Goal: Task Accomplishment & Management: Use online tool/utility

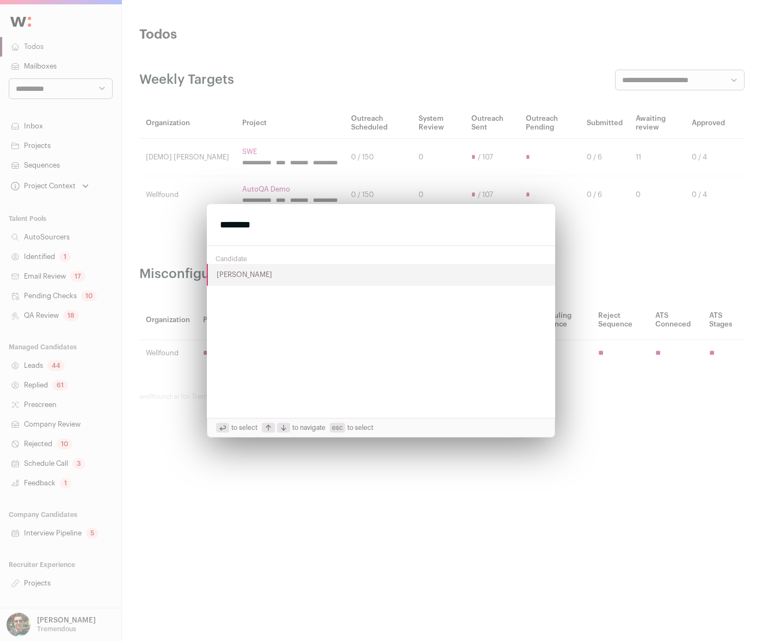
type input "********"
click at [245, 272] on button "Aditi Tiwari" at bounding box center [381, 275] width 348 height 22
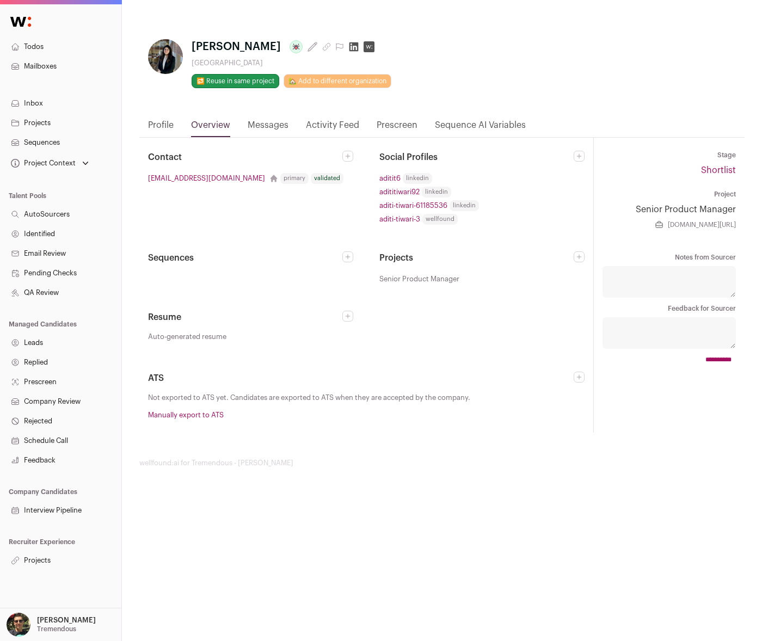
click at [175, 123] on nav "Profile Overview Messages Activity Feed Prescreen Sequence AI Variables" at bounding box center [441, 128] width 605 height 19
click at [165, 123] on link "Profile" at bounding box center [161, 128] width 26 height 19
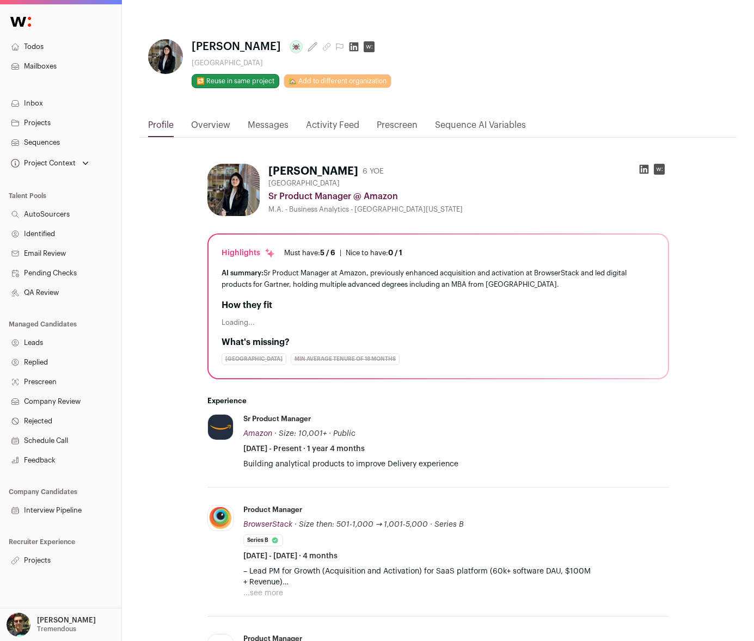
click at [159, 124] on link "Profile" at bounding box center [161, 128] width 26 height 19
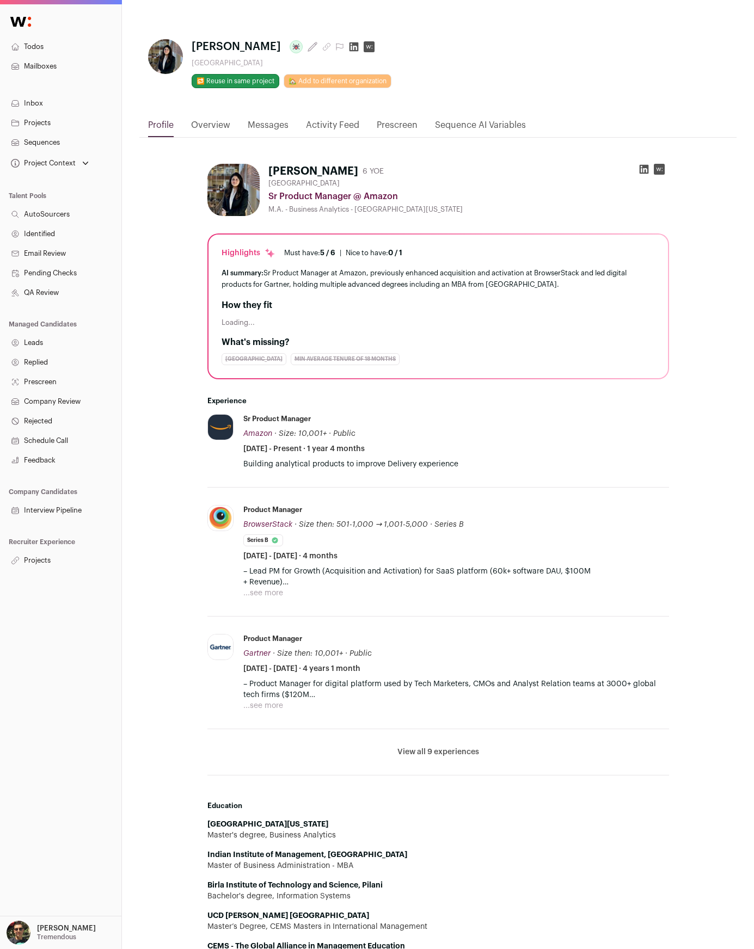
click at [685, 372] on div "Aditi Tiwari 6 YOE United States Sr Product Manager @ Amazon M.A. - Business An…" at bounding box center [437, 826] width 597 height 1376
drag, startPoint x: 256, startPoint y: 343, endPoint x: 291, endPoint y: 353, distance: 35.5
click at [290, 353] on div "What's missing? United States min average tenure of 18 months" at bounding box center [437, 350] width 433 height 29
click at [291, 353] on div "What's missing? United States min average tenure of 18 months" at bounding box center [437, 350] width 433 height 29
click at [221, 130] on link "Overview" at bounding box center [210, 128] width 39 height 19
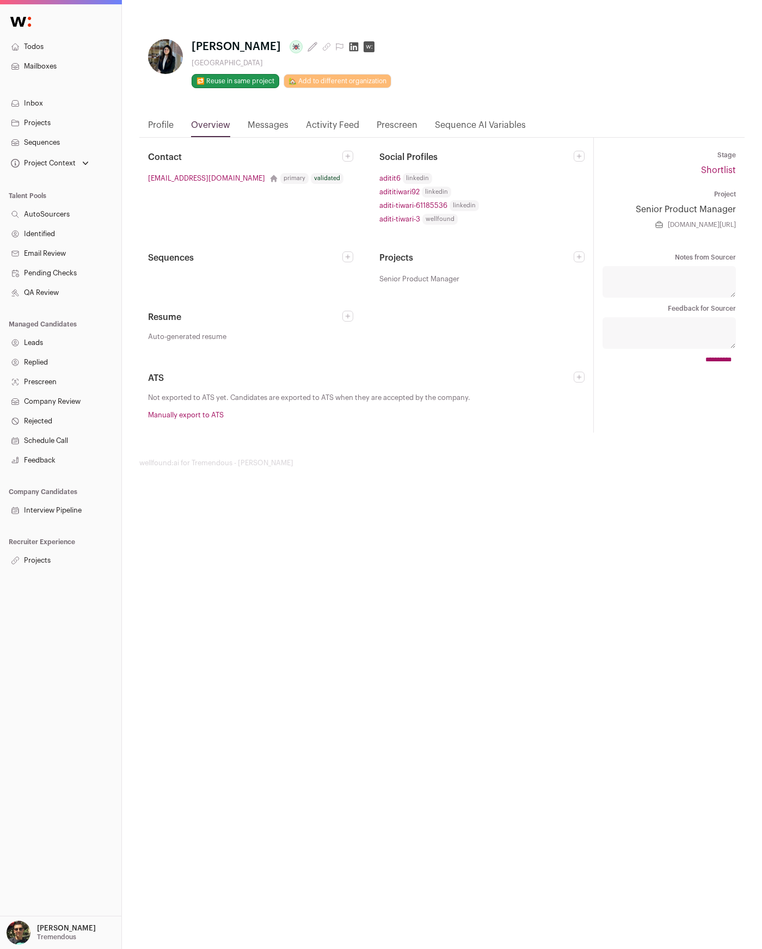
click at [45, 554] on link "Projects" at bounding box center [60, 561] width 121 height 20
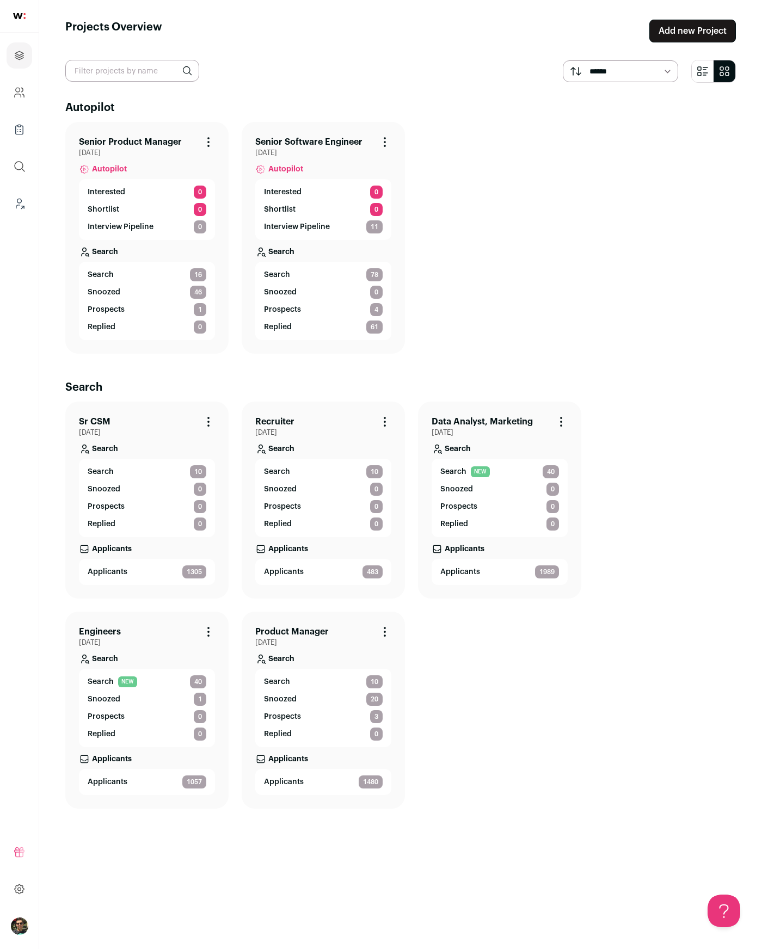
click at [170, 146] on link "Senior Product Manager" at bounding box center [130, 141] width 103 height 13
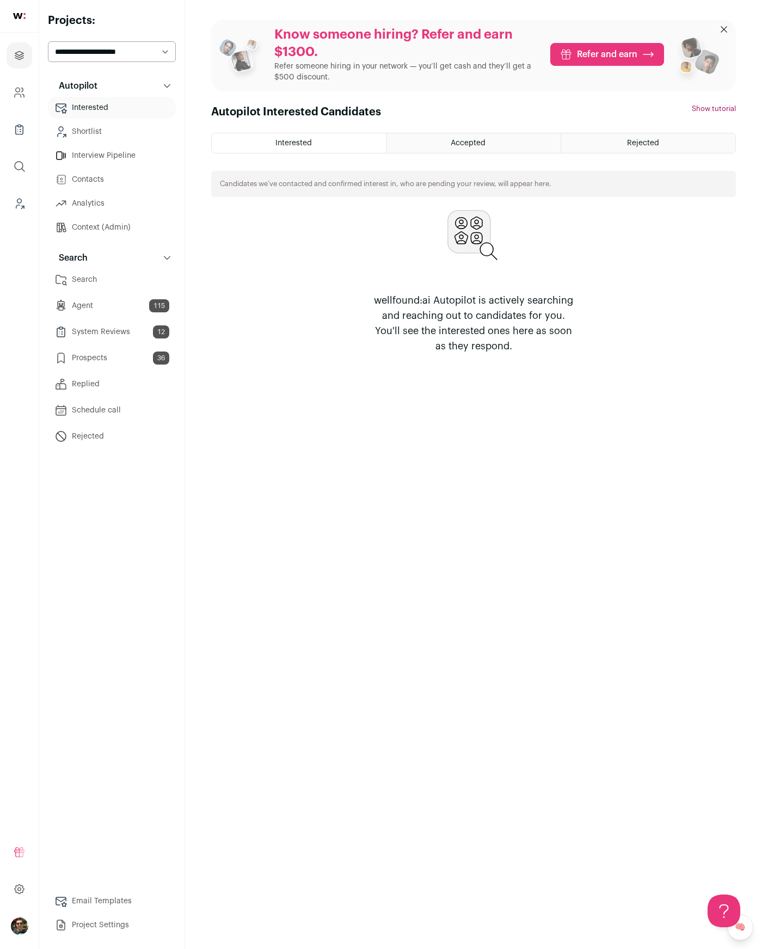
click at [101, 128] on link "Shortlist" at bounding box center [112, 132] width 128 height 22
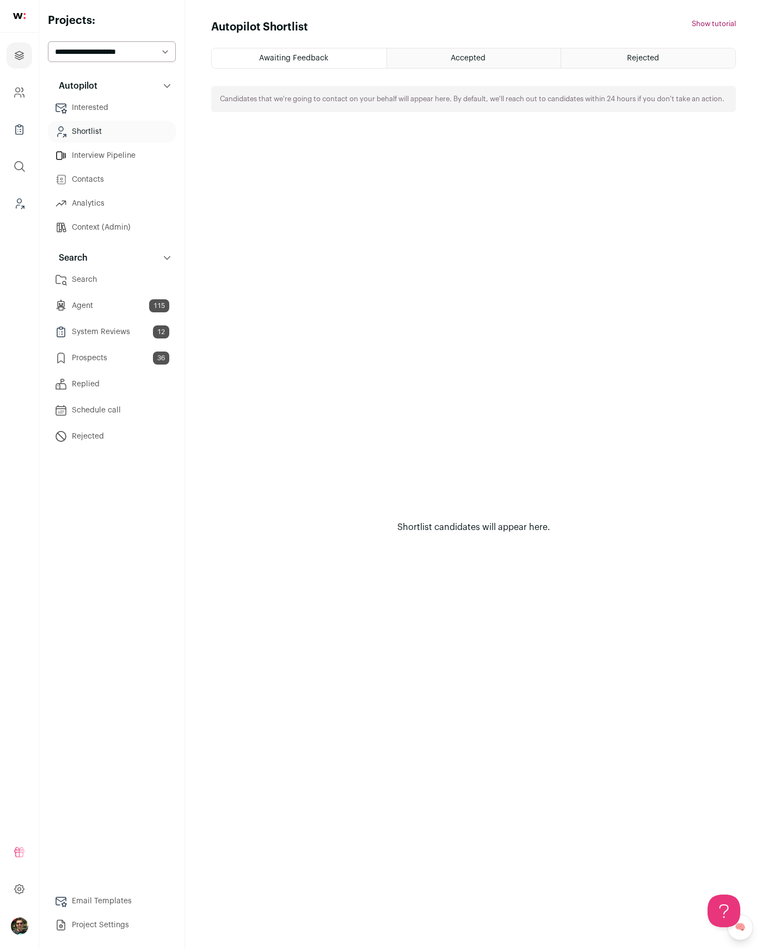
click at [472, 54] on span "Accepted" at bounding box center [468, 58] width 35 height 8
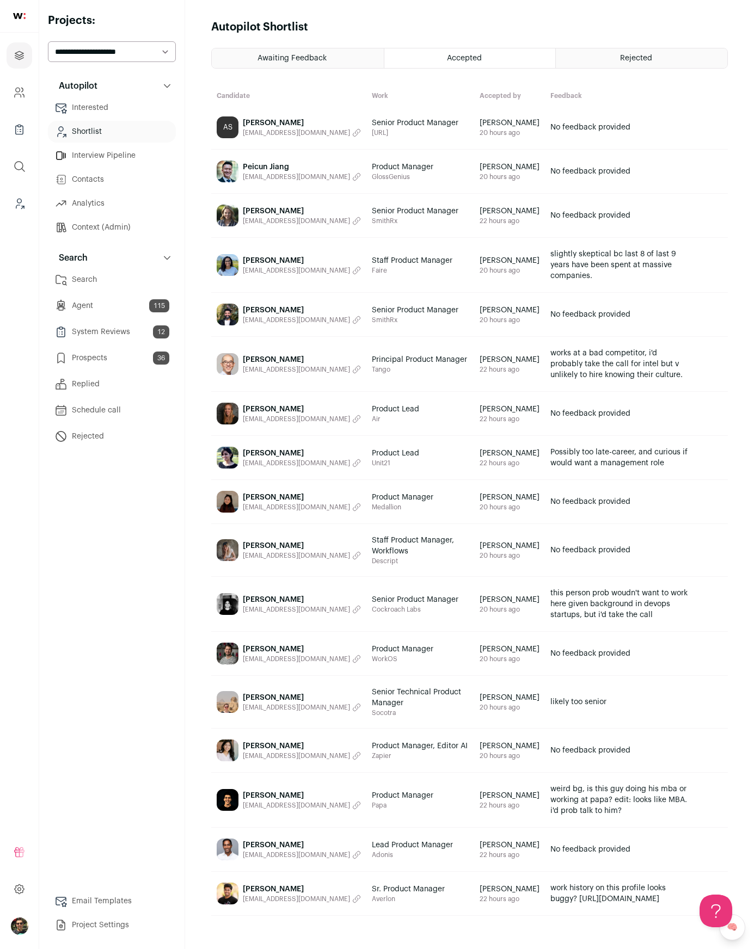
click at [612, 59] on div "Rejected" at bounding box center [641, 58] width 171 height 20
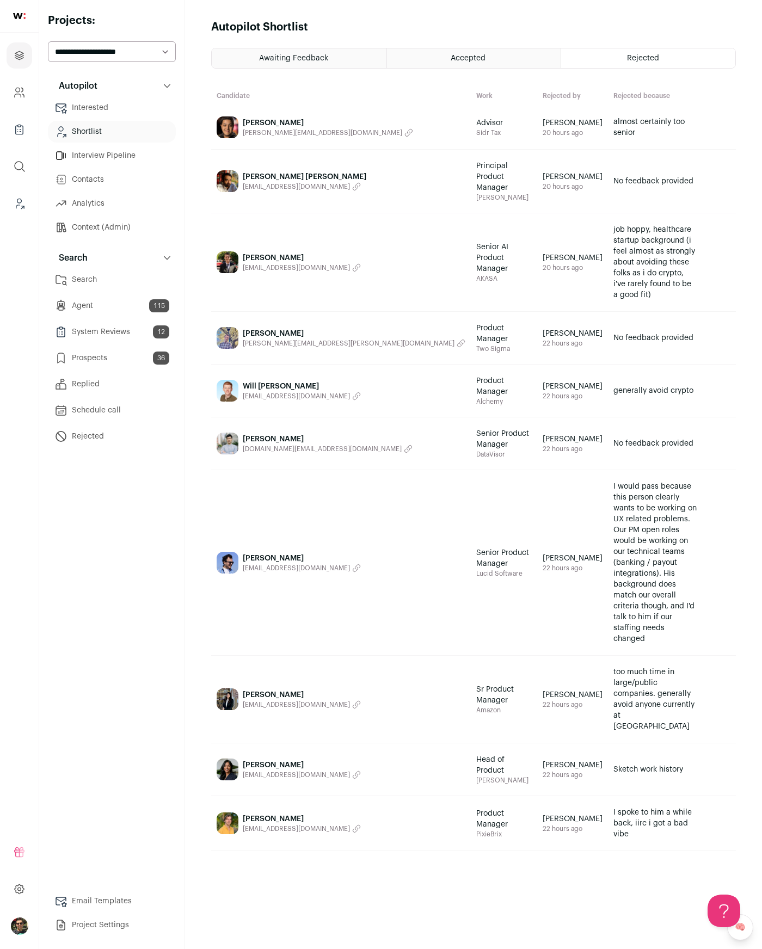
click at [294, 640] on td "Aditi Tiwari adititiwari92@gmail.com" at bounding box center [341, 700] width 260 height 88
click at [279, 640] on span "Aditi Tiwari" at bounding box center [302, 694] width 118 height 11
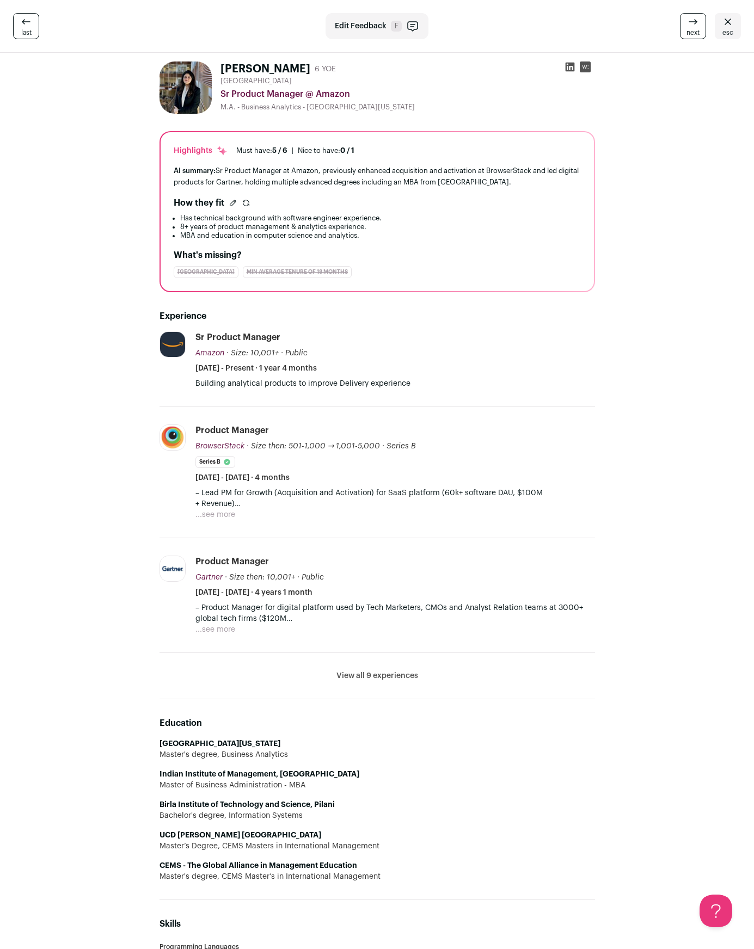
drag, startPoint x: 231, startPoint y: 109, endPoint x: 291, endPoint y: 106, distance: 60.5
click at [283, 107] on div "M.A. - Business Analytics - University of Illinois Urbana-Champaign" at bounding box center [407, 107] width 374 height 9
click at [291, 106] on div "M.A. - Business Analytics - University of Illinois Urbana-Champaign" at bounding box center [407, 107] width 374 height 9
click at [572, 65] on icon at bounding box center [569, 67] width 9 height 9
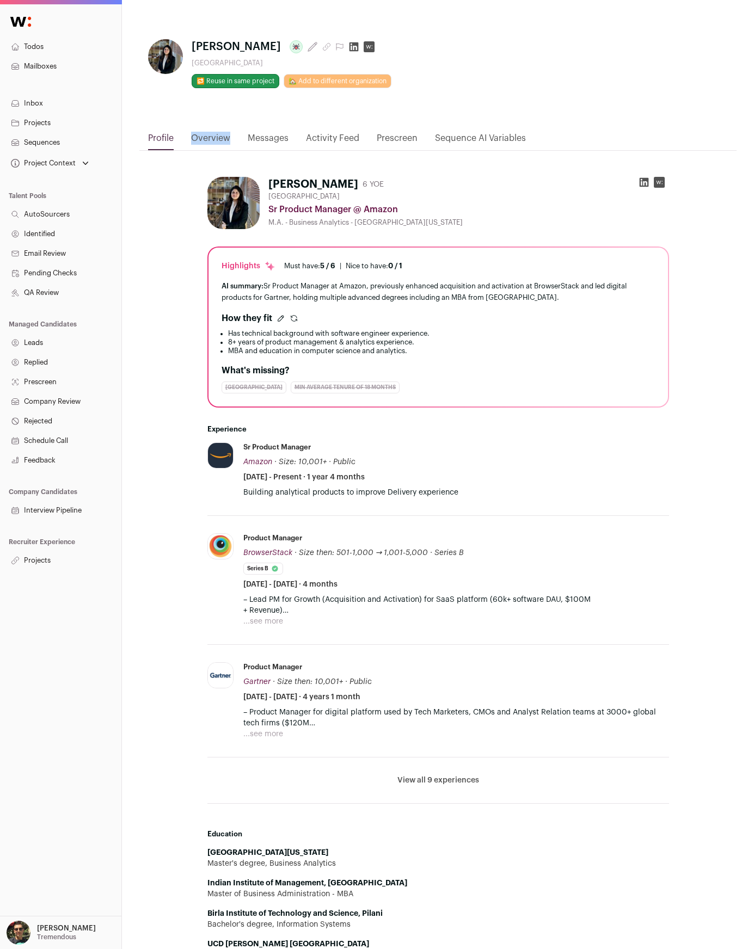
click at [60, 284] on link "QA Review" at bounding box center [60, 293] width 121 height 20
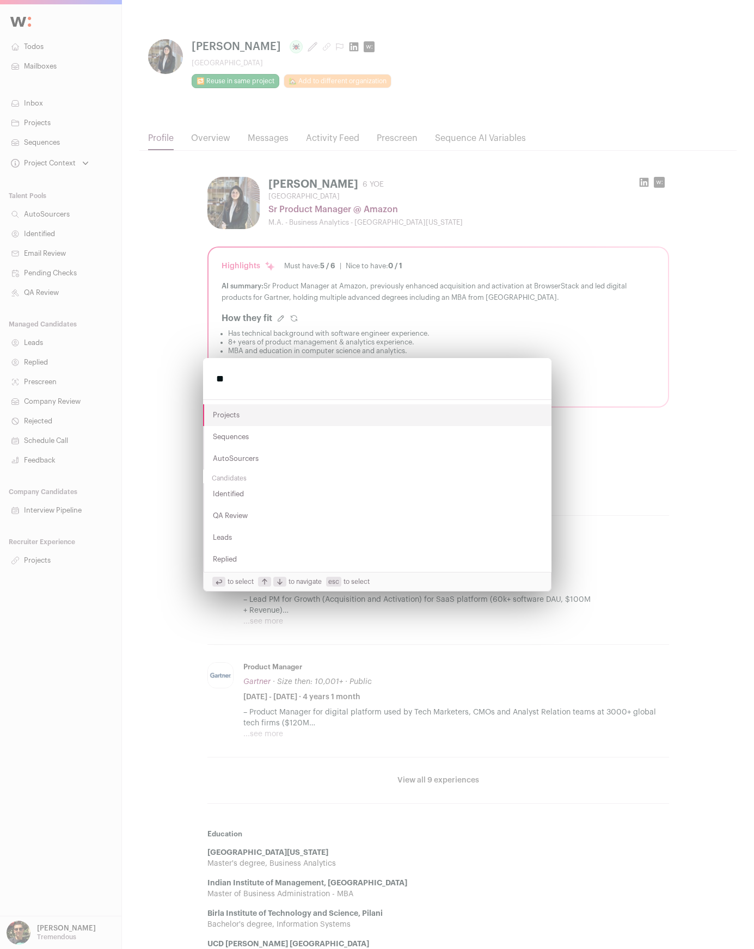
type input "**"
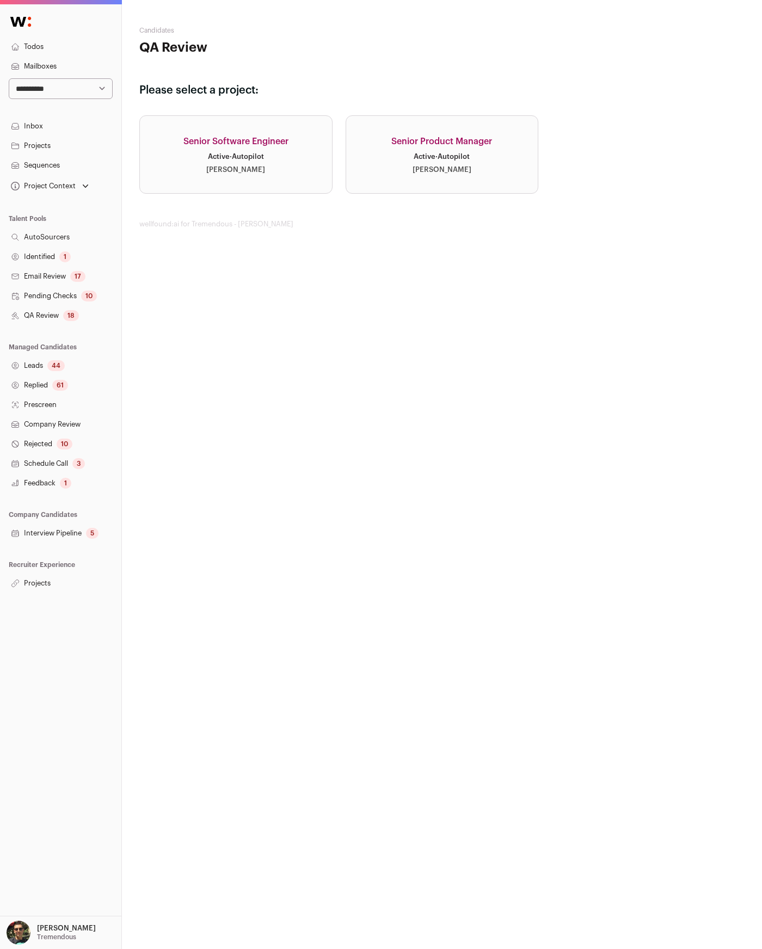
click at [435, 152] on link "Senior Product Manager Active · Autopilot Emily Rhodenbaugh" at bounding box center [442, 154] width 193 height 78
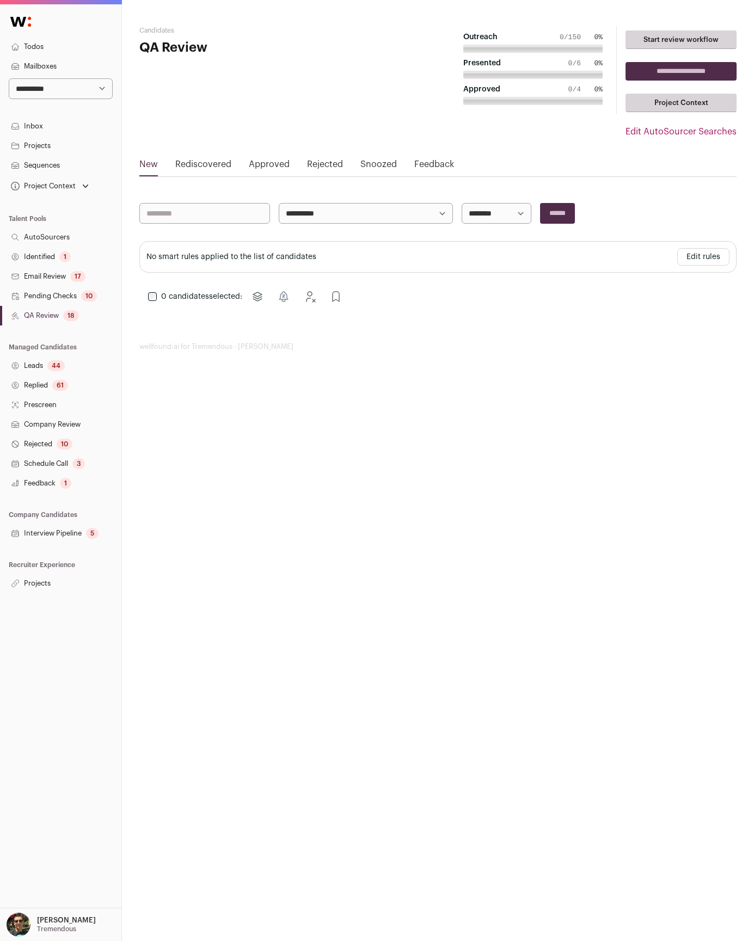
click at [655, 130] on link "Edit AutoSourcer Searches" at bounding box center [680, 131] width 111 height 13
click at [261, 163] on link "Approved" at bounding box center [269, 166] width 41 height 17
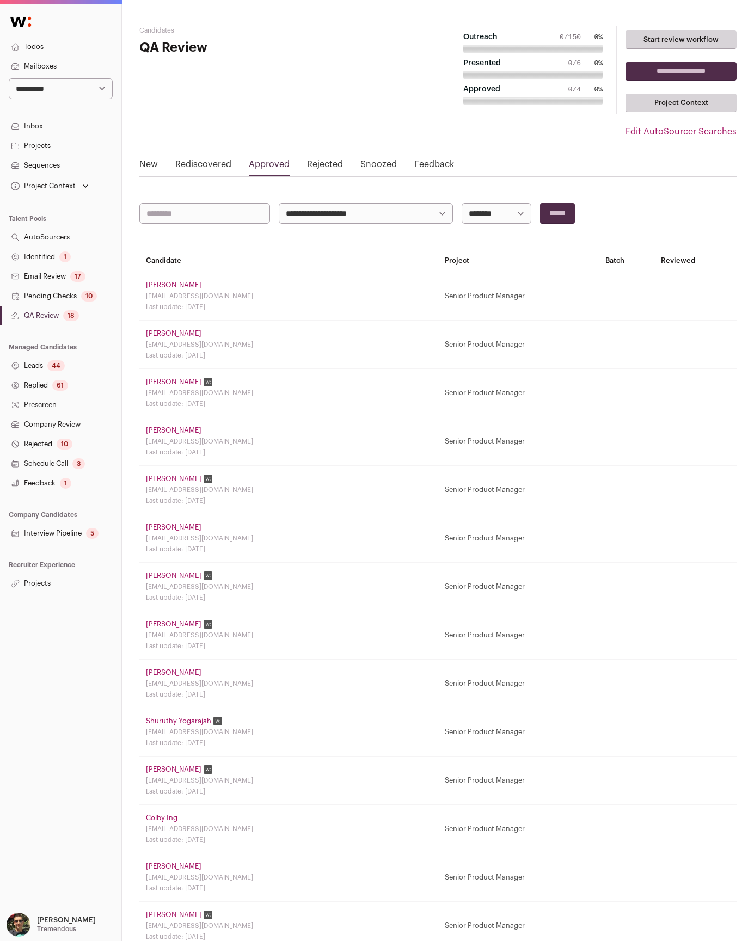
click at [42, 363] on link "Leads 44" at bounding box center [60, 366] width 121 height 20
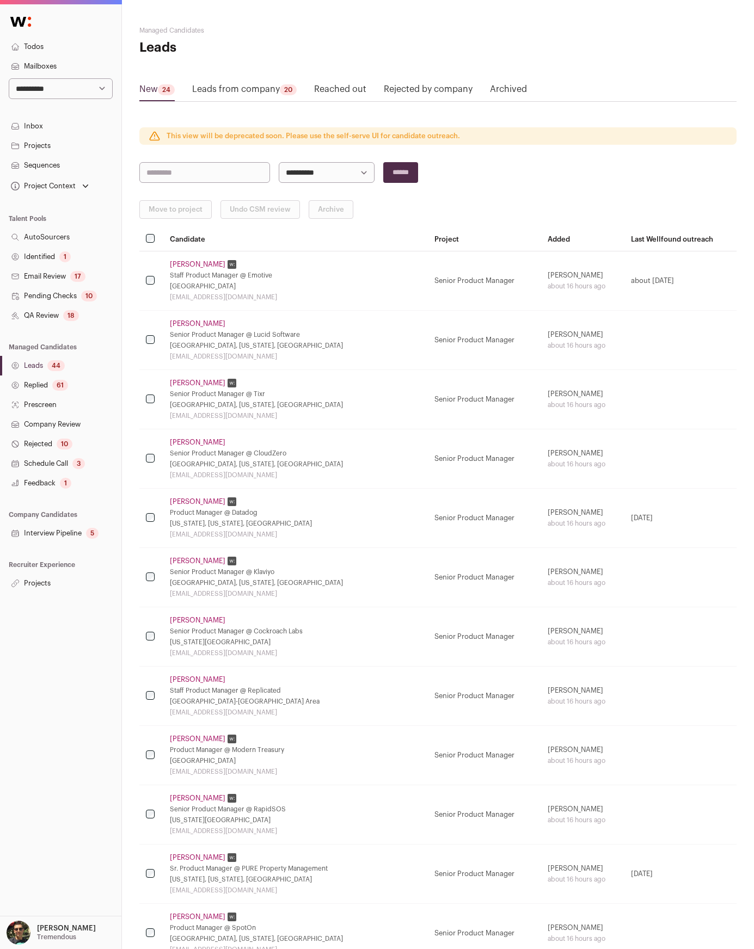
click at [45, 578] on link "Projects" at bounding box center [60, 584] width 121 height 20
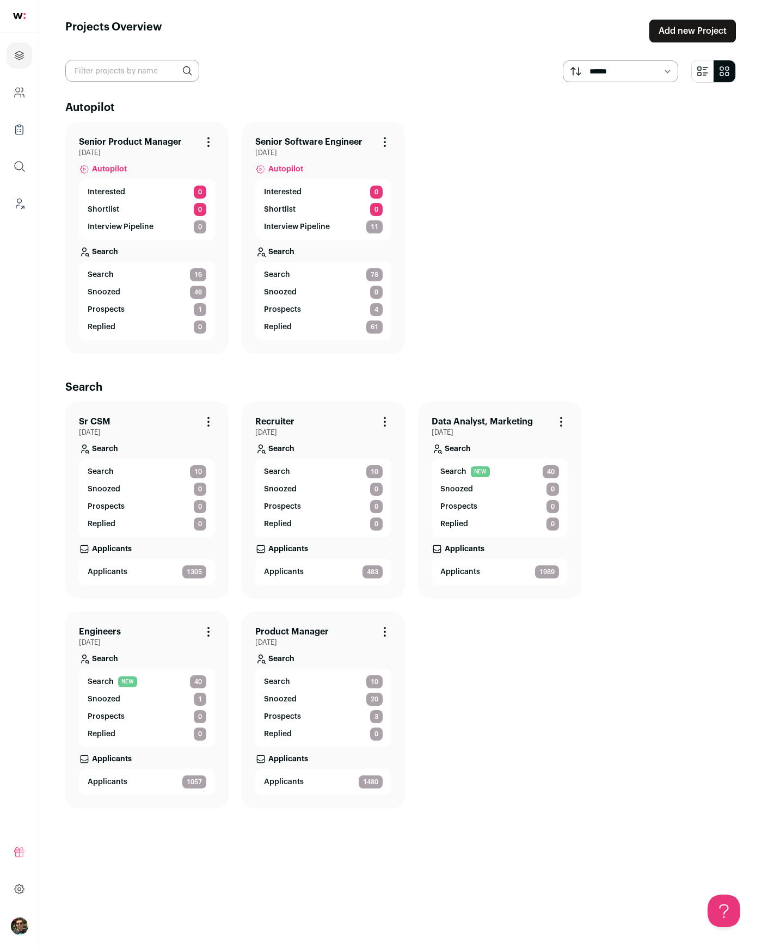
click at [162, 282] on div "Search 16 Snoozed 46 Prospects 1 Replied 0" at bounding box center [147, 301] width 136 height 78
click at [163, 277] on link "Search 16" at bounding box center [147, 274] width 119 height 13
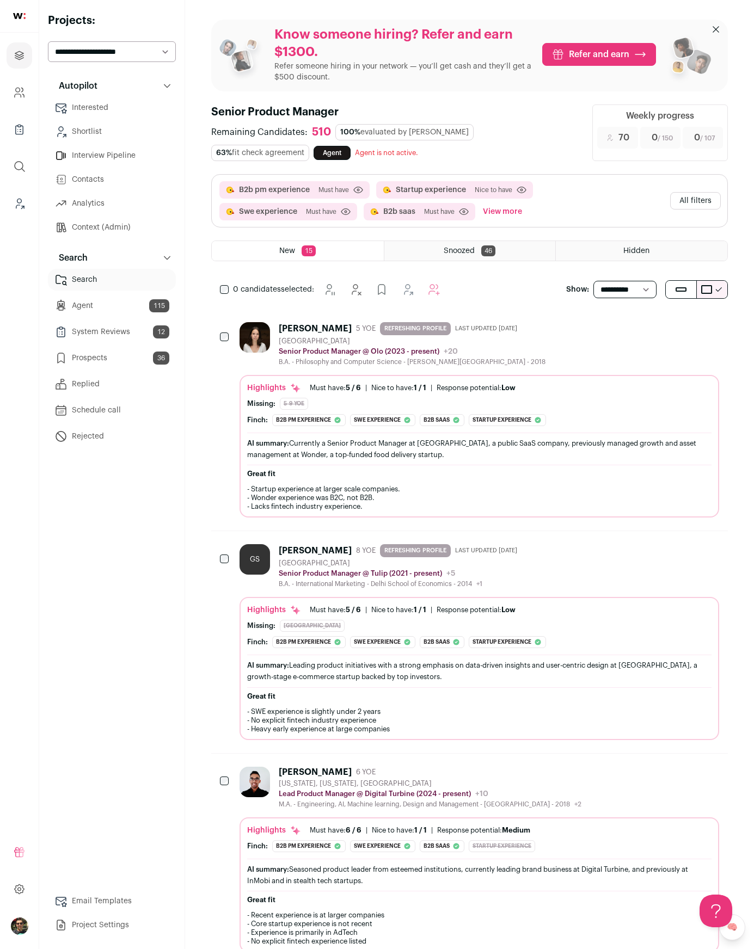
click at [512, 209] on button "View more" at bounding box center [502, 211] width 44 height 17
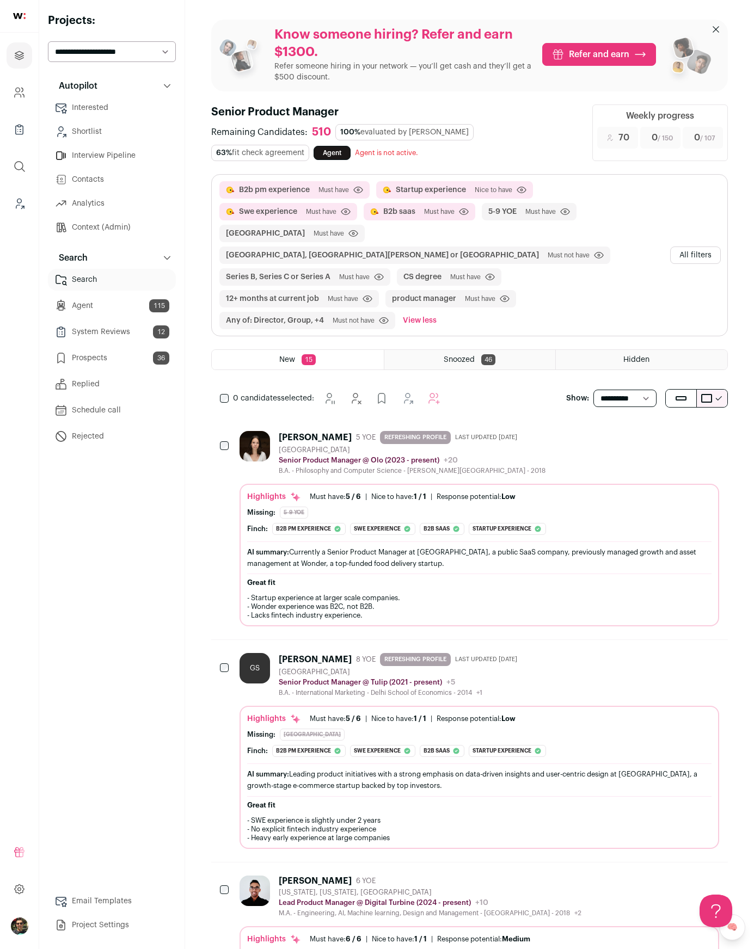
click at [691, 247] on button "All filters" at bounding box center [695, 255] width 51 height 17
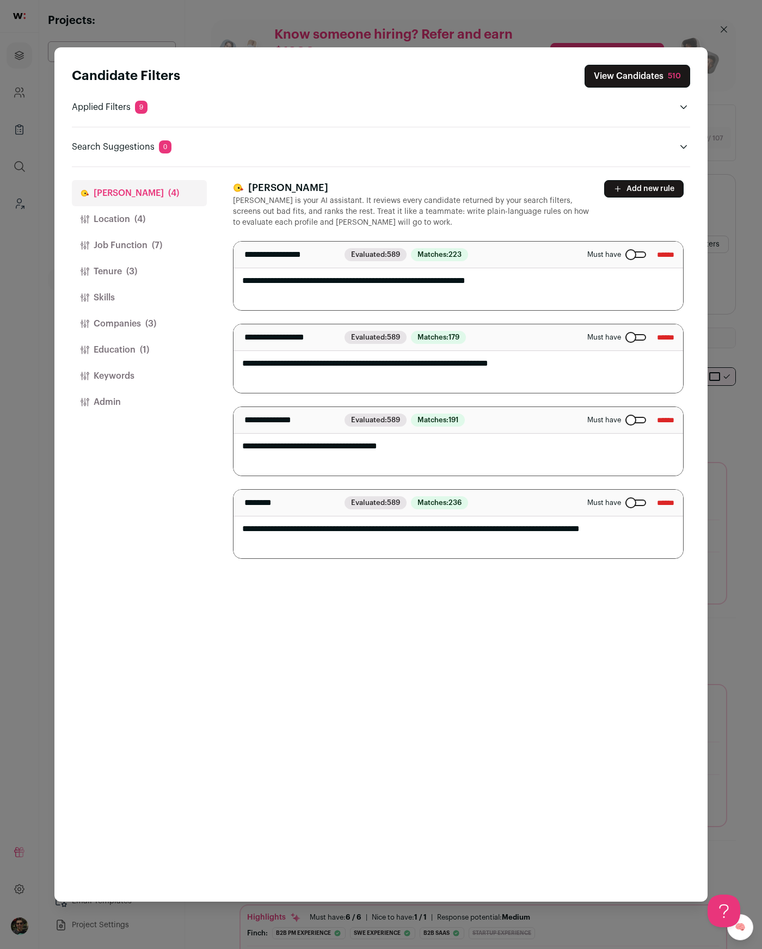
click at [146, 219] on button "Location (4)" at bounding box center [139, 219] width 135 height 26
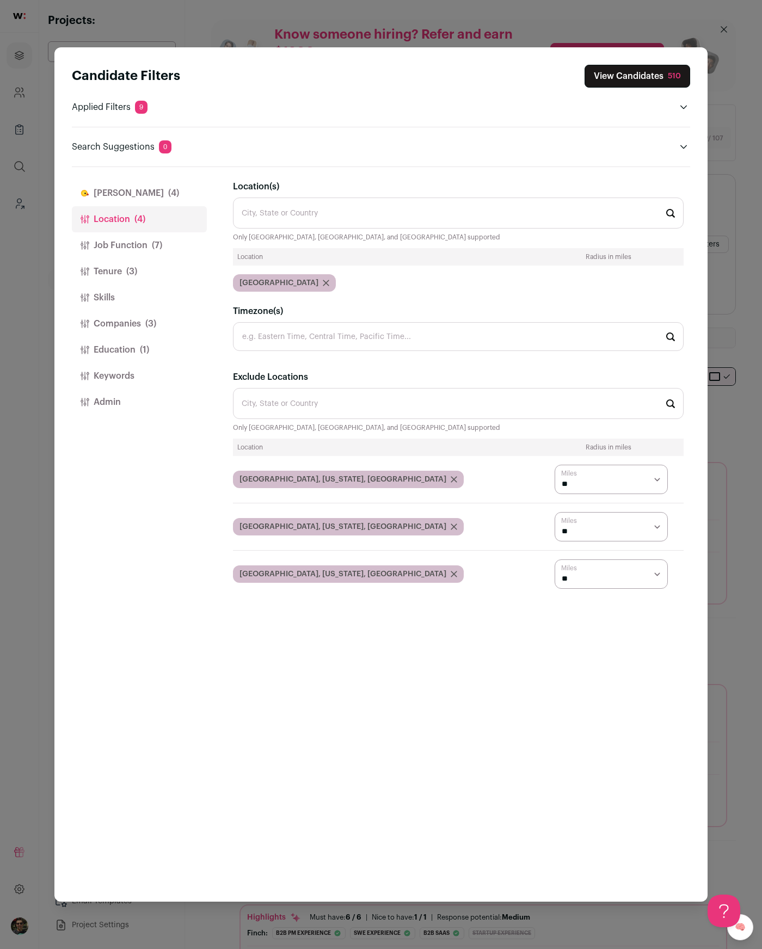
click at [116, 199] on button "Finch (4)" at bounding box center [139, 193] width 135 height 26
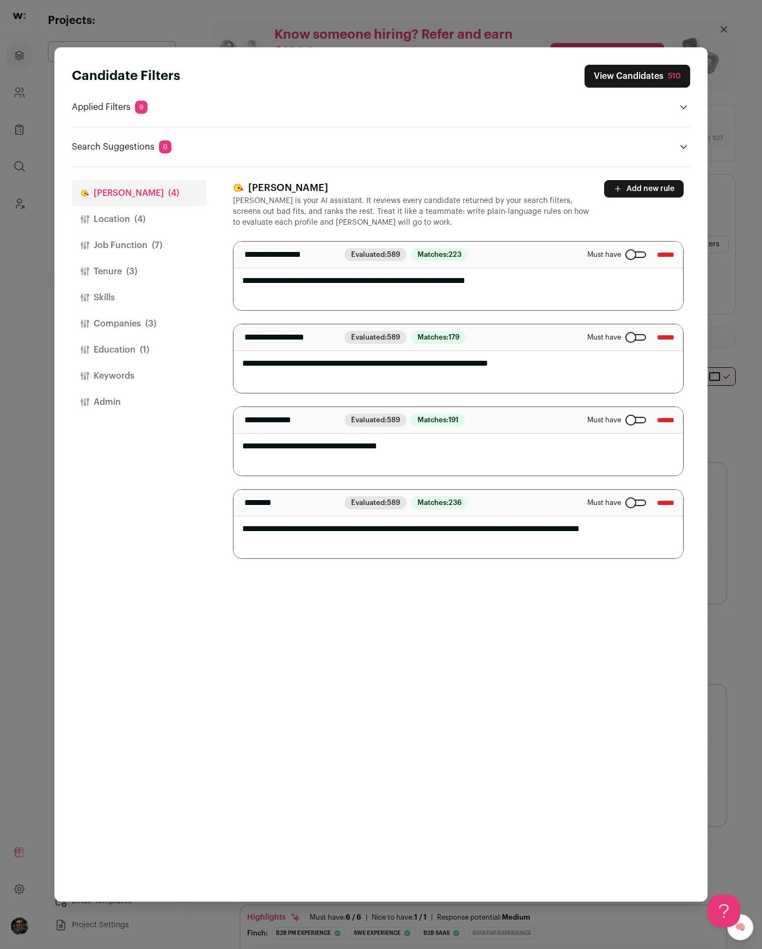
click at [125, 226] on button "Location (4)" at bounding box center [139, 219] width 135 height 26
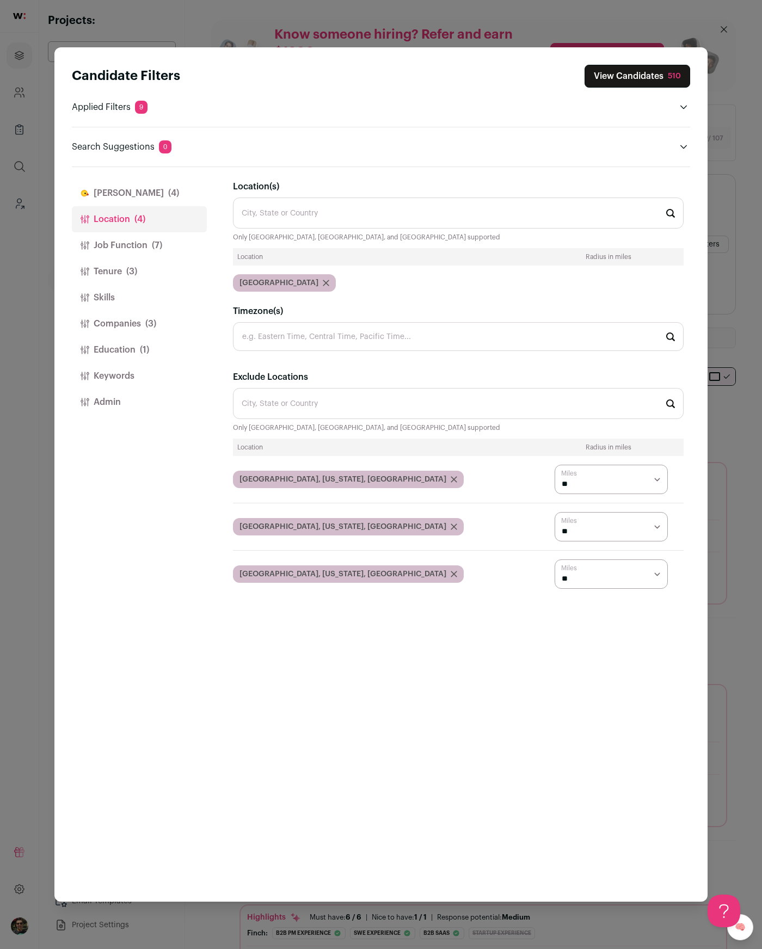
click at [253, 280] on span "United States" at bounding box center [278, 283] width 79 height 11
click at [255, 281] on span "United States" at bounding box center [278, 283] width 79 height 11
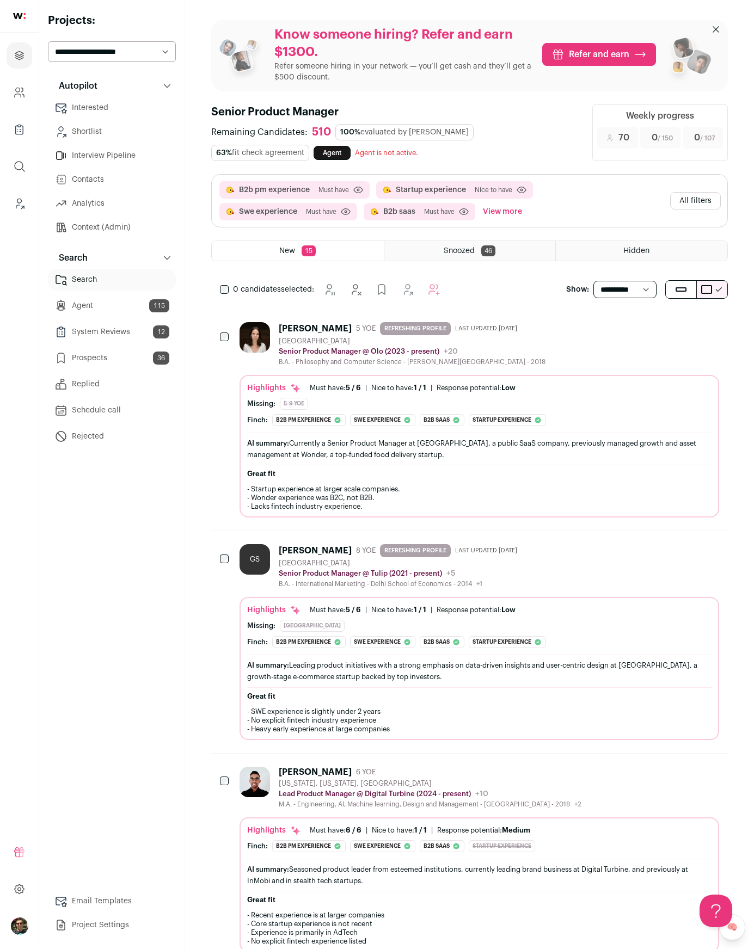
click at [709, 199] on button "All filters" at bounding box center [695, 200] width 51 height 17
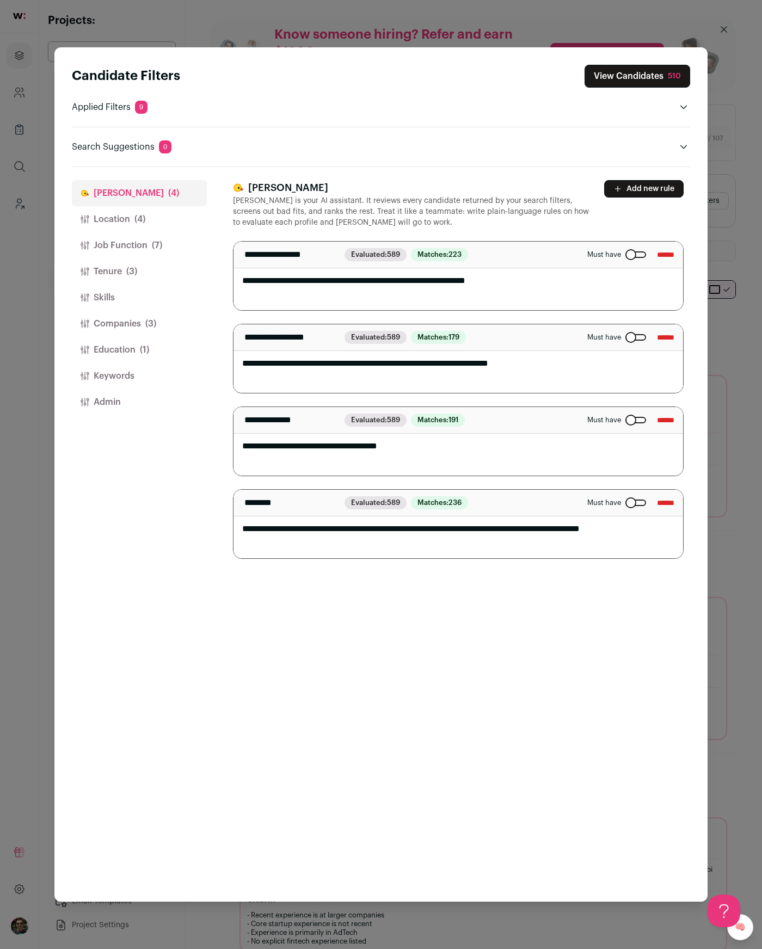
click at [121, 220] on button "Location (4)" at bounding box center [139, 219] width 135 height 26
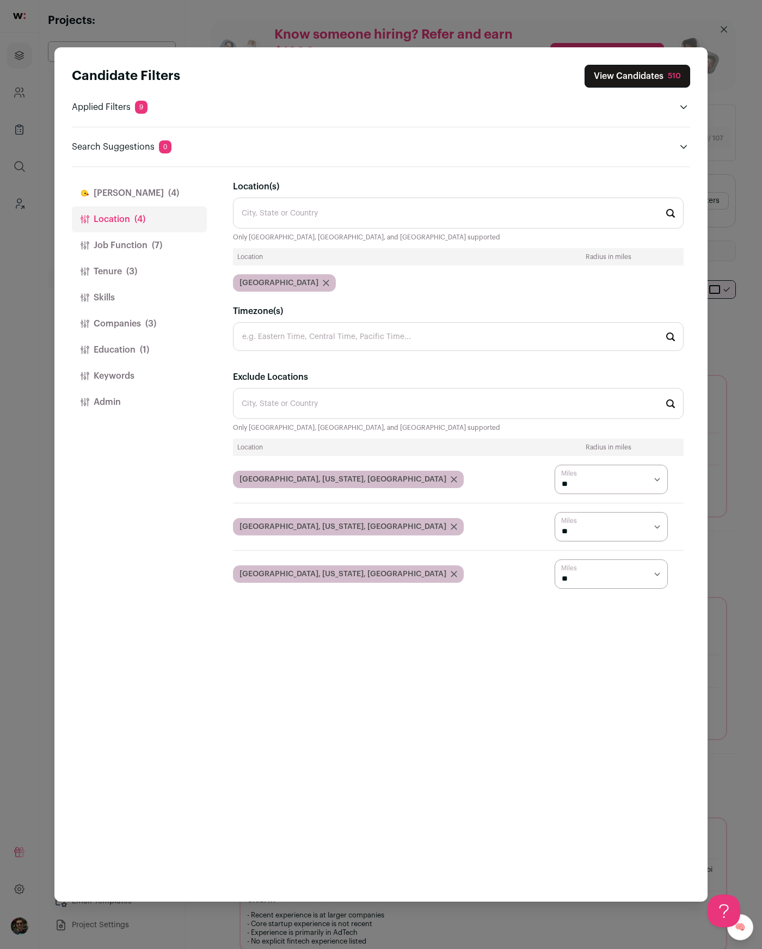
click at [118, 325] on button "Companies (3)" at bounding box center [139, 324] width 135 height 26
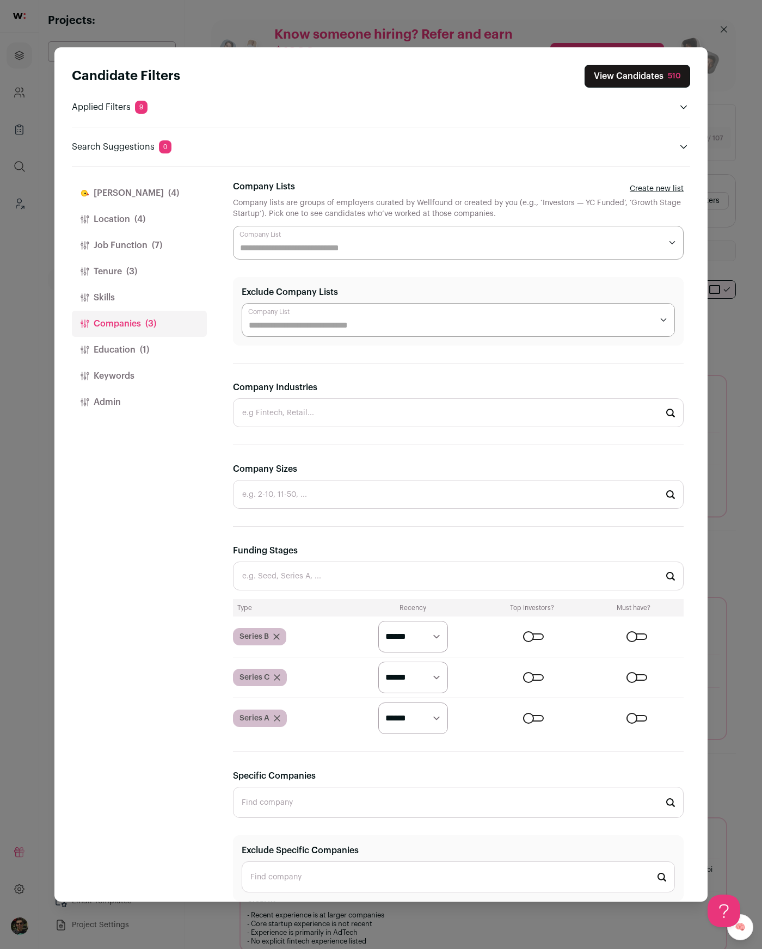
click at [416, 640] on select "********* ******* ******" at bounding box center [413, 637] width 70 height 32
click at [714, 27] on div "Candidate Filters View Candidates 510 Applied Filters 9 B2b pm experience, Star…" at bounding box center [381, 474] width 762 height 949
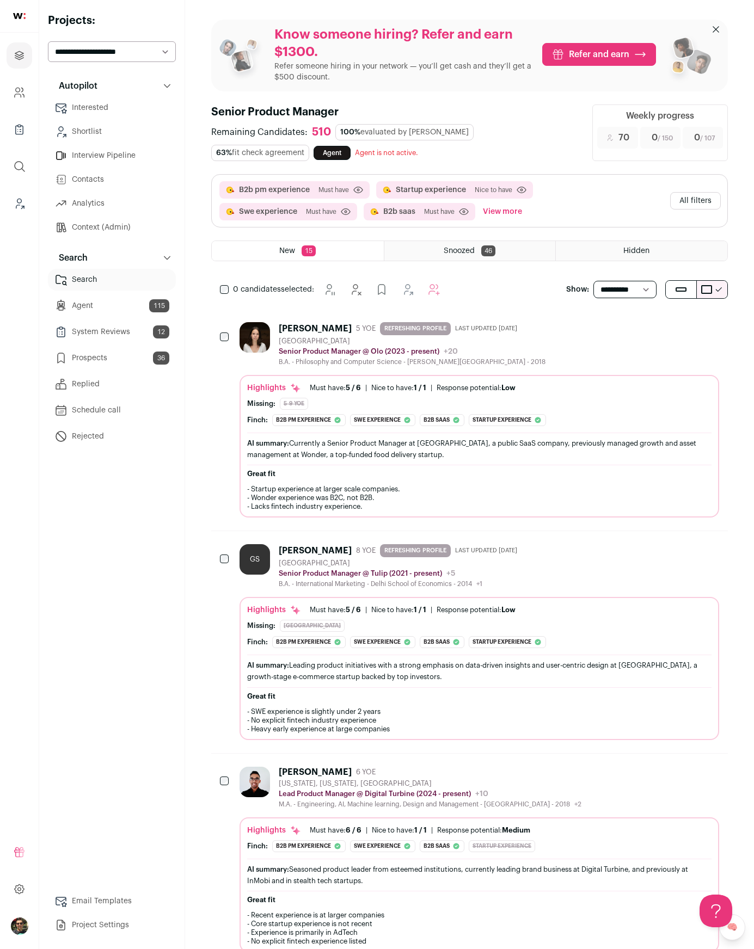
click at [424, 261] on ul "New 15 Snoozed 46 Hidden" at bounding box center [469, 251] width 516 height 21
click at [427, 254] on div "Snoozed 46" at bounding box center [469, 251] width 171 height 20
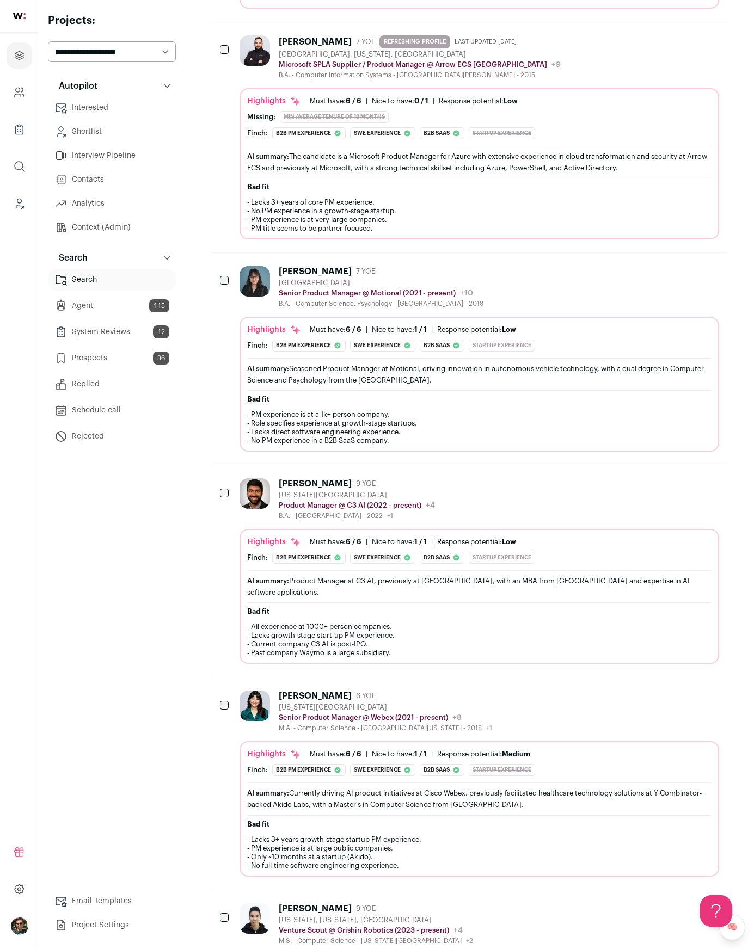
scroll to position [1534, 0]
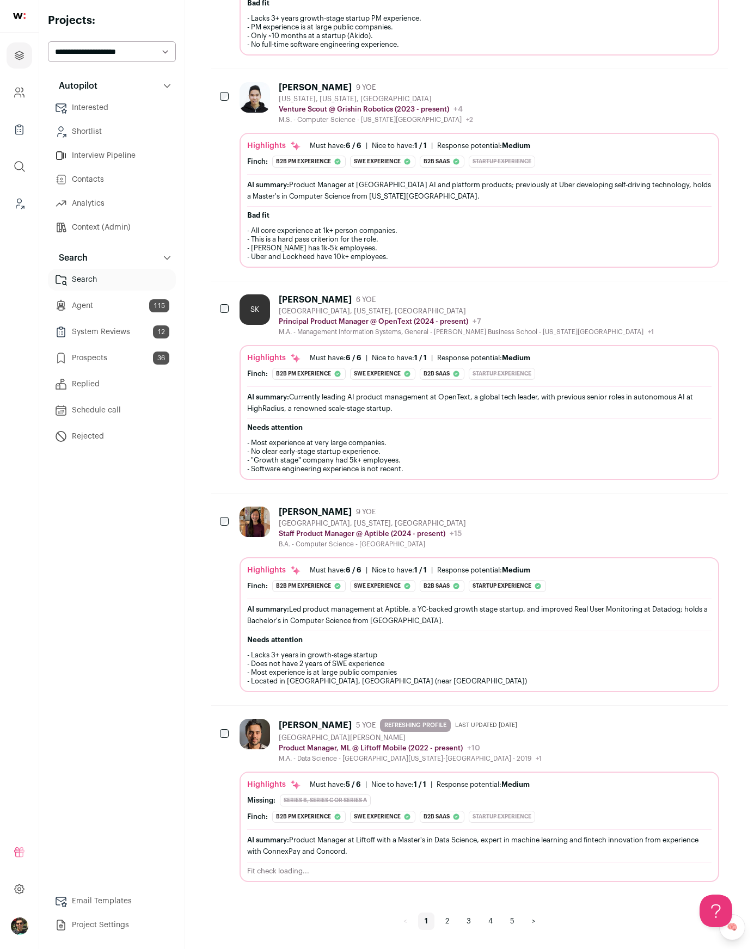
click at [448, 916] on link "2" at bounding box center [447, 921] width 17 height 17
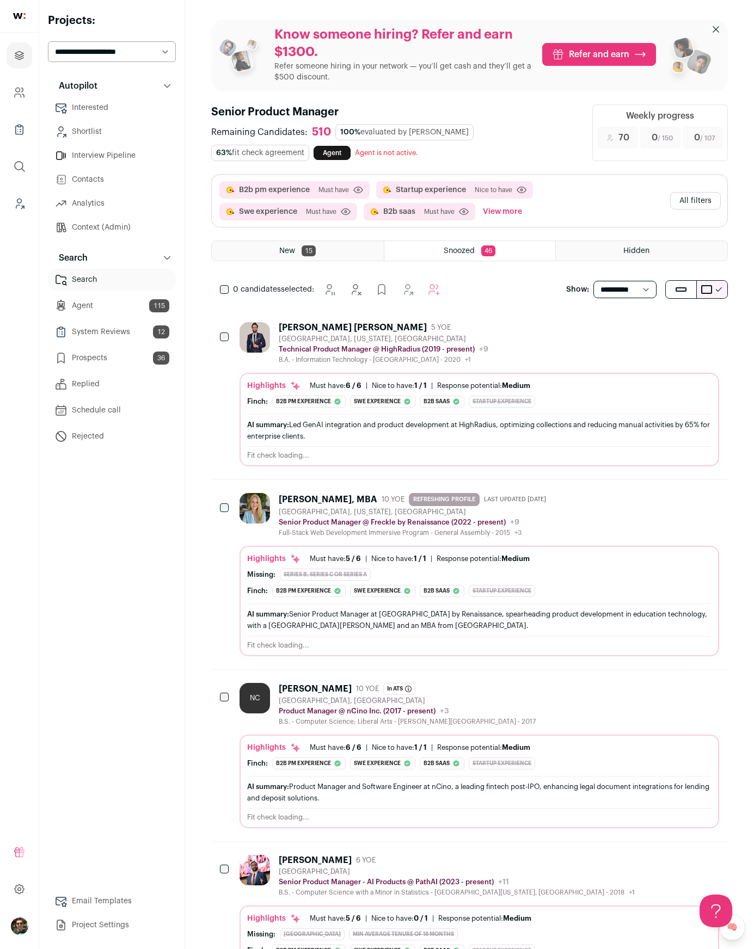
click at [637, 299] on div "0 candidates selected: Snooze Hide" at bounding box center [469, 290] width 516 height 22
click at [634, 288] on select "**********" at bounding box center [624, 289] width 63 height 17
select select "**"
click at [593, 281] on select "**********" at bounding box center [624, 289] width 63 height 17
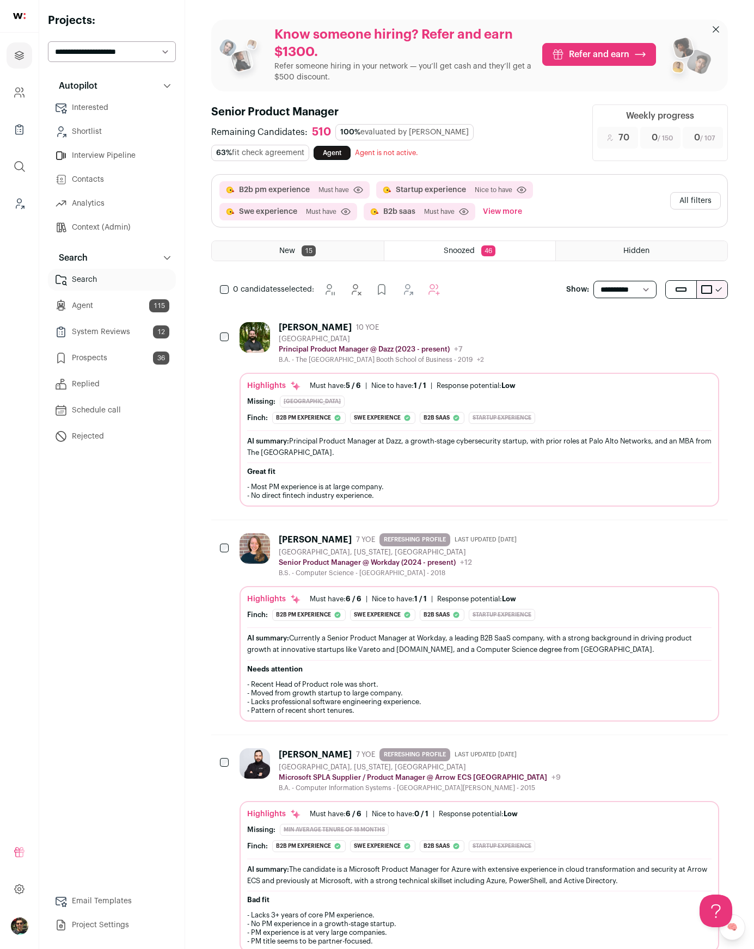
click at [318, 254] on div "New 15" at bounding box center [298, 251] width 172 height 20
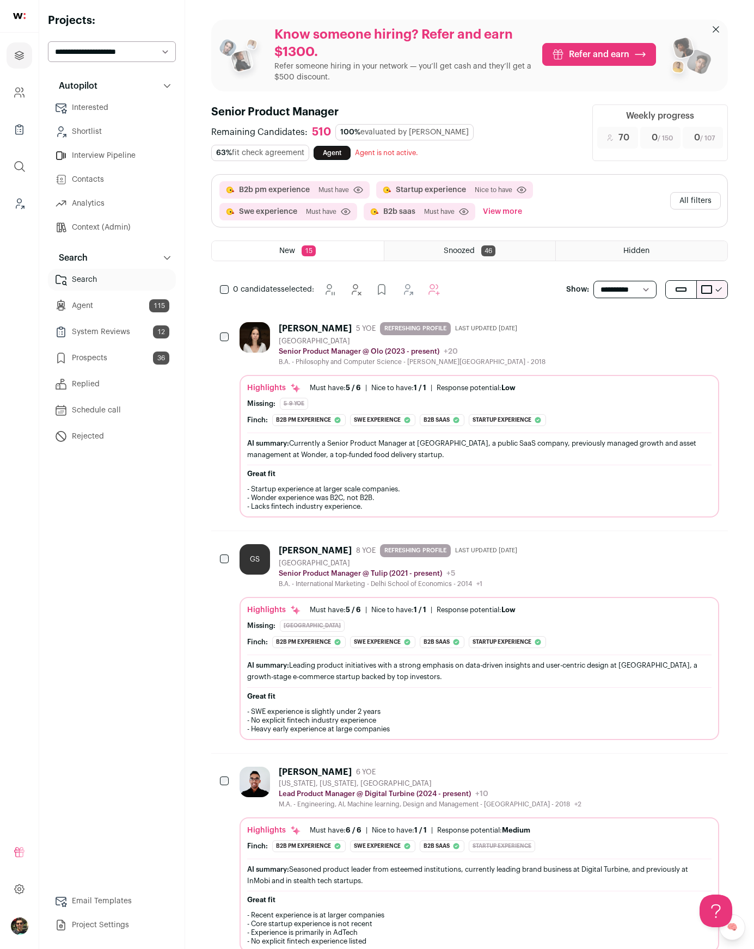
scroll to position [16, 0]
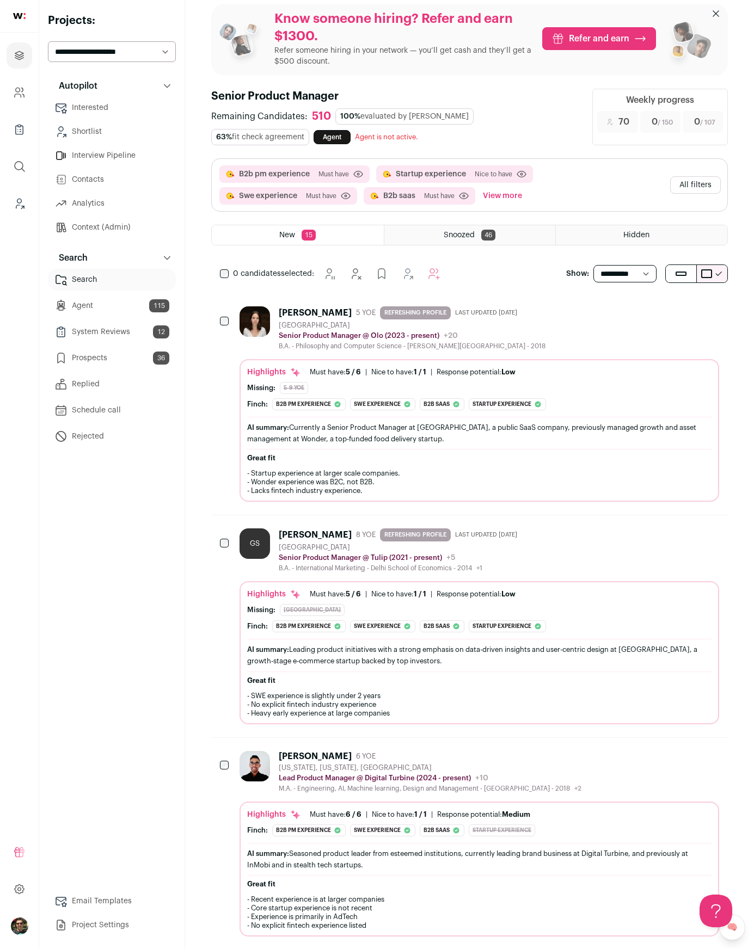
click at [630, 237] on span "Hidden" at bounding box center [636, 235] width 26 height 8
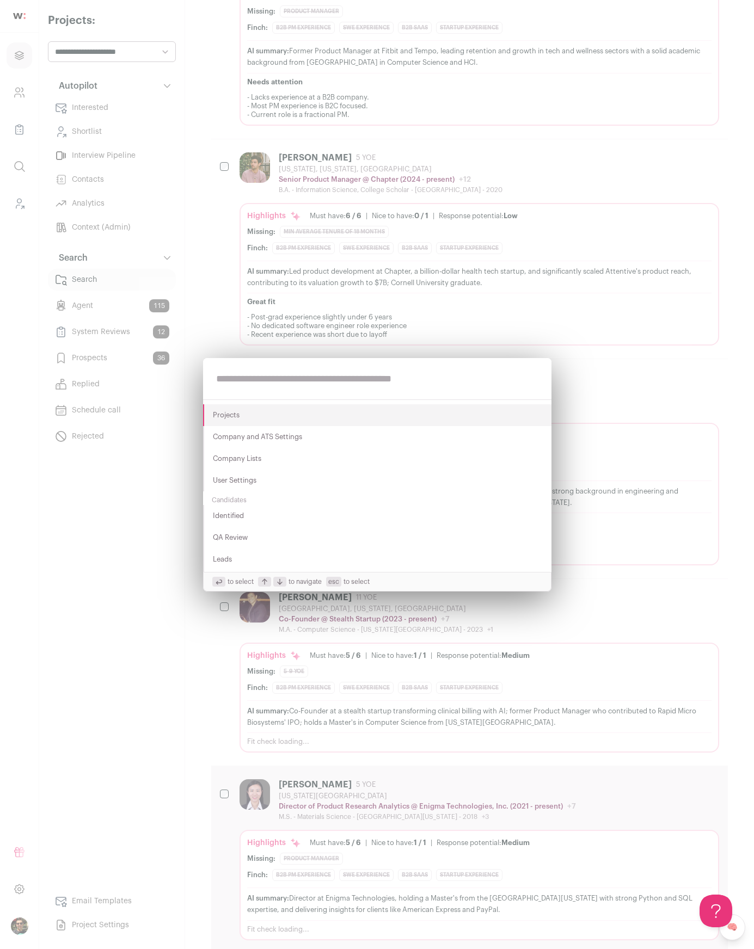
scroll to position [606, 0]
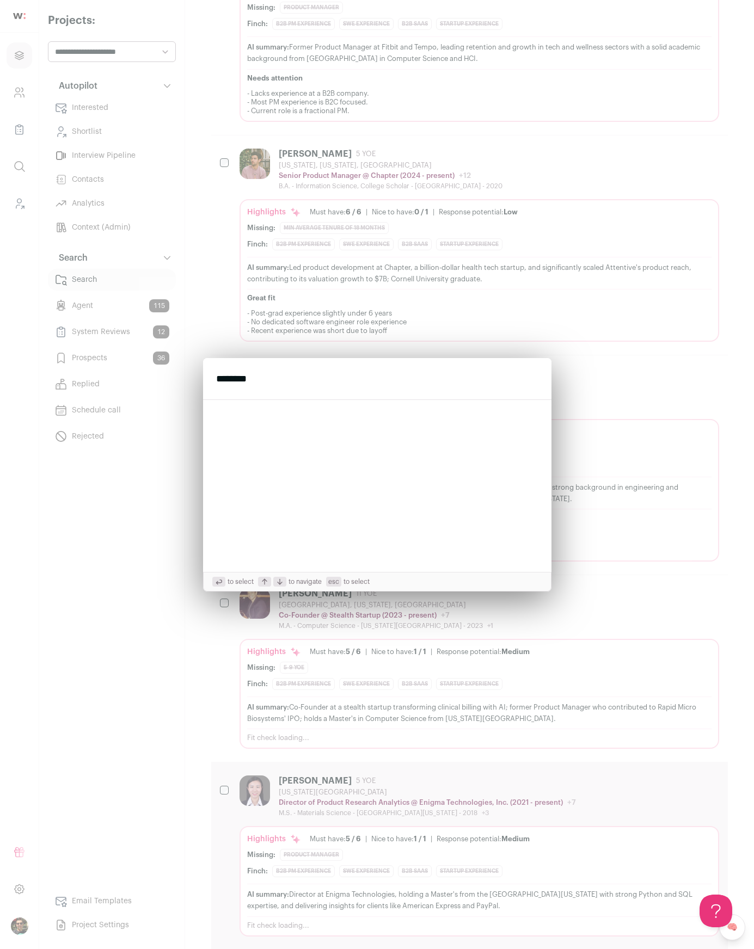
type input "********"
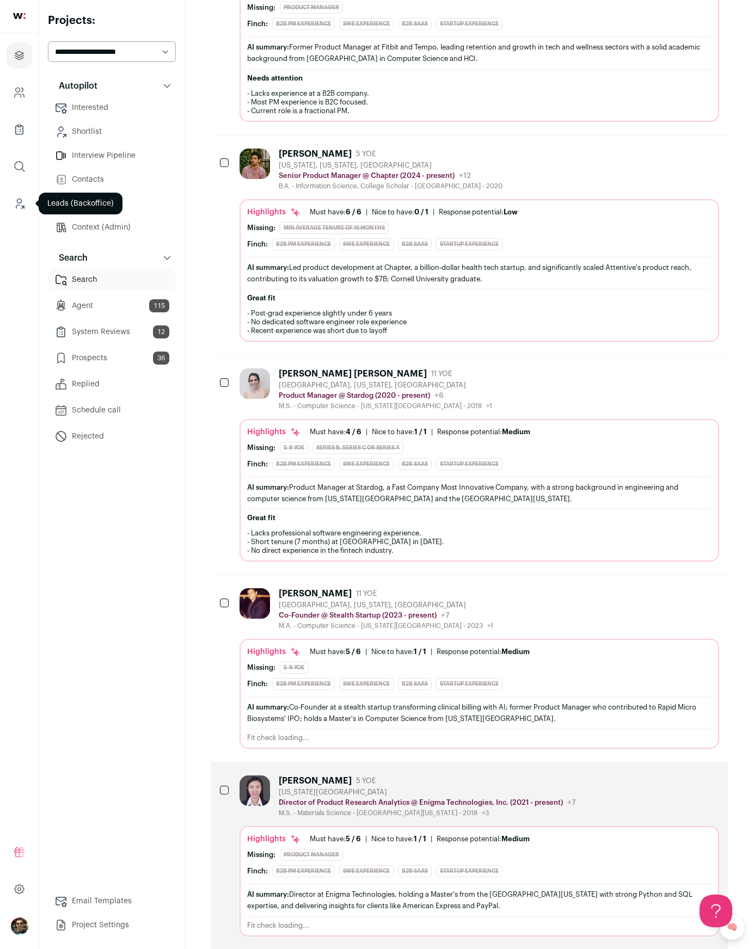
click at [24, 200] on icon "Leads (Backoffice)" at bounding box center [19, 203] width 13 height 13
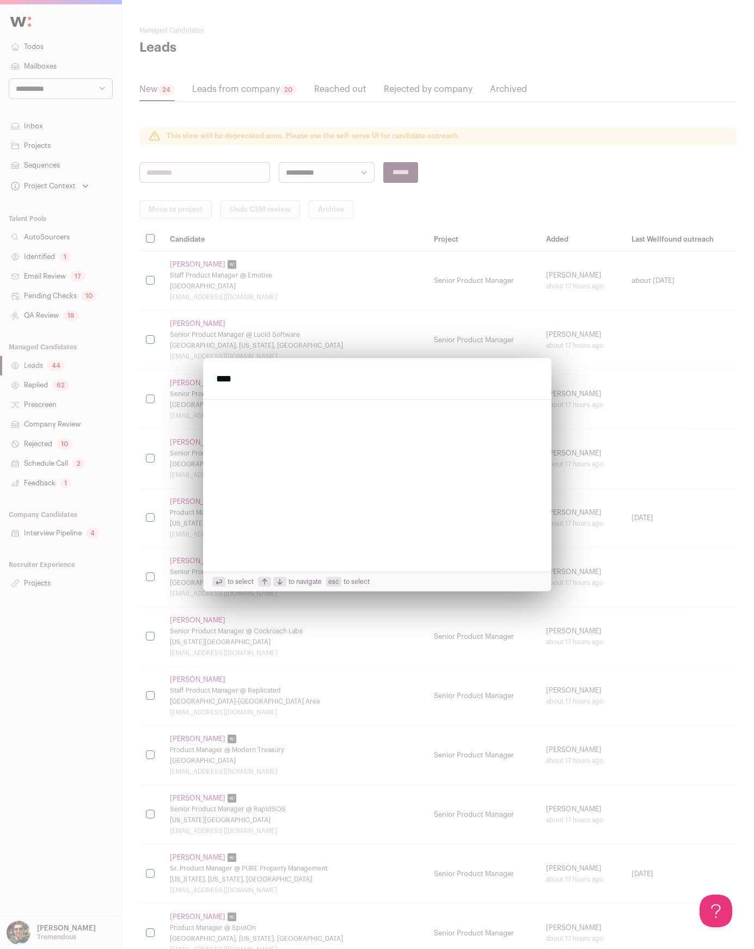
type input "****"
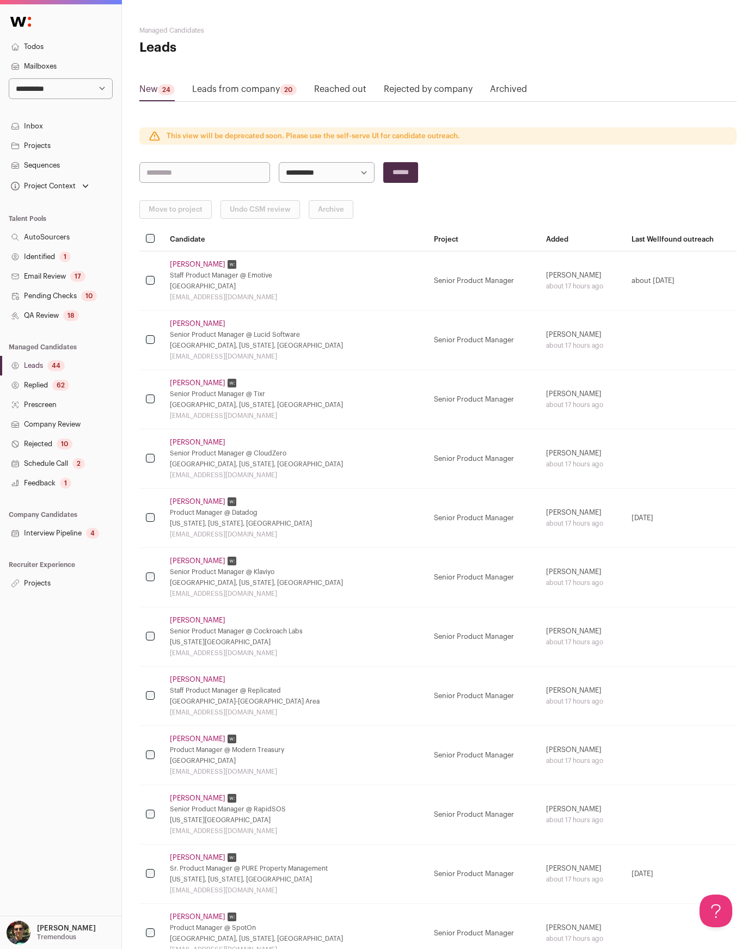
click at [207, 616] on link "Noman Hamlani" at bounding box center [198, 620] width 56 height 9
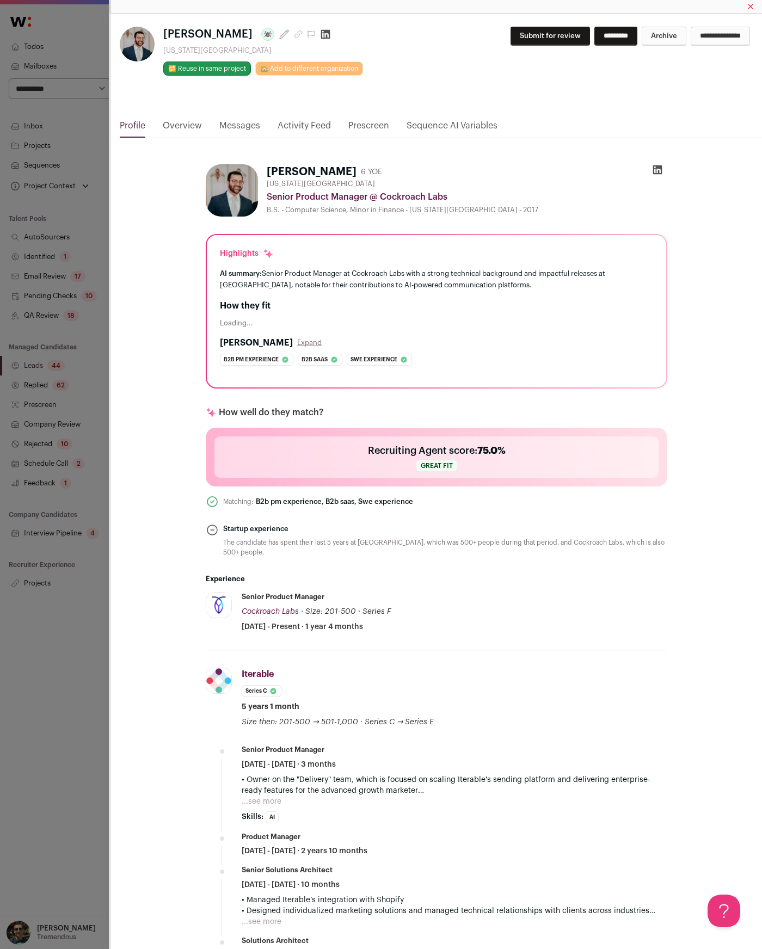
drag, startPoint x: 190, startPoint y: 124, endPoint x: 604, endPoint y: 176, distance: 416.8
click at [190, 124] on link "Overview" at bounding box center [182, 128] width 39 height 19
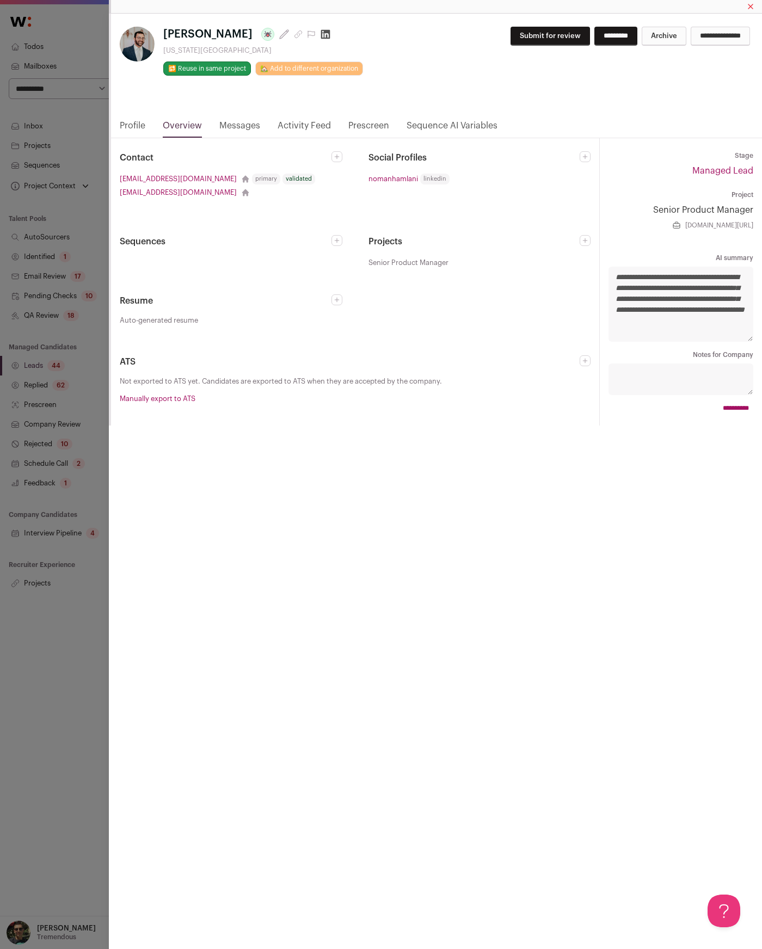
click at [129, 124] on link "Profile" at bounding box center [133, 128] width 26 height 19
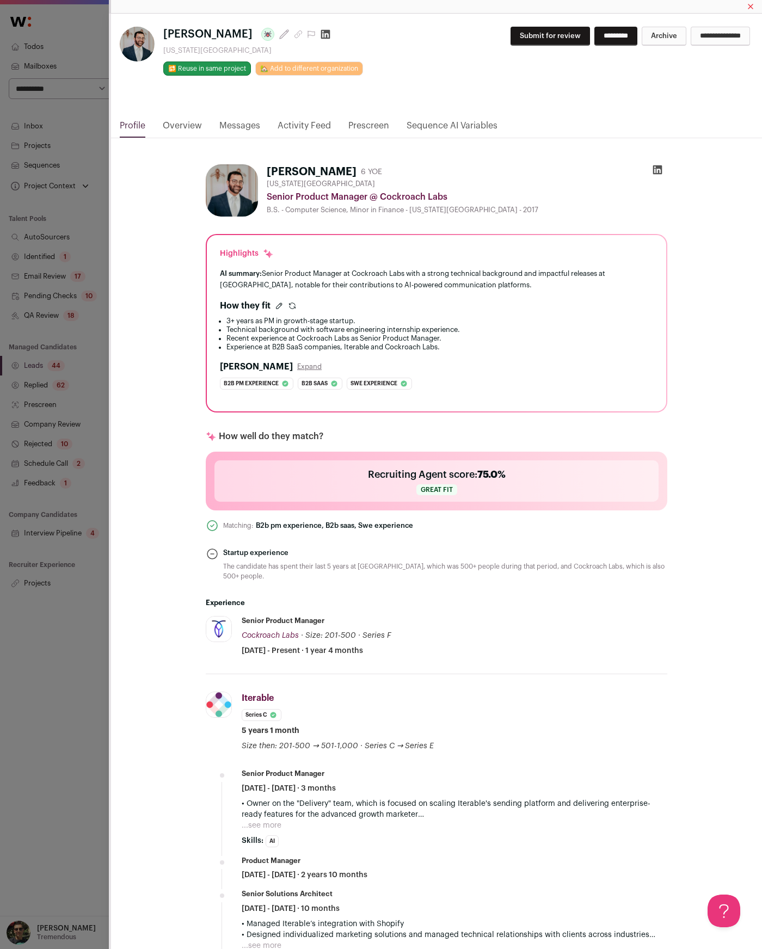
click at [652, 172] on icon "Close modal via background" at bounding box center [657, 169] width 11 height 11
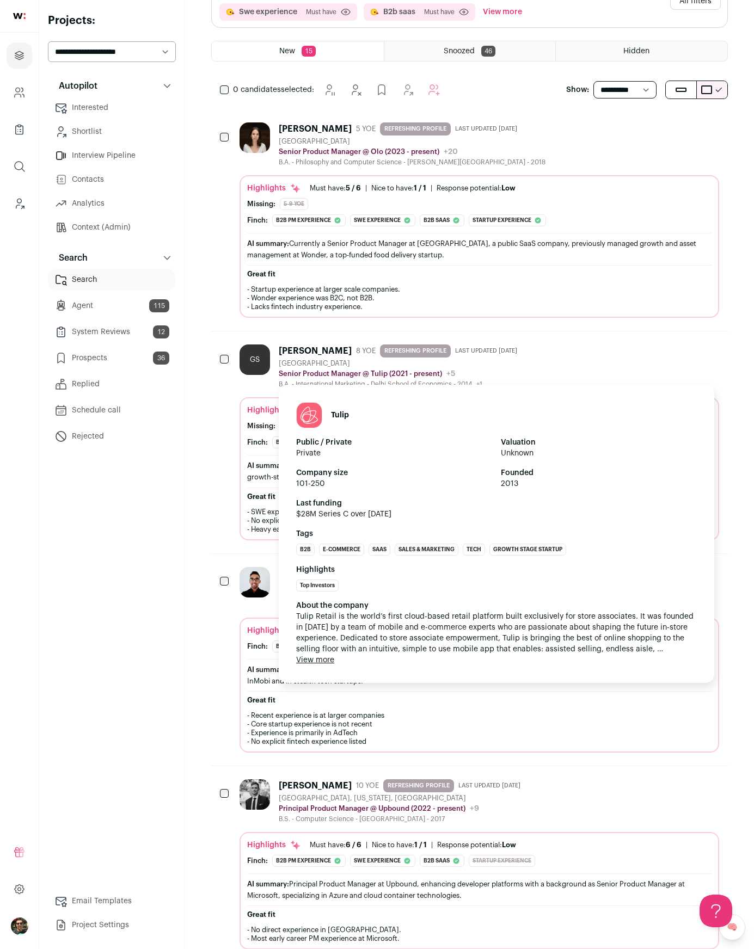
scroll to position [201, 0]
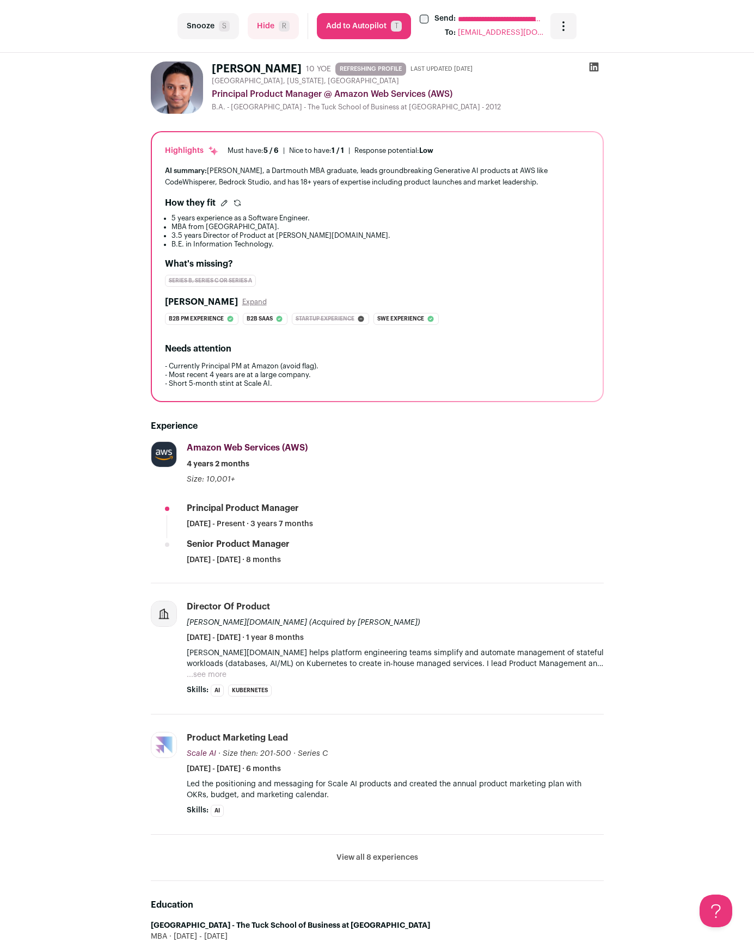
click at [198, 280] on div "Series B, Series C or Series A" at bounding box center [210, 281] width 91 height 12
click at [114, 384] on div "[PERSON_NAME] 10 YOE REFRESHING PROFILE Last updated [DATE] [GEOGRAPHIC_DATA], …" at bounding box center [377, 604] width 653 height 1102
click at [164, 609] on img at bounding box center [163, 613] width 25 height 25
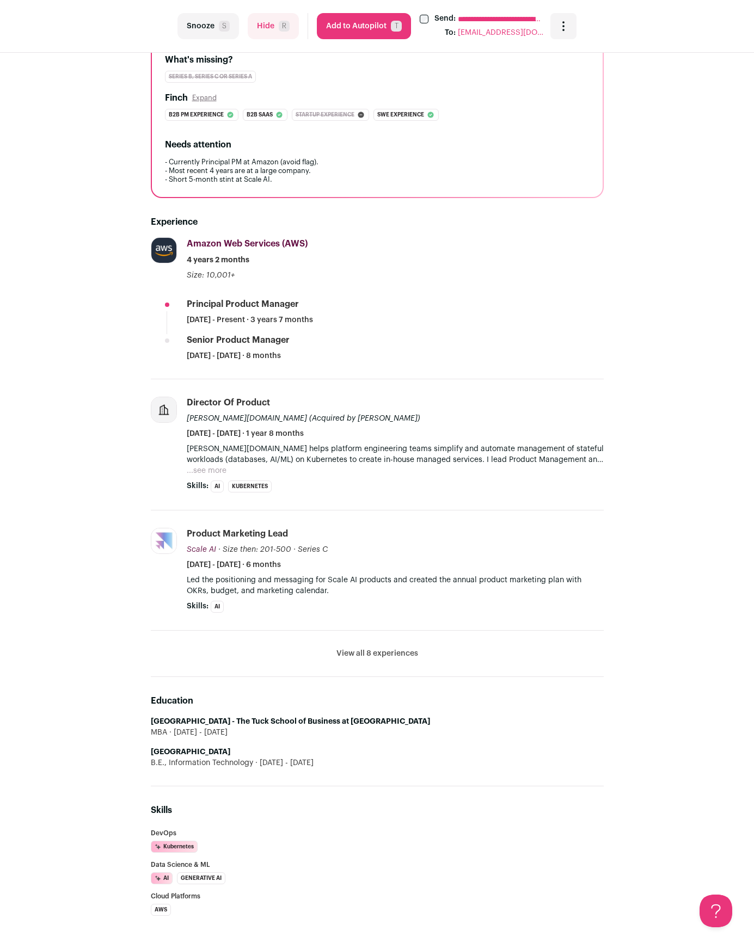
scroll to position [206, 0]
click at [121, 485] on div "[PERSON_NAME] 10 YOE REFRESHING PROFILE Last updated [DATE] [GEOGRAPHIC_DATA], …" at bounding box center [377, 398] width 653 height 1102
click at [366, 644] on li "View all 8 experiences View less" at bounding box center [377, 652] width 453 height 46
click at [369, 655] on button "View all 8 experiences" at bounding box center [377, 651] width 82 height 11
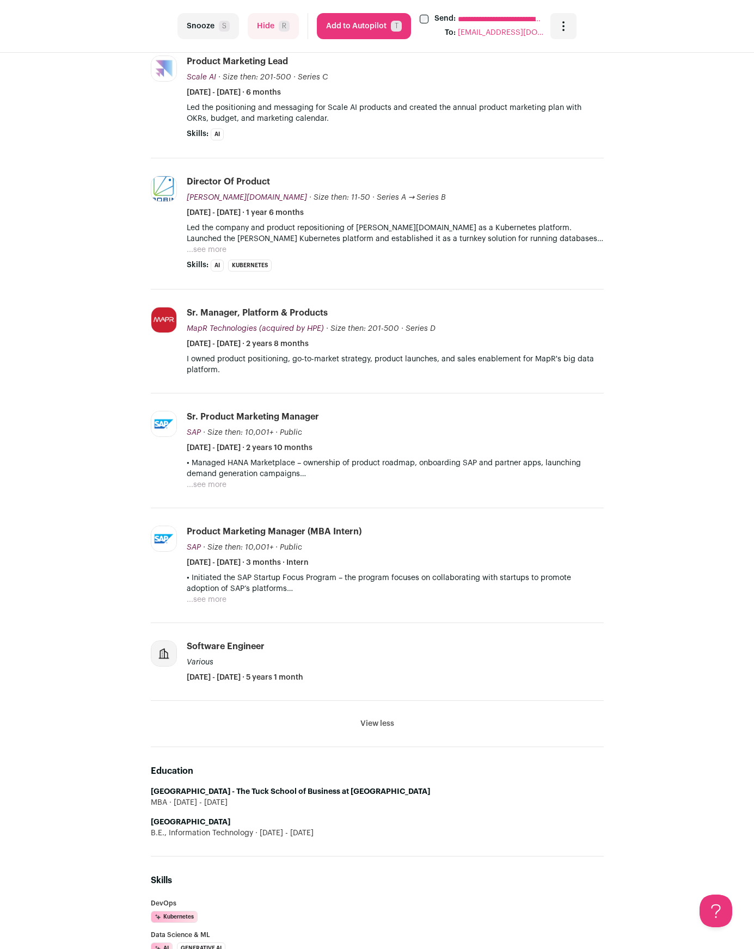
scroll to position [700, 0]
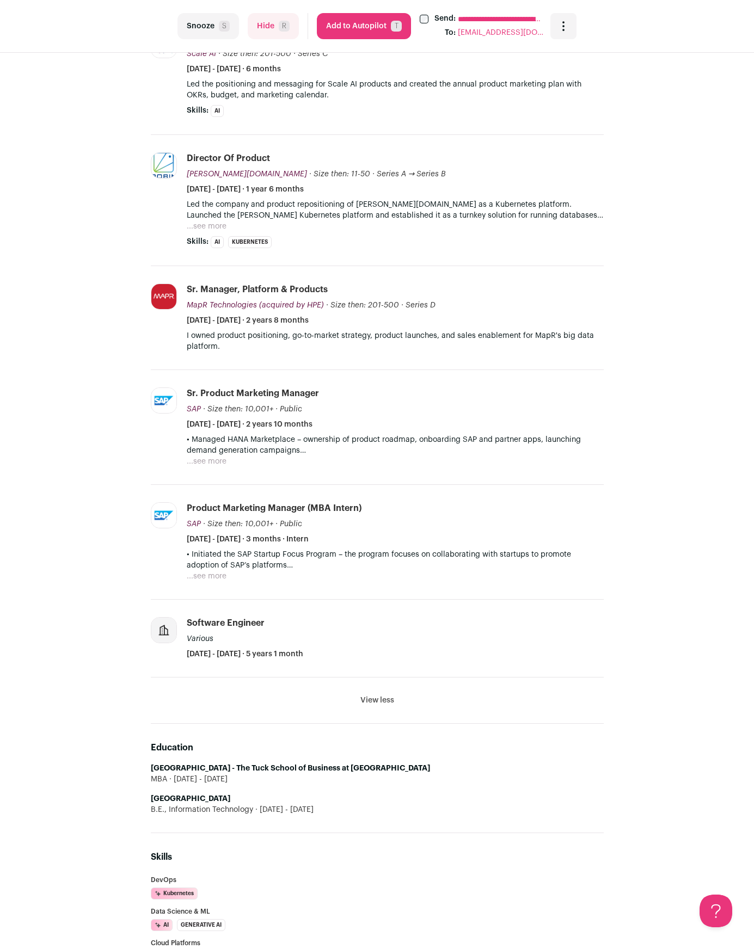
drag, startPoint x: 342, startPoint y: 655, endPoint x: 139, endPoint y: 600, distance: 210.1
click at [140, 601] on div "[PERSON_NAME] 10 YOE REFRESHING PROFILE Last updated [DATE] [GEOGRAPHIC_DATA], …" at bounding box center [377, 175] width 488 height 1644
click at [122, 588] on div "[PERSON_NAME] 10 YOE REFRESHING PROFILE Last updated [DATE] [GEOGRAPHIC_DATA], …" at bounding box center [377, 175] width 653 height 1644
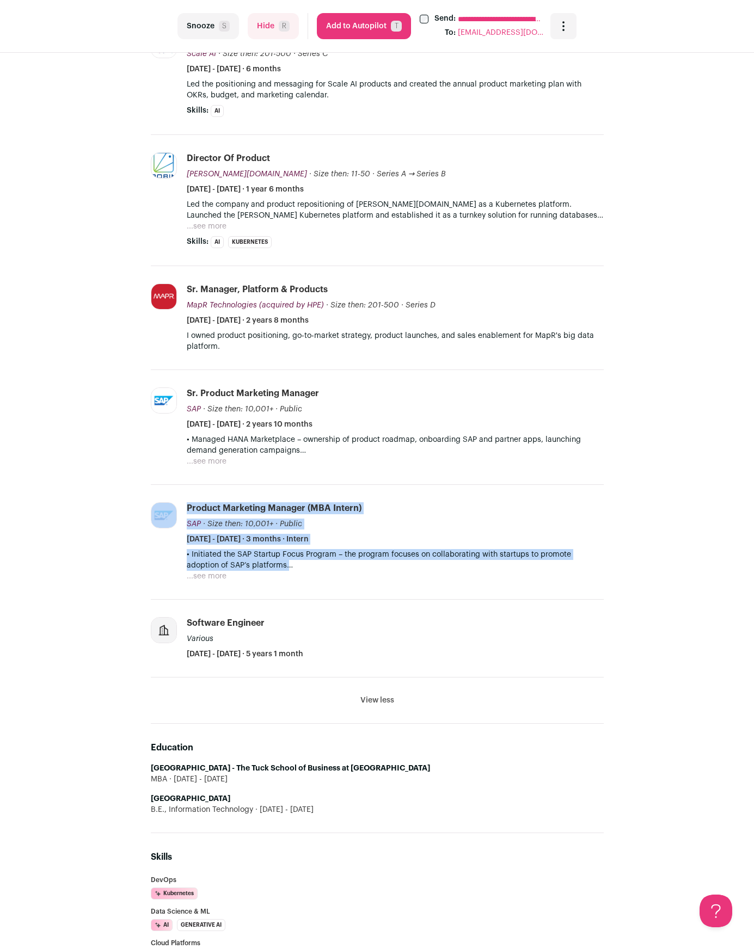
drag, startPoint x: 133, startPoint y: 497, endPoint x: 288, endPoint y: 571, distance: 171.6
click at [288, 571] on div "[PERSON_NAME] 10 YOE REFRESHING PROFILE Last updated [DATE] [GEOGRAPHIC_DATA], …" at bounding box center [377, 175] width 488 height 1644
click at [288, 571] on div "• Initiated the SAP Startup Focus Program – the program focuses on collaboratin…" at bounding box center [395, 565] width 417 height 33
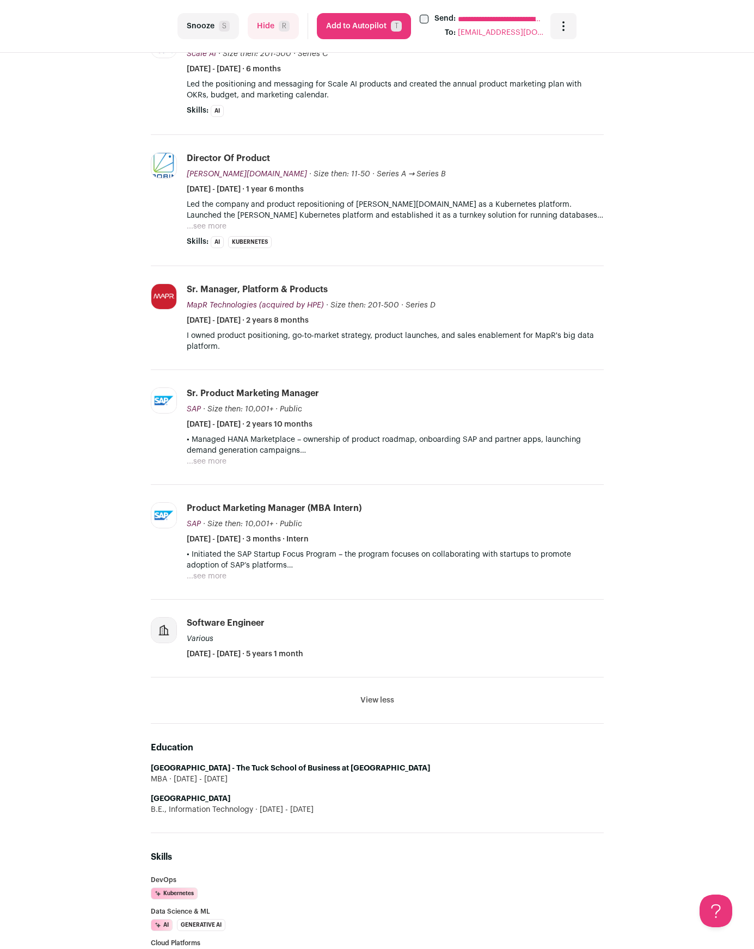
click at [127, 463] on div "[PERSON_NAME] 10 YOE REFRESHING PROFILE Last updated [DATE] [GEOGRAPHIC_DATA], …" at bounding box center [377, 175] width 653 height 1644
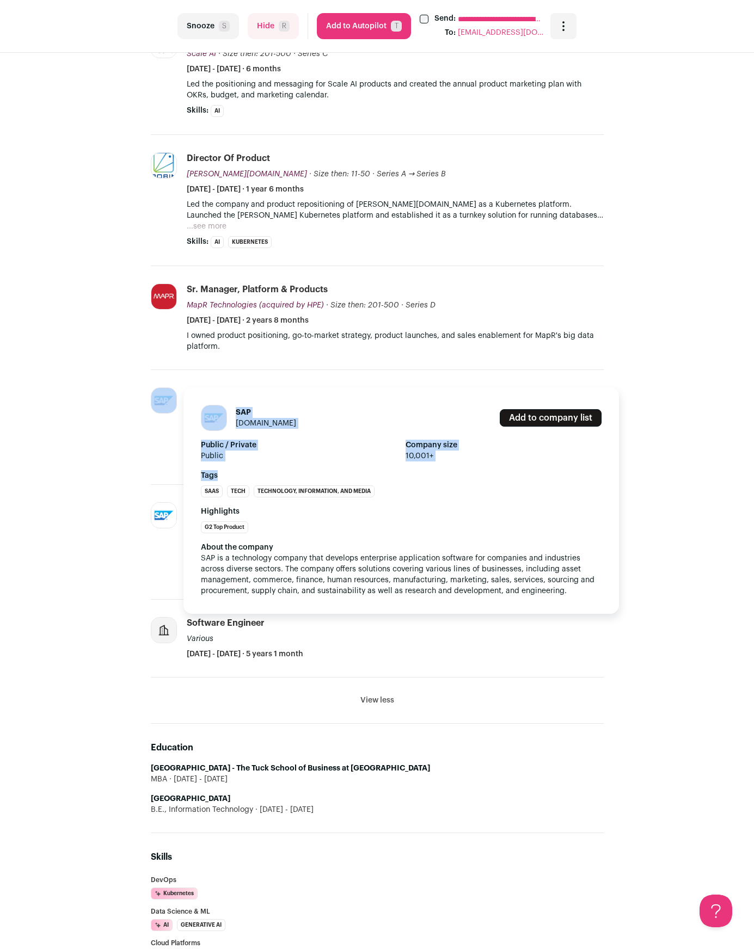
drag, startPoint x: 133, startPoint y: 386, endPoint x: 259, endPoint y: 475, distance: 153.8
click at [276, 477] on div "[PERSON_NAME] 10 YOE REFRESHING PROFILE Last updated [DATE] [GEOGRAPHIC_DATA], …" at bounding box center [377, 175] width 488 height 1644
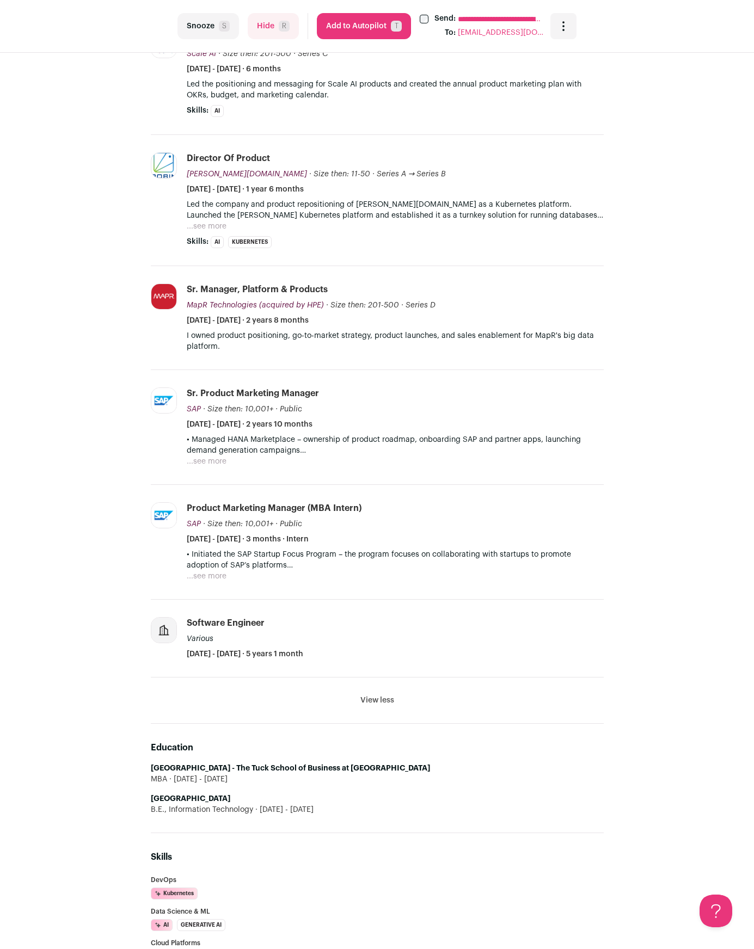
click at [102, 419] on div "[PERSON_NAME] 10 YOE REFRESHING PROFILE Last updated [DATE] [GEOGRAPHIC_DATA], …" at bounding box center [377, 175] width 653 height 1644
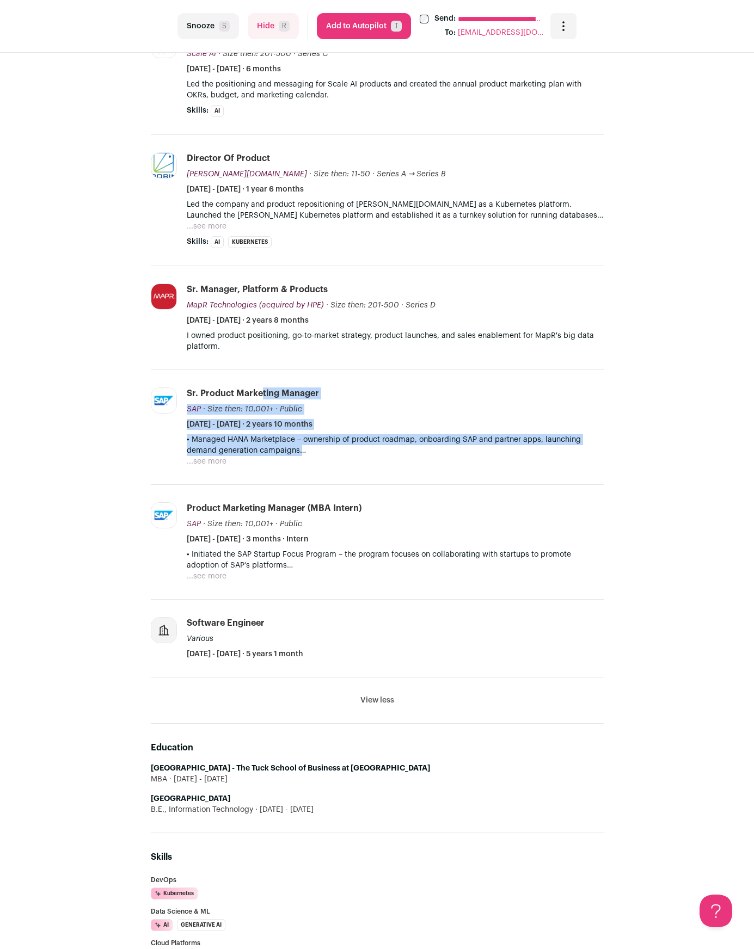
drag, startPoint x: 184, startPoint y: 392, endPoint x: 242, endPoint y: 463, distance: 91.7
click at [242, 463] on li "SAP [DOMAIN_NAME] Add to company list Public / Private Public Company size 10,0…" at bounding box center [377, 427] width 453 height 115
click at [242, 463] on div "• Managed HANA Marketplace – ownership of product roadmap, onboarding SAP and p…" at bounding box center [395, 450] width 417 height 33
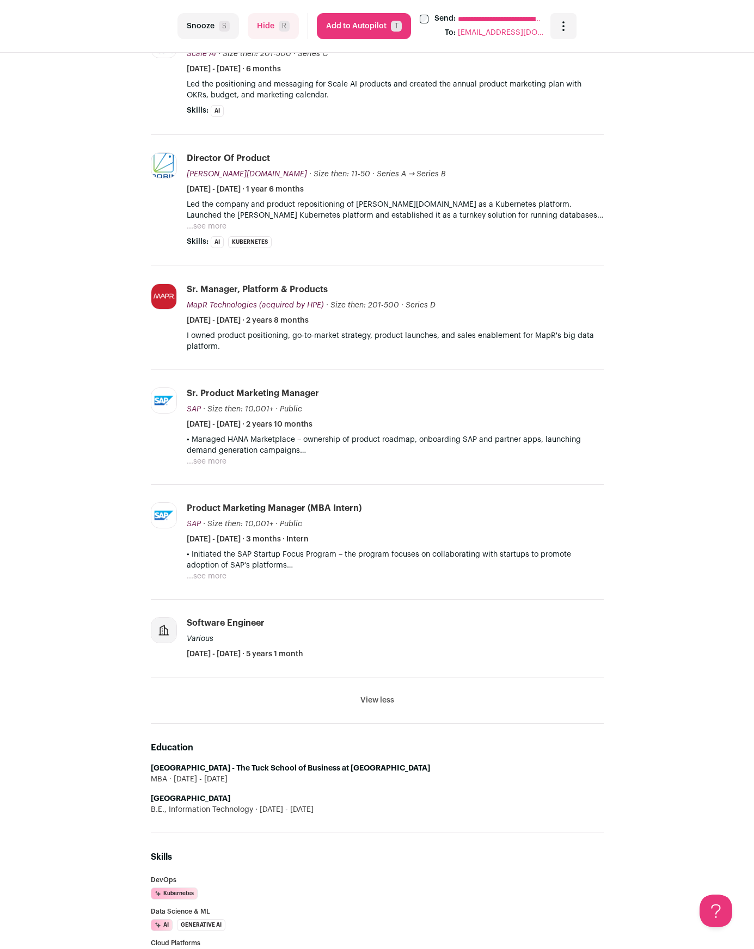
drag, startPoint x: 311, startPoint y: 446, endPoint x: 184, endPoint y: 386, distance: 140.7
click at [184, 386] on li "SAP sap.com Add to company list Public / Private Public Company size 10,001+ Ta…" at bounding box center [377, 427] width 453 height 115
click at [192, 366] on li "MapR Technologies (acquired by HPE) mapr.com Add to company list Public / Priva…" at bounding box center [377, 318] width 453 height 104
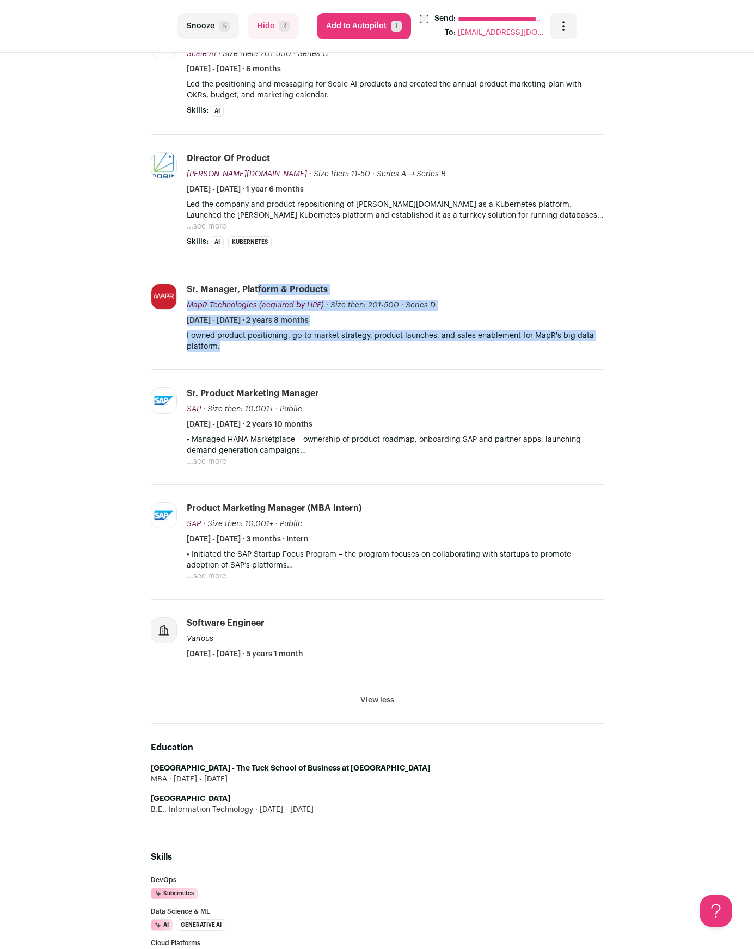
drag, startPoint x: 233, startPoint y: 351, endPoint x: 184, endPoint y: 279, distance: 87.1
click at [184, 279] on li "MapR Technologies (acquired by HPE) mapr.com Add to company list Public / Priva…" at bounding box center [377, 318] width 453 height 104
click at [188, 284] on div "Sr. Manager, Platform & Products" at bounding box center [257, 290] width 141 height 12
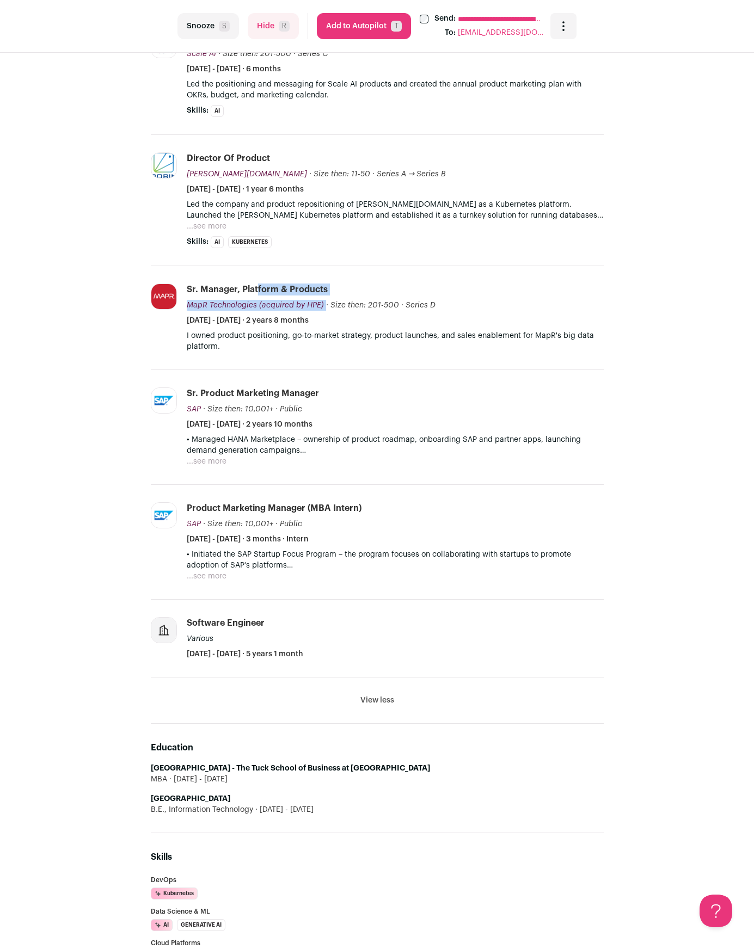
drag, startPoint x: 186, startPoint y: 284, endPoint x: 383, endPoint y: 275, distance: 197.2
click at [380, 275] on li "MapR Technologies (acquired by HPE) mapr.com Add to company list Public / Priva…" at bounding box center [377, 318] width 453 height 104
click at [383, 284] on div "Sr. Manager, Platform & Products MapR Technologies (acquired by HPE) MapR Techn…" at bounding box center [395, 305] width 417 height 42
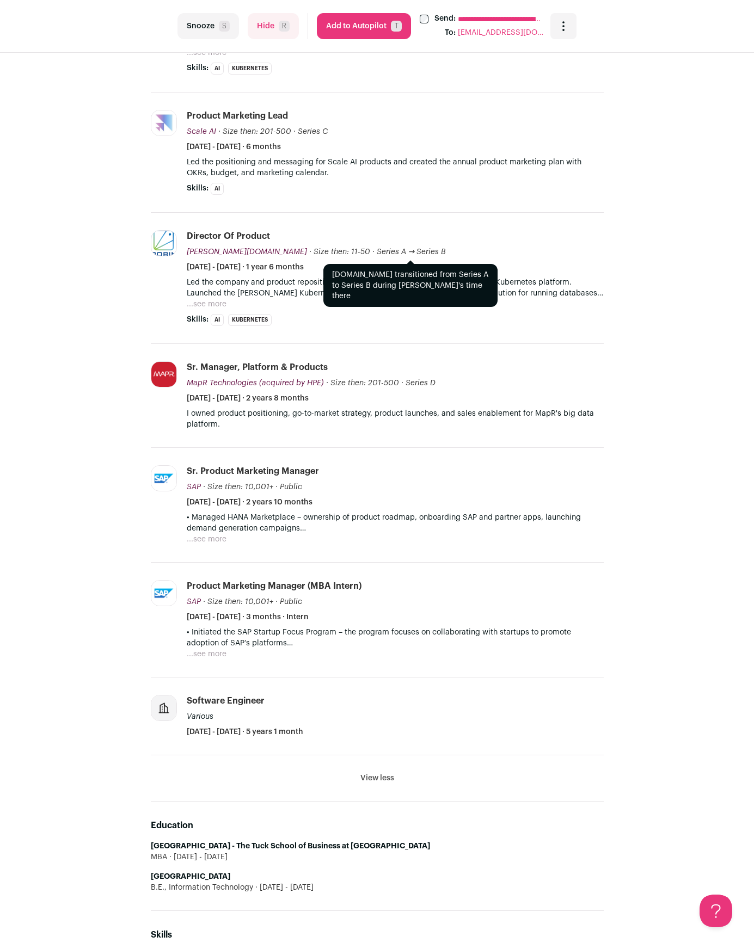
scroll to position [525, 0]
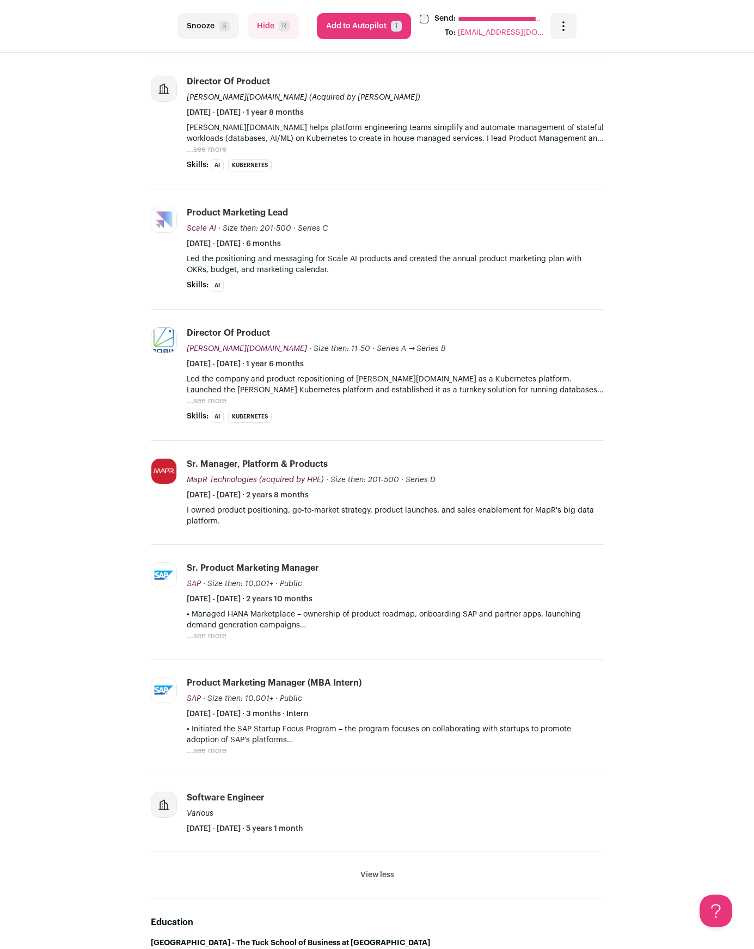
click at [313, 387] on p "Led the company and product repositioning of Robin.io as a Kubernetes platform.…" at bounding box center [395, 385] width 417 height 22
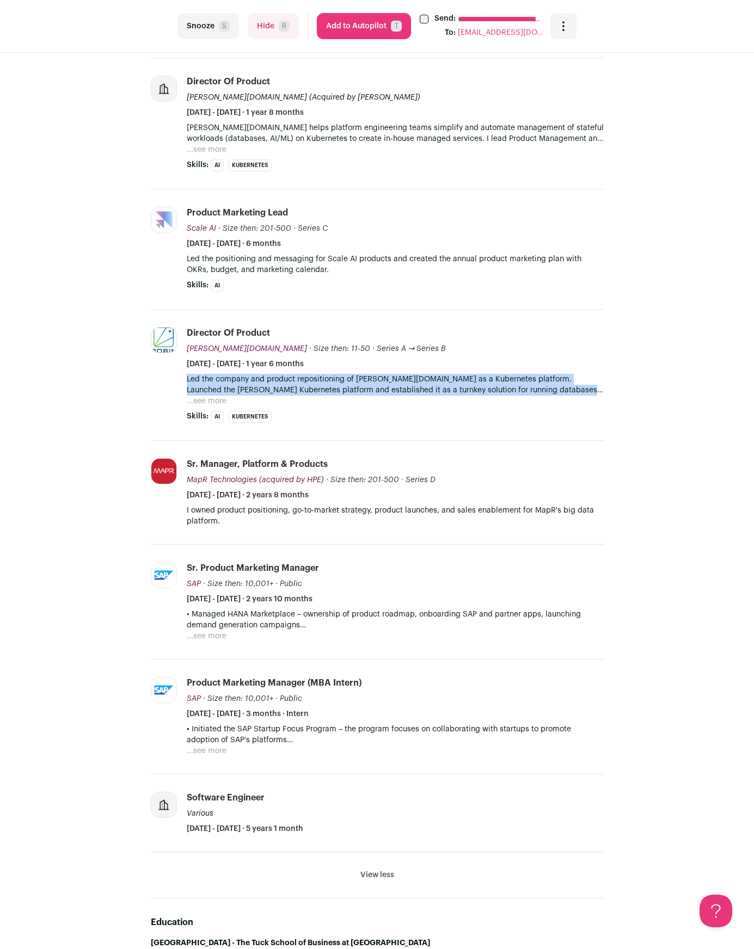
click at [313, 387] on p "Led the company and product repositioning of Robin.io as a Kubernetes platform.…" at bounding box center [395, 385] width 417 height 22
click at [354, 385] on p "Led the company and product repositioning of Robin.io as a Kubernetes platform.…" at bounding box center [395, 385] width 417 height 22
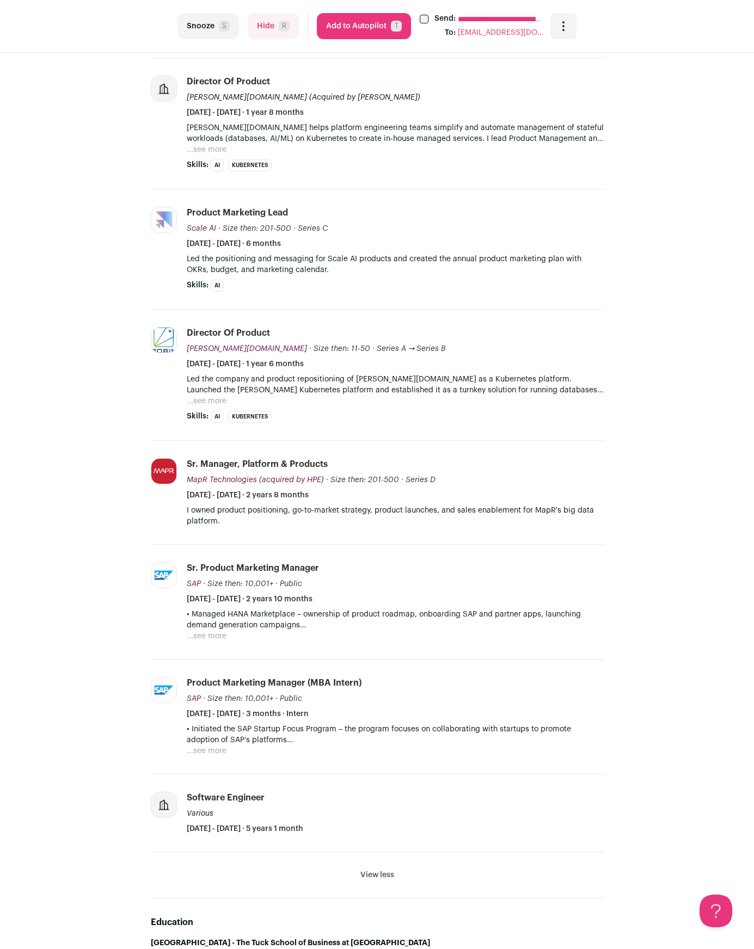
click at [304, 356] on div "Director of Product Robin.io Robin.io robin.io Add to company list Public / Pri…" at bounding box center [395, 348] width 417 height 42
click at [304, 361] on span "May 2018 - October 2019 · 1 year 6 months" at bounding box center [245, 364] width 117 height 11
click at [304, 365] on span "May 2018 - October 2019 · 1 year 6 months" at bounding box center [245, 364] width 117 height 11
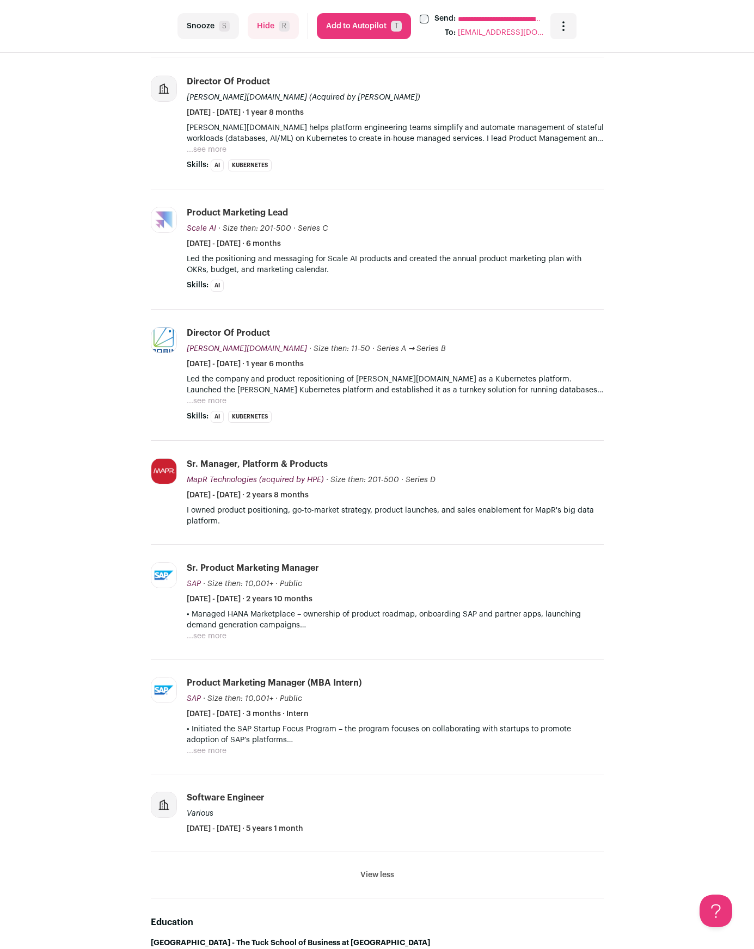
click at [341, 365] on div "Director of Product Robin.io Robin.io robin.io Add to company list Public / Pri…" at bounding box center [395, 348] width 417 height 42
drag, startPoint x: 341, startPoint y: 365, endPoint x: 193, endPoint y: 360, distance: 148.1
click at [193, 360] on div "Director of Product Robin.io Robin.io robin.io Add to company list Public / Pri…" at bounding box center [395, 348] width 417 height 42
click at [193, 360] on span "May 2018 - October 2019 · 1 year 6 months" at bounding box center [245, 364] width 117 height 11
drag, startPoint x: 189, startPoint y: 360, endPoint x: 376, endPoint y: 360, distance: 187.2
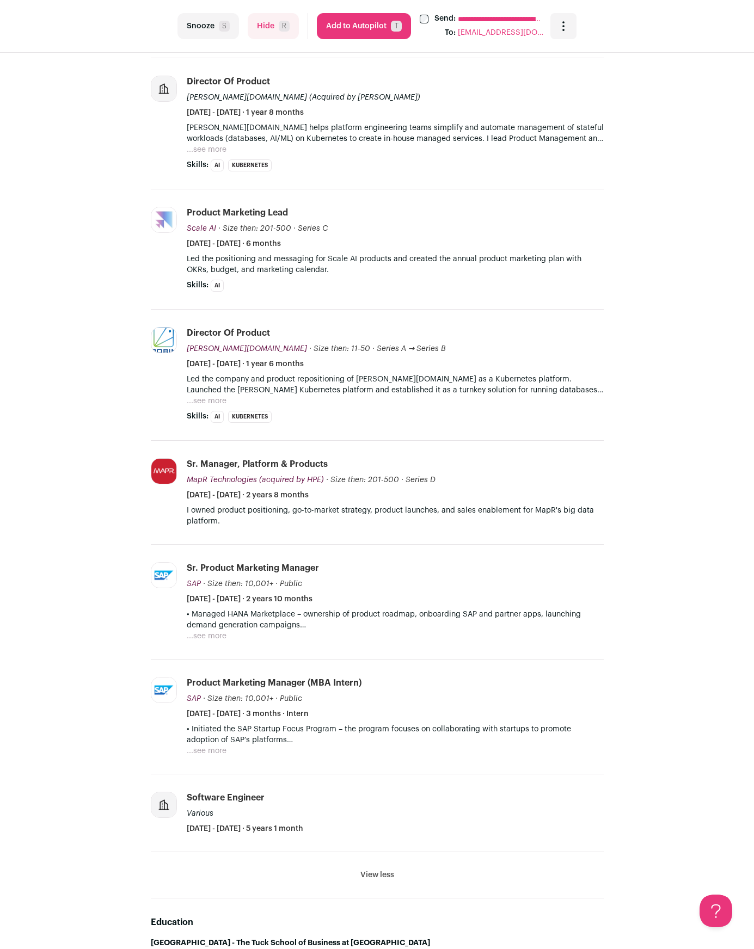
click at [376, 360] on div "Director of Product Robin.io Robin.io robin.io Add to company list Public / Pri…" at bounding box center [395, 348] width 417 height 42
drag, startPoint x: 188, startPoint y: 362, endPoint x: 338, endPoint y: 363, distance: 150.2
click at [304, 363] on span "May 2018 - October 2019 · 1 year 6 months" at bounding box center [245, 364] width 117 height 11
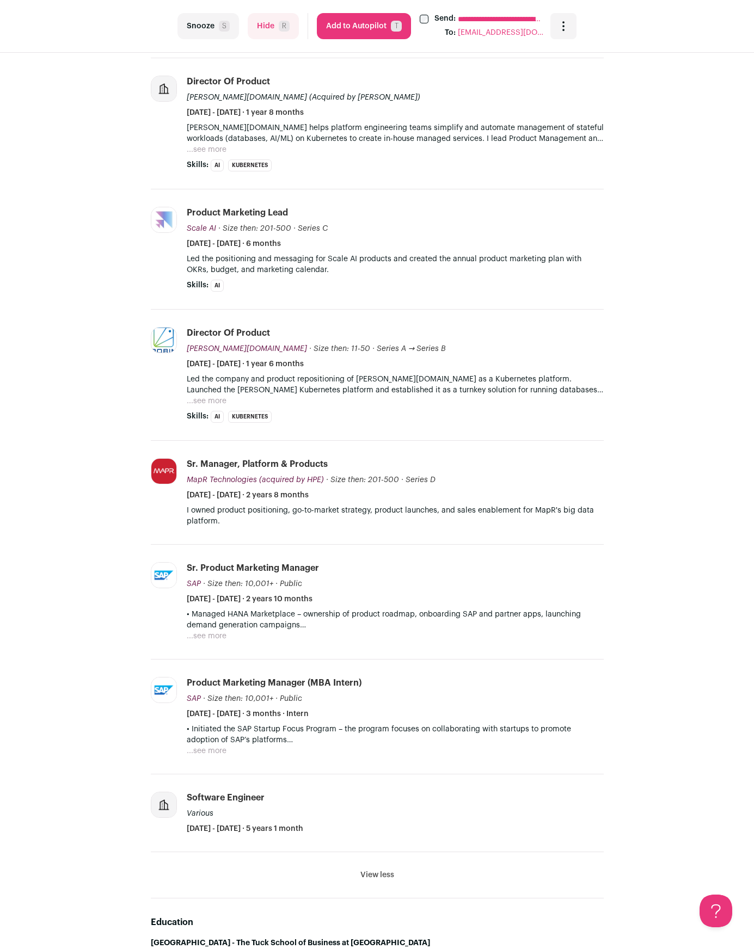
click at [349, 133] on p "Robin.io helps platform engineering teams simplify and automate management of s…" at bounding box center [395, 133] width 417 height 22
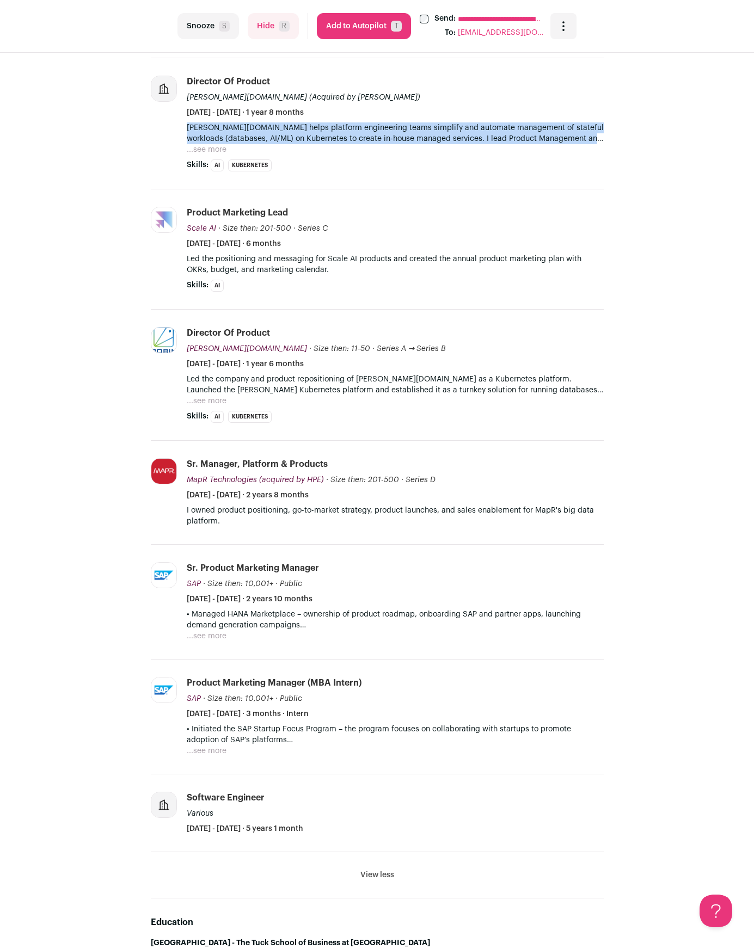
click at [349, 133] on p "Robin.io helps platform engineering teams simplify and automate management of s…" at bounding box center [395, 133] width 417 height 22
click at [333, 139] on p "Robin.io helps platform engineering teams simplify and automate management of s…" at bounding box center [395, 133] width 417 height 22
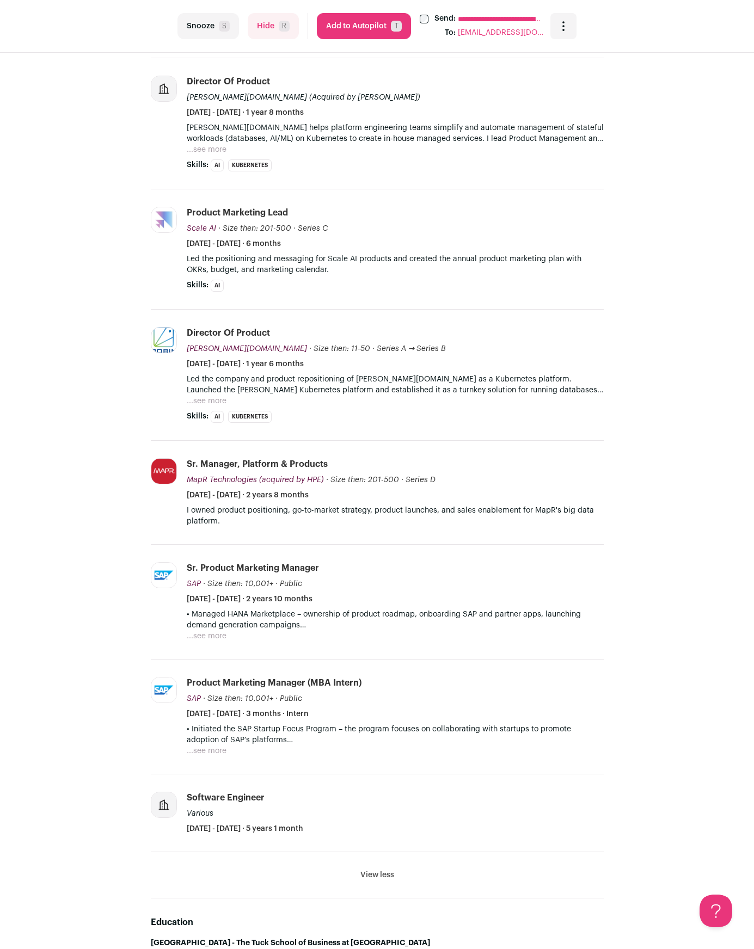
click at [204, 153] on button "...see more" at bounding box center [207, 149] width 40 height 11
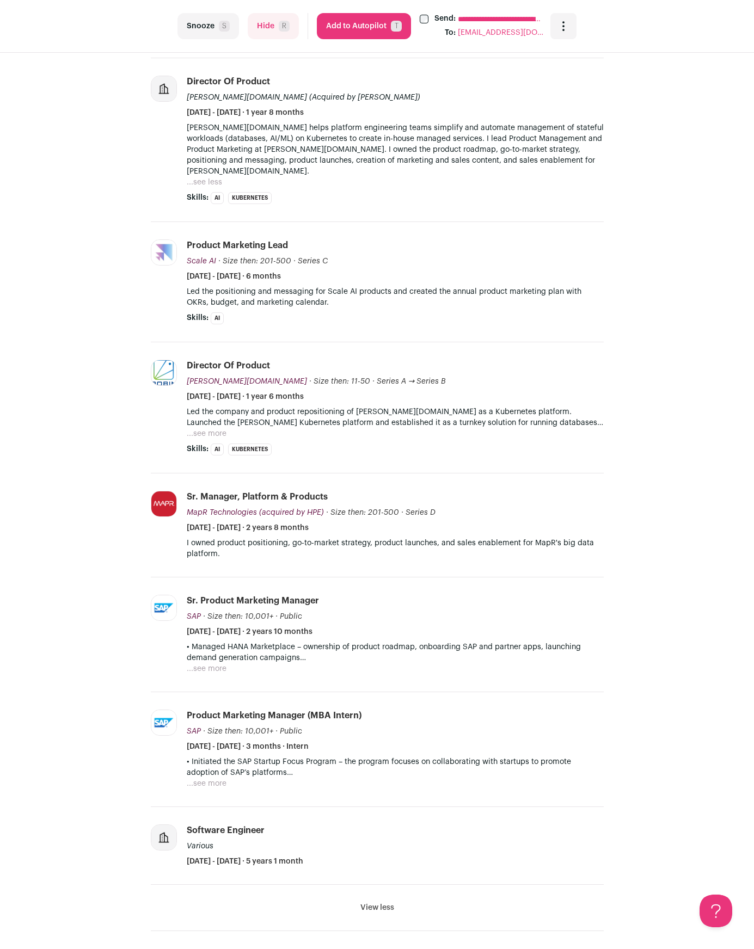
click at [226, 141] on p "Robin.io helps platform engineering teams simplify and automate management of s…" at bounding box center [395, 149] width 417 height 54
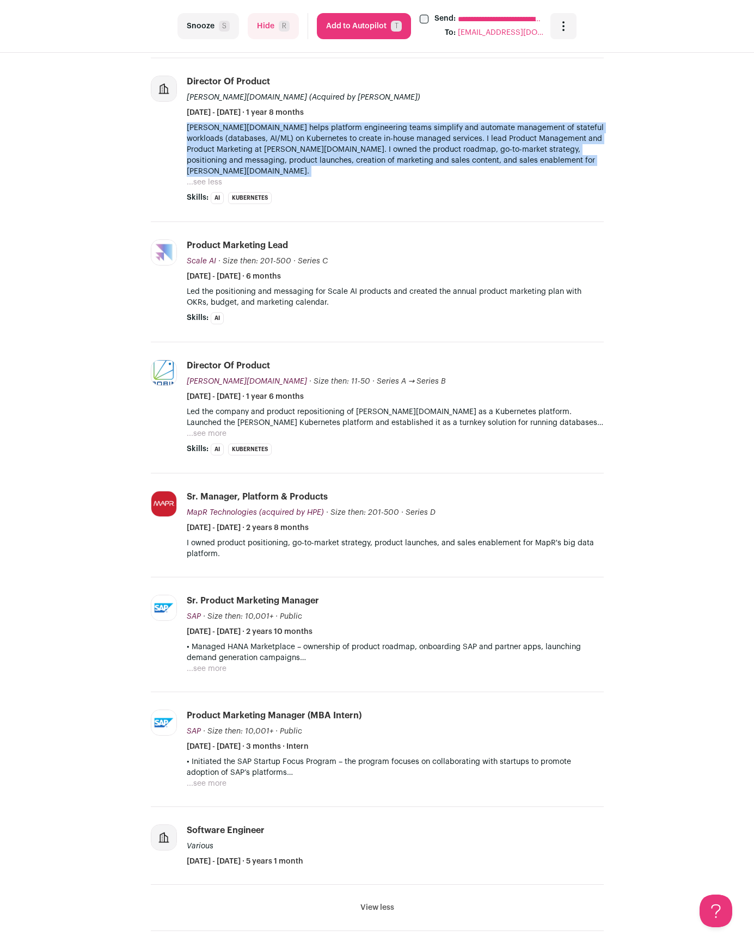
click at [226, 141] on p "Robin.io helps platform engineering teams simplify and automate management of s…" at bounding box center [395, 149] width 417 height 54
click at [263, 153] on p "Robin.io helps platform engineering teams simplify and automate management of s…" at bounding box center [395, 149] width 417 height 54
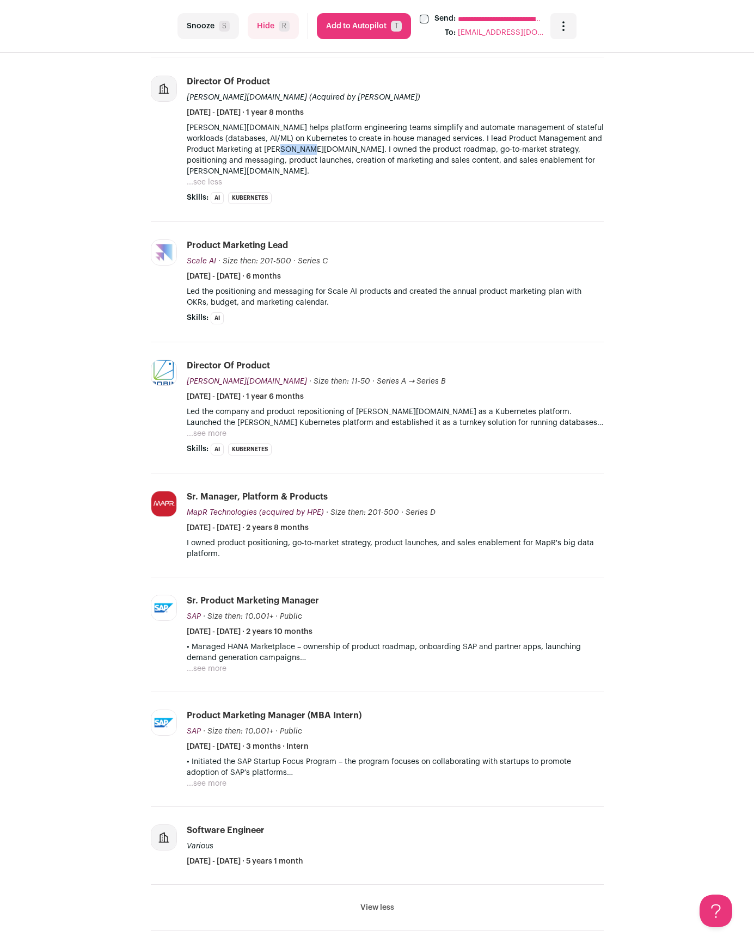
click at [263, 153] on p "Robin.io helps platform engineering teams simplify and automate management of s…" at bounding box center [395, 149] width 417 height 54
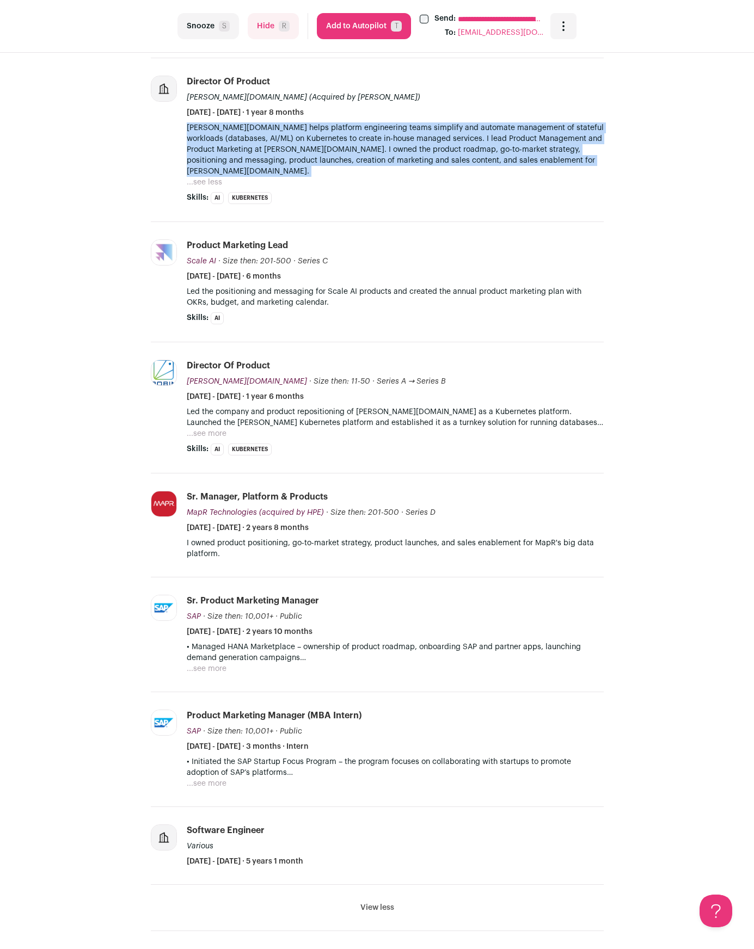
click at [263, 153] on p "Robin.io helps platform engineering teams simplify and automate management of s…" at bounding box center [395, 149] width 417 height 54
click at [311, 140] on p "Robin.io helps platform engineering teams simplify and automate management of s…" at bounding box center [395, 149] width 417 height 54
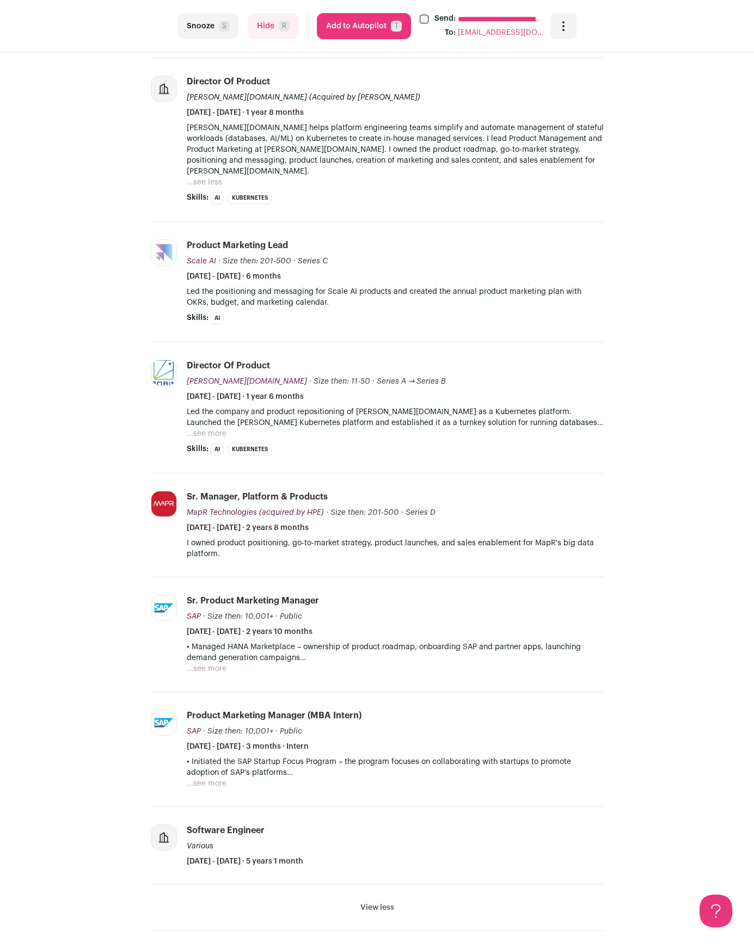
click at [311, 140] on p "Robin.io helps platform engineering teams simplify and automate management of s…" at bounding box center [395, 149] width 417 height 54
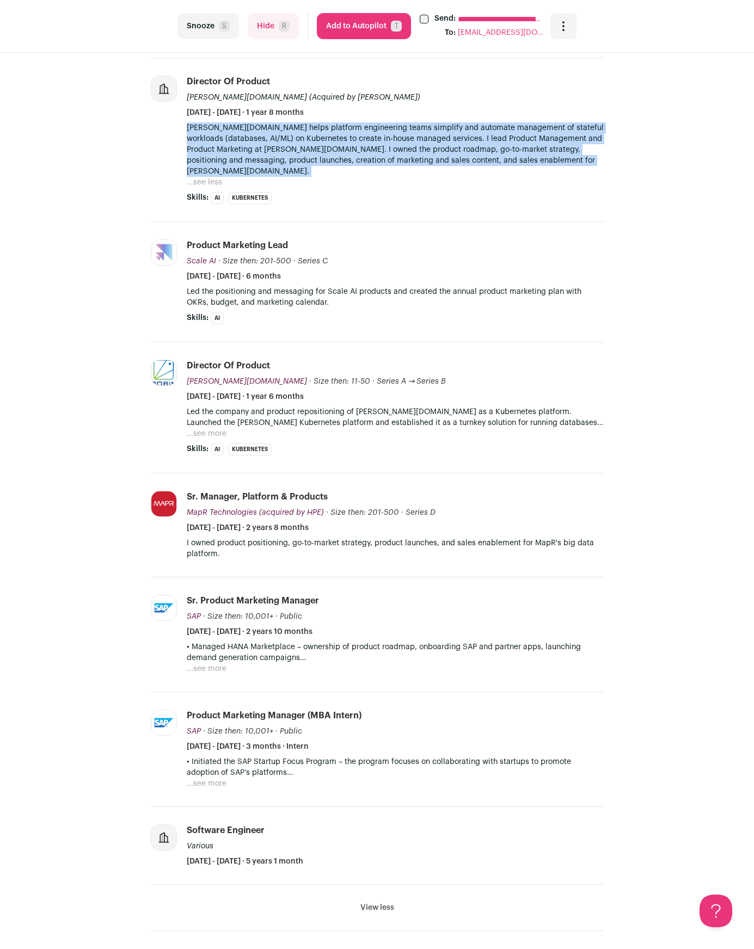
click at [311, 140] on p "Robin.io helps platform engineering teams simplify and automate management of s…" at bounding box center [395, 149] width 417 height 54
click at [321, 148] on p "Robin.io helps platform engineering teams simplify and automate management of s…" at bounding box center [395, 149] width 417 height 54
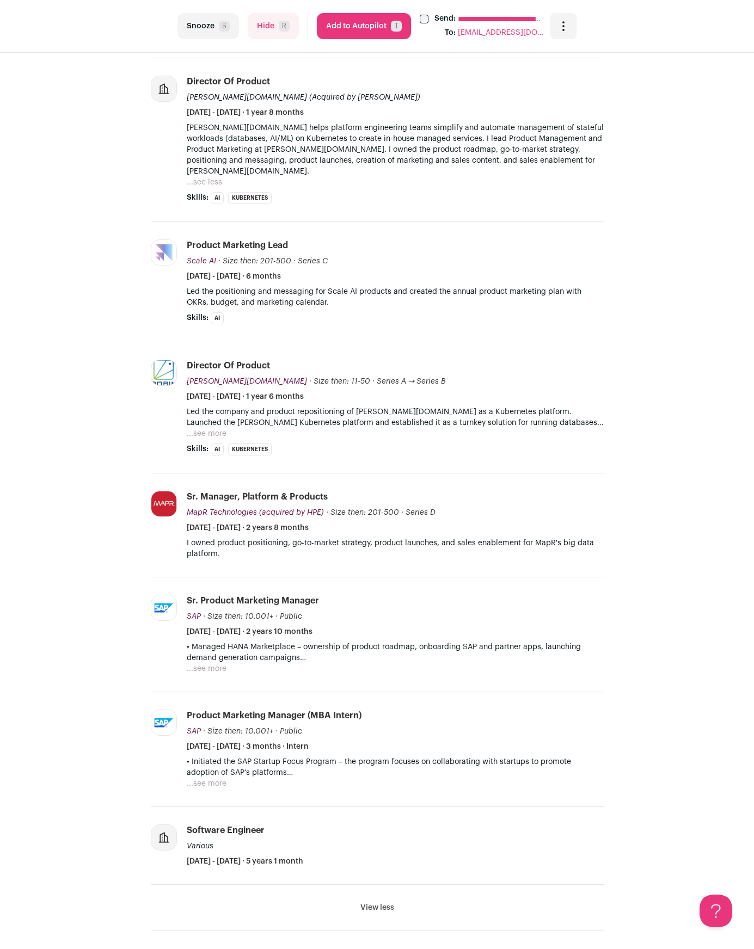
scroll to position [0, 0]
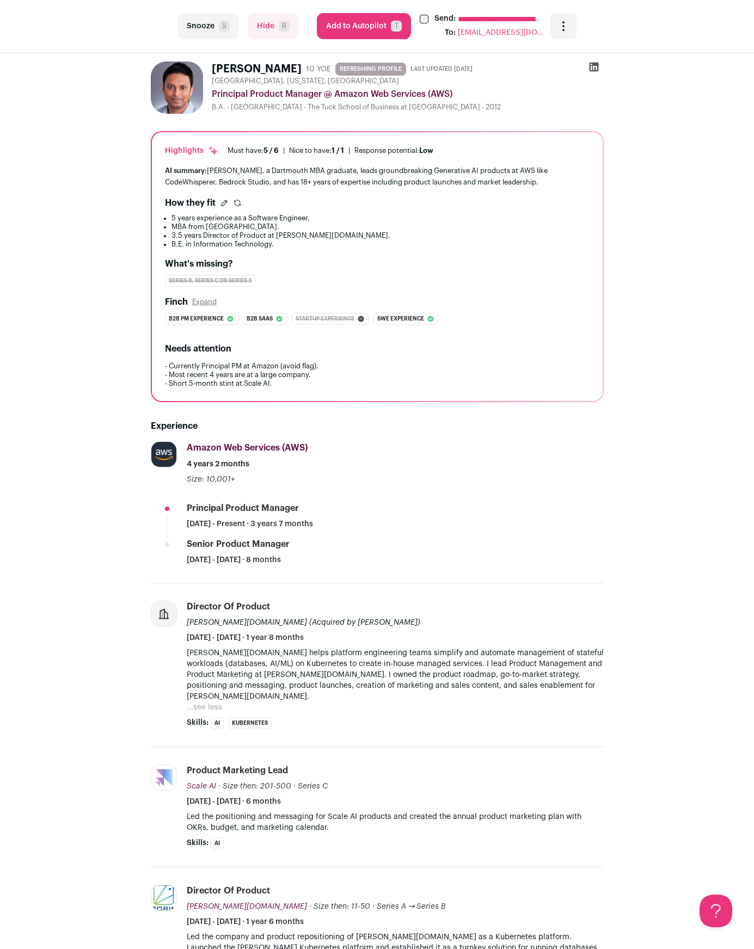
drag, startPoint x: 708, startPoint y: 135, endPoint x: 676, endPoint y: 106, distance: 42.8
click at [708, 134] on turbo-frame "**********" at bounding box center [377, 865] width 754 height 1730
click at [594, 64] on icon at bounding box center [593, 67] width 9 height 9
click at [648, 102] on div "Ankur Desai 10 YOE REFRESHING PROFILE Last updated 8/12/2025 Seattle, Washingto…" at bounding box center [377, 891] width 653 height 1677
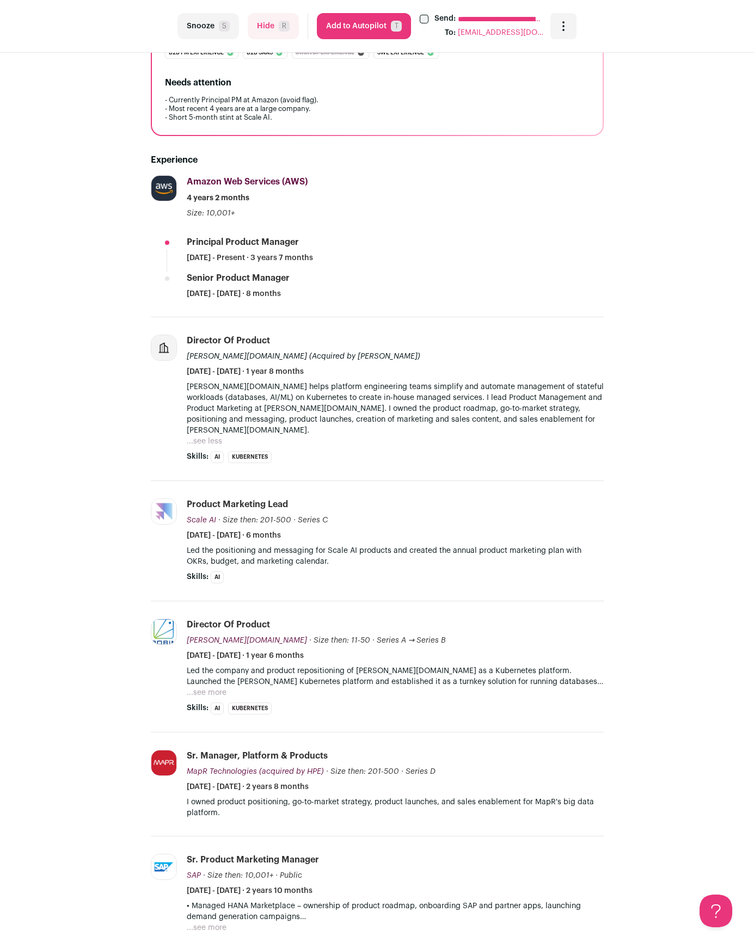
scroll to position [206, 0]
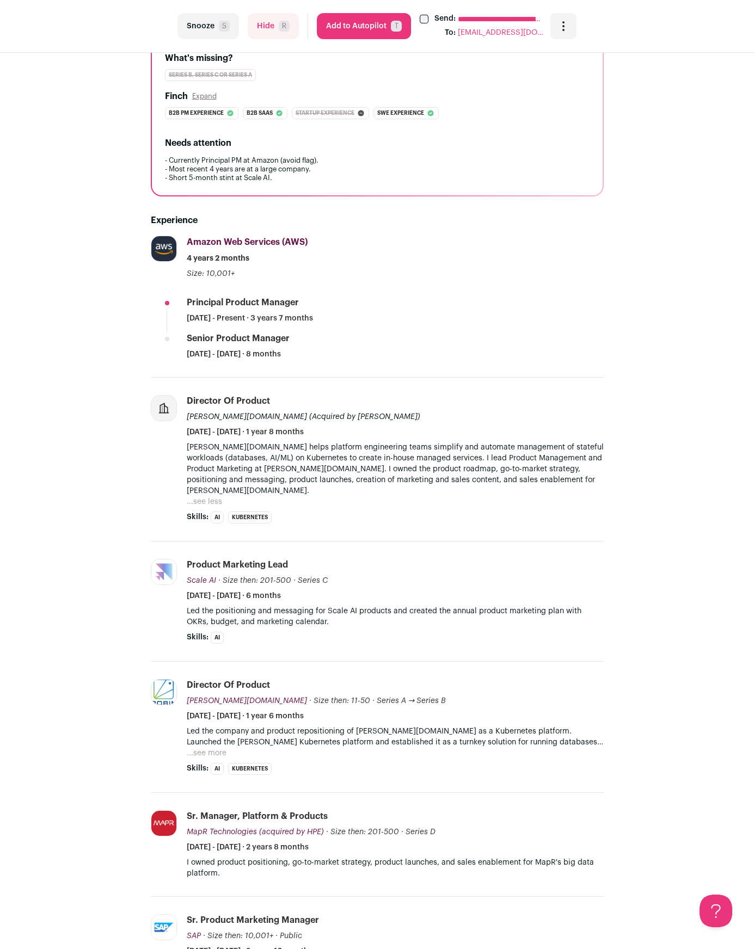
drag, startPoint x: 400, startPoint y: 439, endPoint x: 431, endPoint y: 470, distance: 43.1
click at [430, 469] on li "Director of Product Robin.io (Acquired by Rakuten) March 2020 - October 2021 · …" at bounding box center [395, 459] width 417 height 128
click at [431, 470] on p "Robin.io helps platform engineering teams simplify and automate management of s…" at bounding box center [395, 469] width 417 height 54
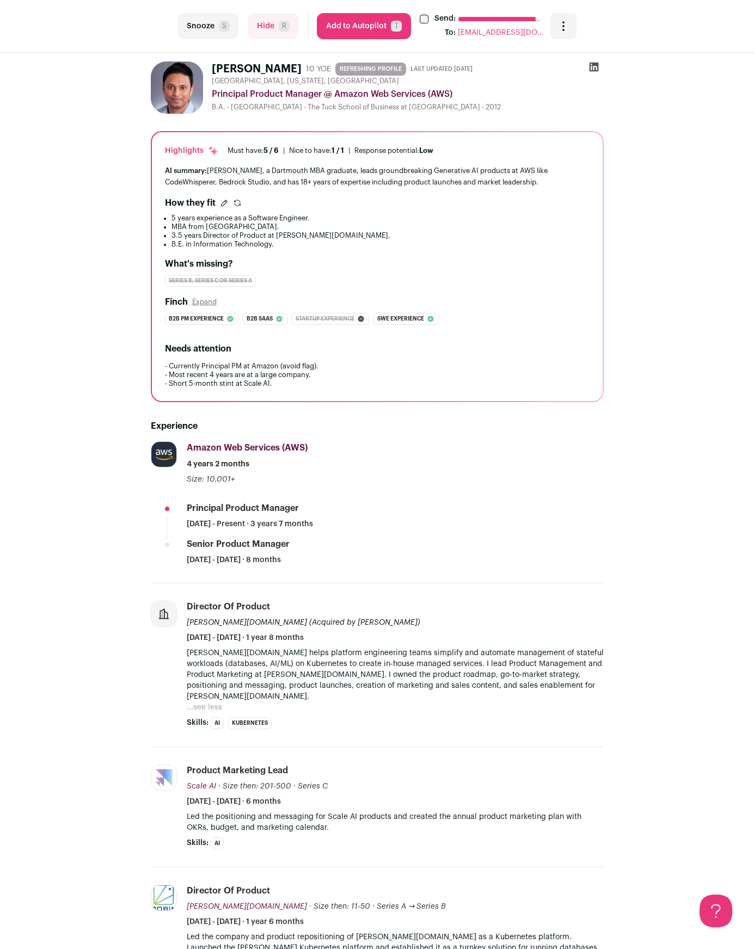
click at [577, 108] on div "B.A. - [GEOGRAPHIC_DATA] - The Tuck School of Business at [GEOGRAPHIC_DATA] - 2…" at bounding box center [408, 107] width 392 height 9
click at [254, 256] on div "Highlights Must have: 5 / 6 How many must haves have been fulfilled? | Nice to …" at bounding box center [377, 266] width 451 height 269
click at [110, 77] on div "Ankur Desai 10 YOE REFRESHING PROFILE Last updated 8/12/2025 Seattle, Washingto…" at bounding box center [377, 891] width 653 height 1677
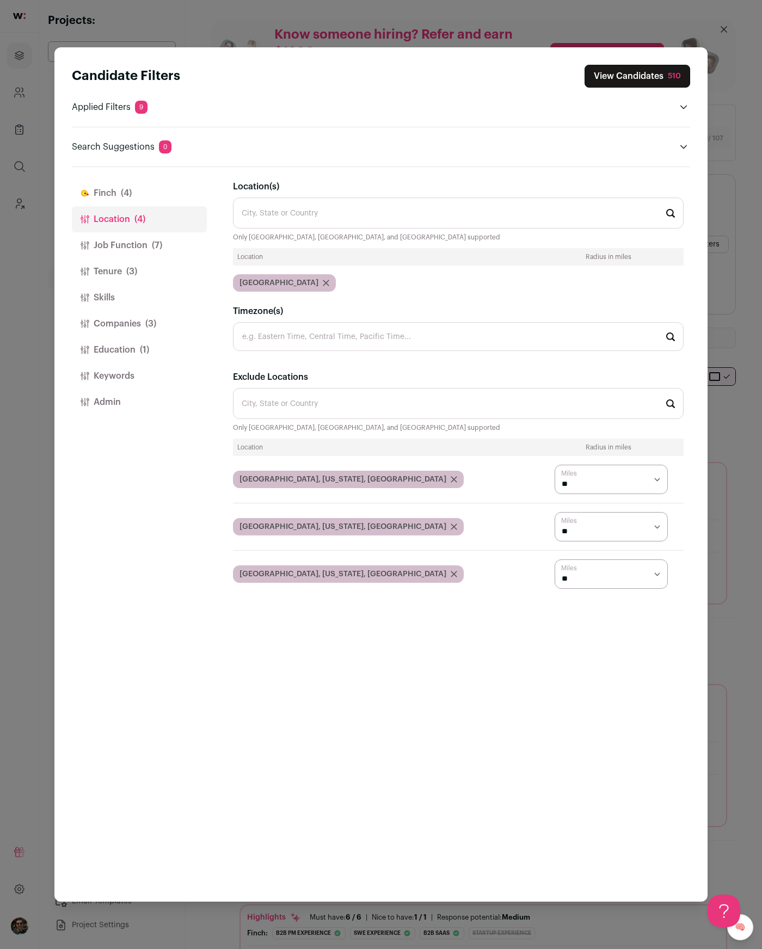
click at [42, 235] on div "Candidate Filters View Candidates 510 Applied Filters 9 B2b pm experience, Star…" at bounding box center [381, 474] width 762 height 949
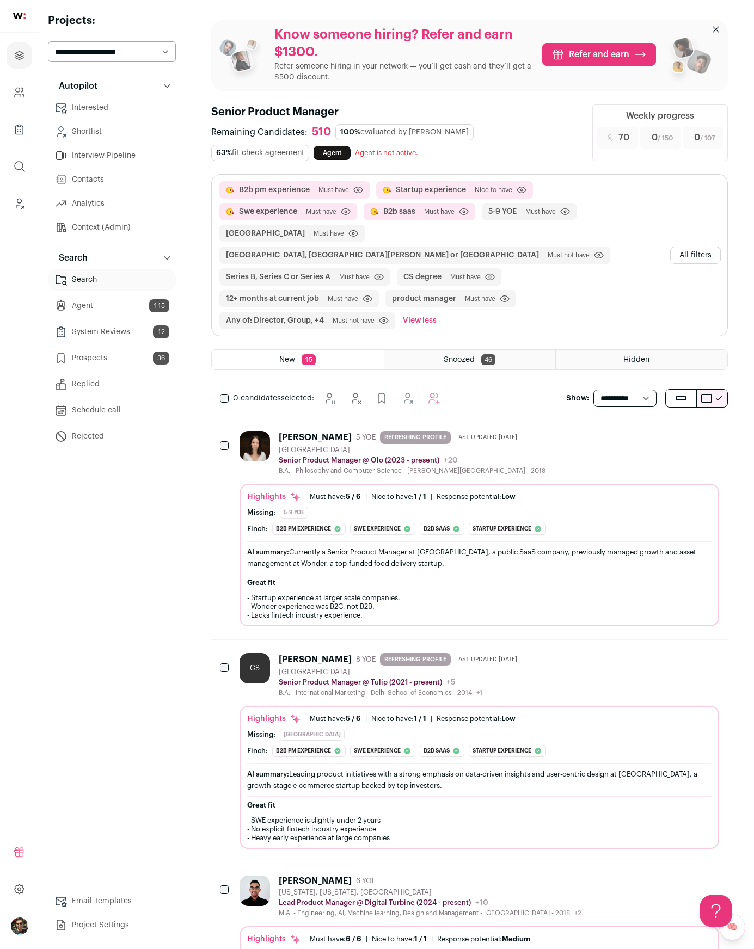
click at [173, 524] on div "Autopilot Autopilot Interested Shortlist Interview Pipeline Contacts Analytics …" at bounding box center [112, 505] width 128 height 861
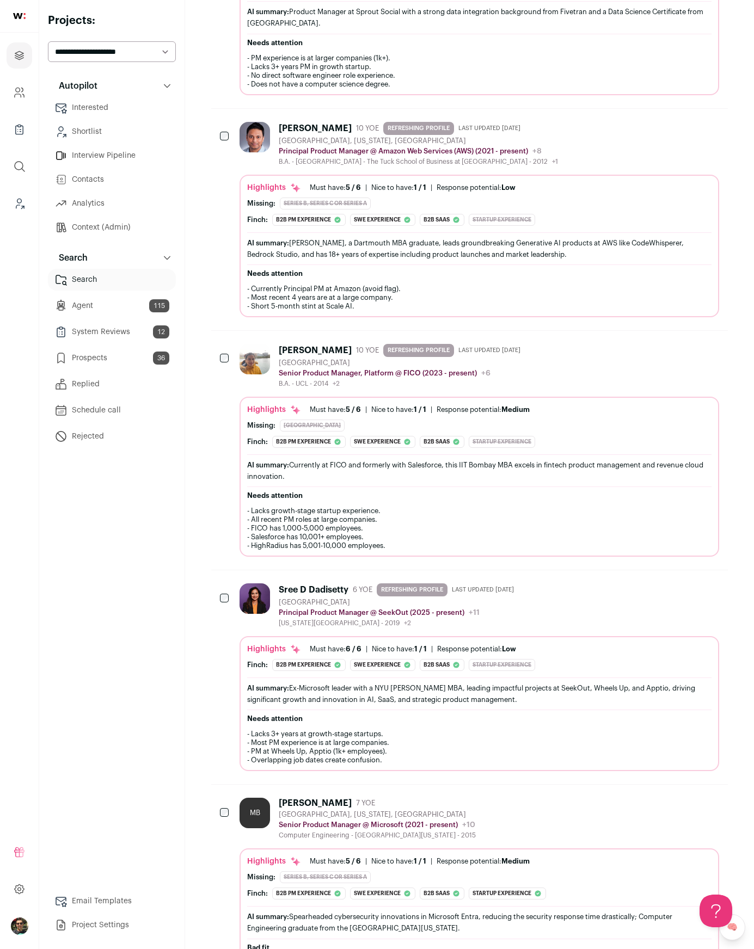
scroll to position [2400, 0]
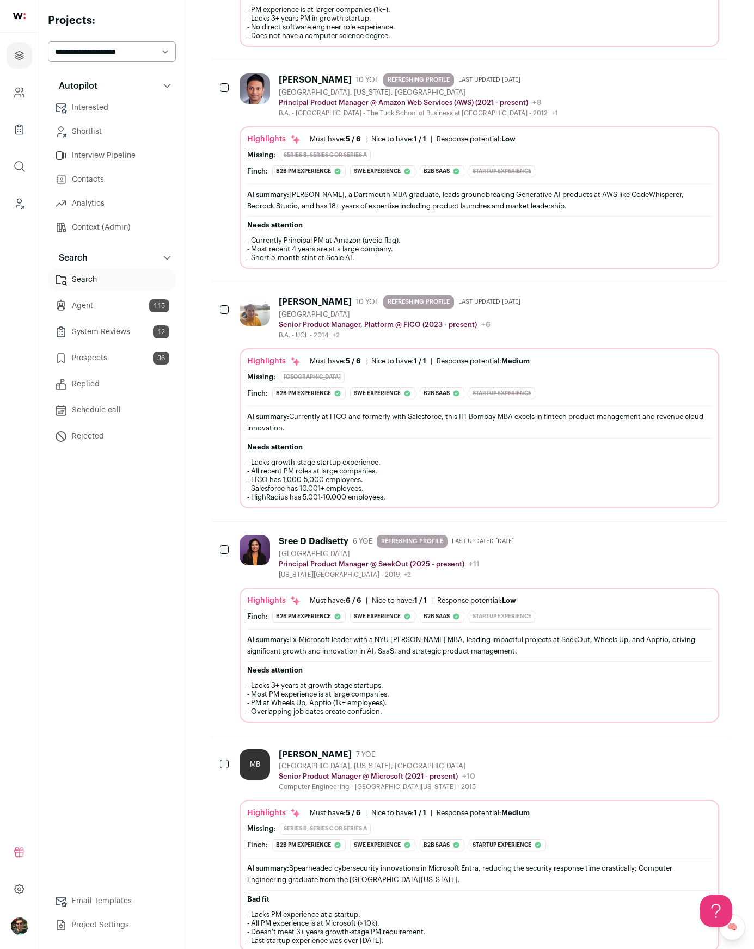
click at [177, 497] on aside "**********" at bounding box center [112, 474] width 146 height 949
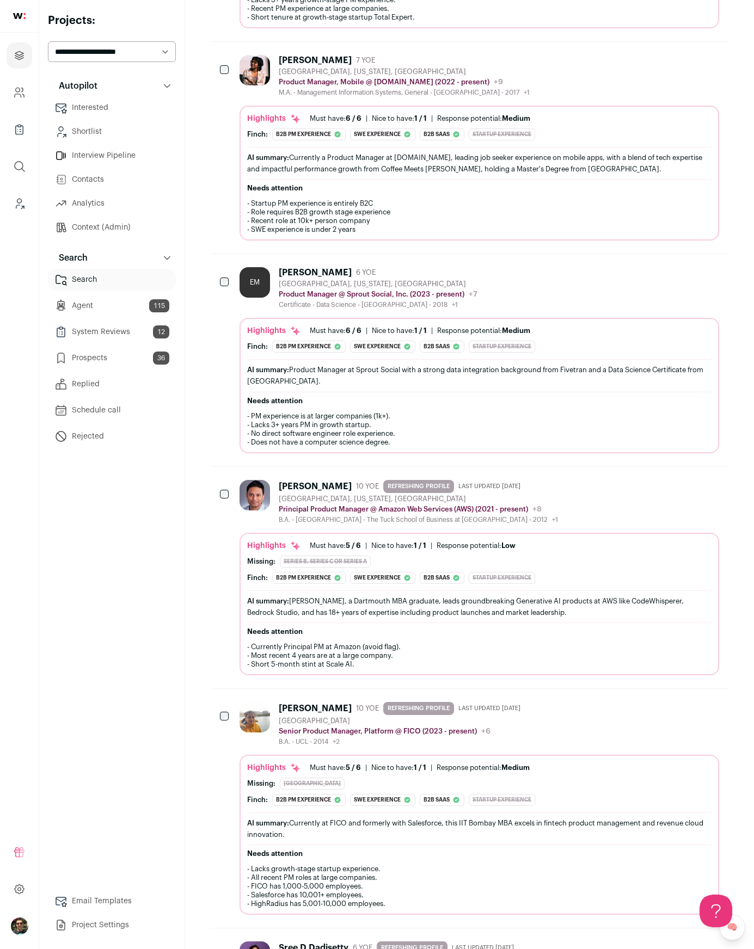
scroll to position [1952, 0]
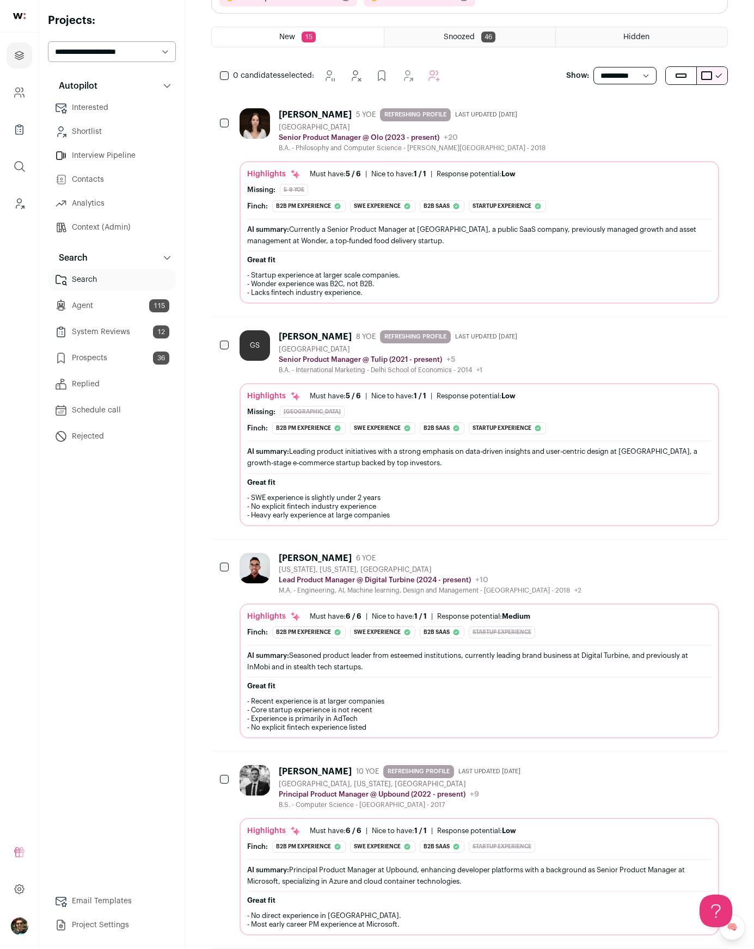
scroll to position [27, 0]
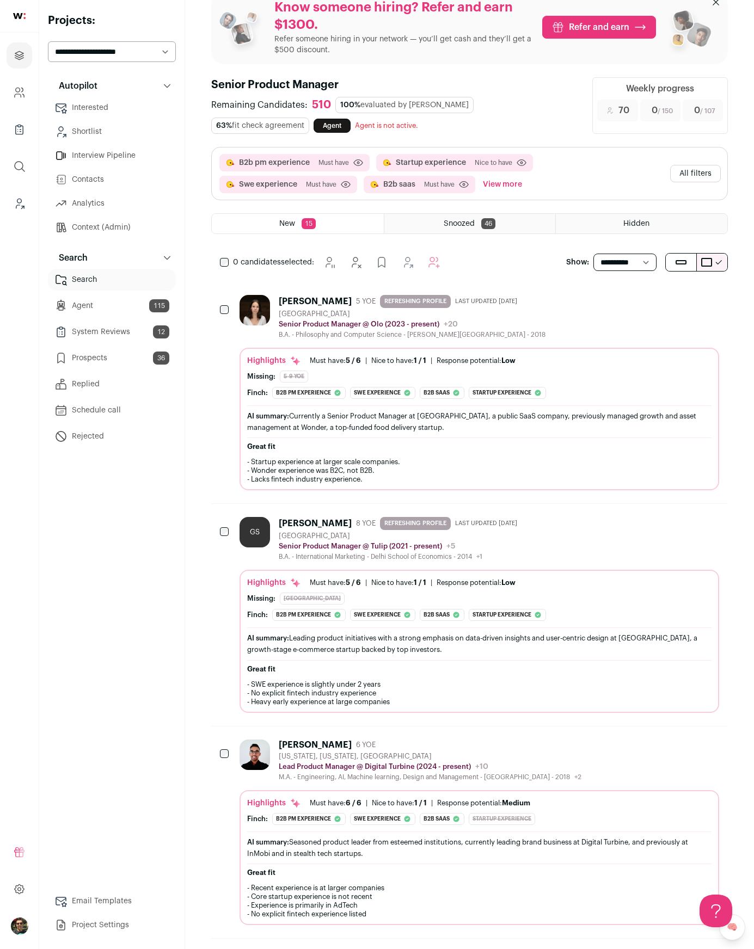
click at [576, 257] on p "Show:" at bounding box center [577, 262] width 23 height 11
click at [573, 262] on p "Show:" at bounding box center [577, 262] width 23 height 11
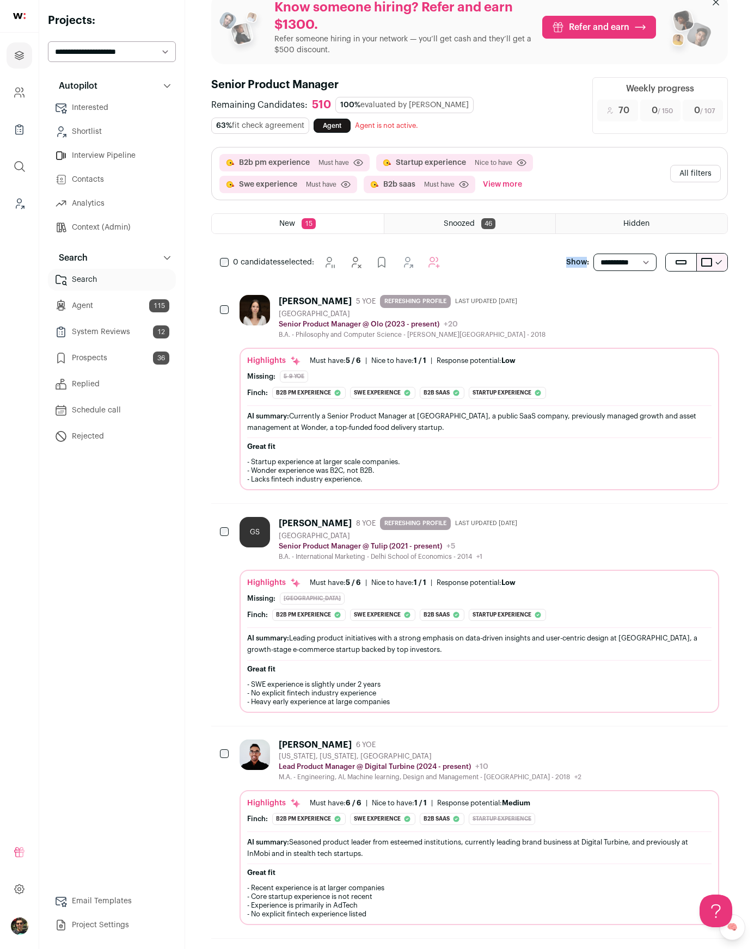
click at [574, 262] on p "Show:" at bounding box center [577, 262] width 23 height 11
click at [588, 261] on p "Show:" at bounding box center [577, 262] width 23 height 11
click at [582, 261] on p "Show:" at bounding box center [577, 262] width 23 height 11
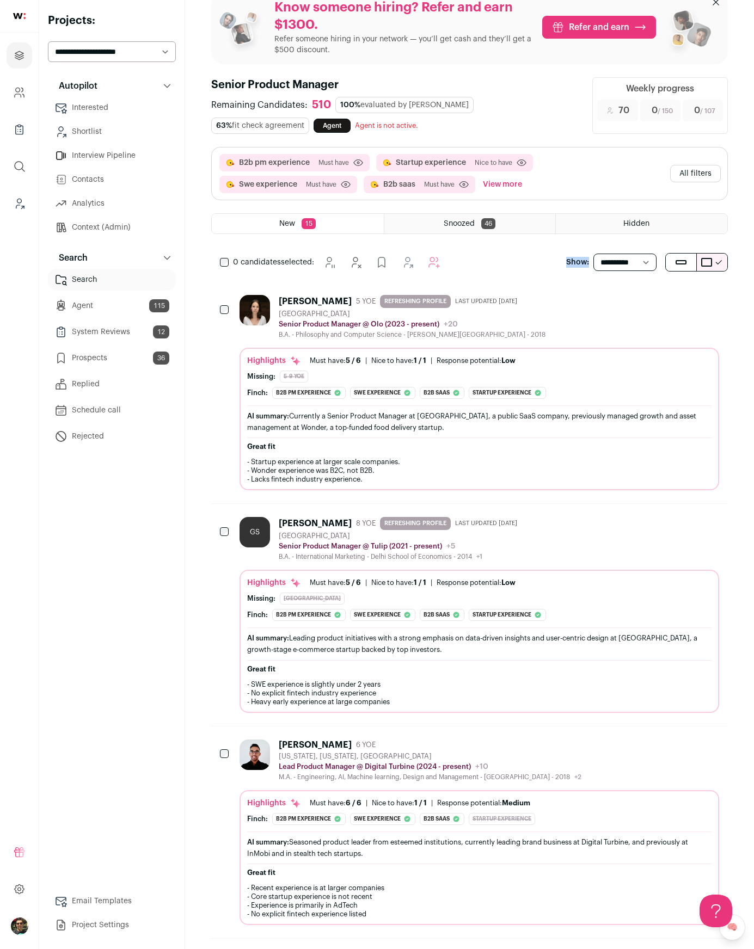
click at [585, 262] on p "Show:" at bounding box center [577, 262] width 23 height 11
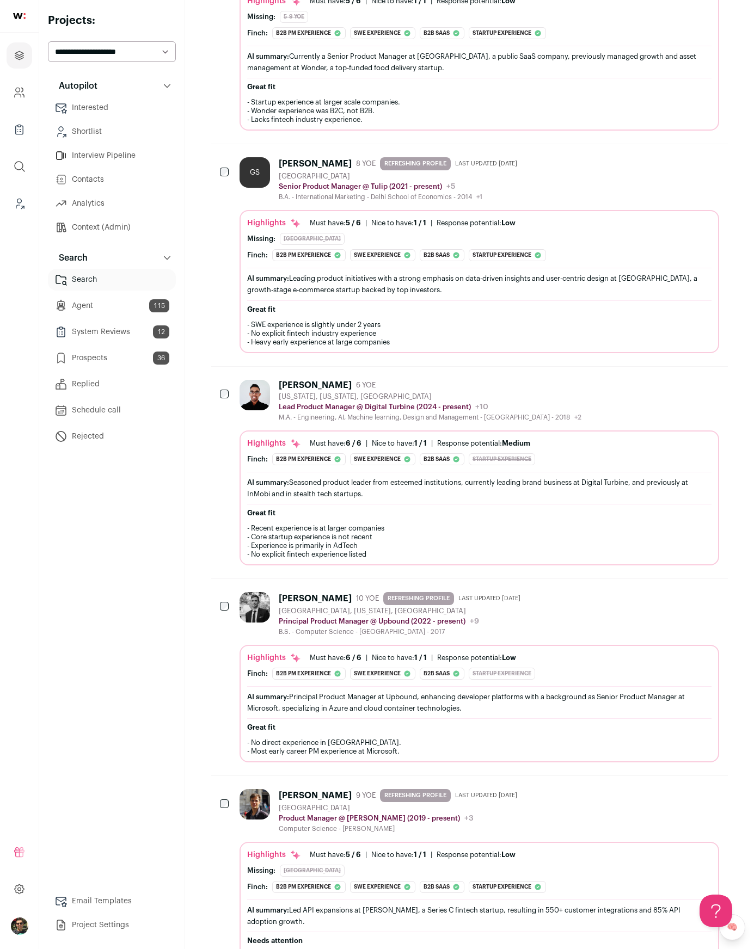
scroll to position [455, 0]
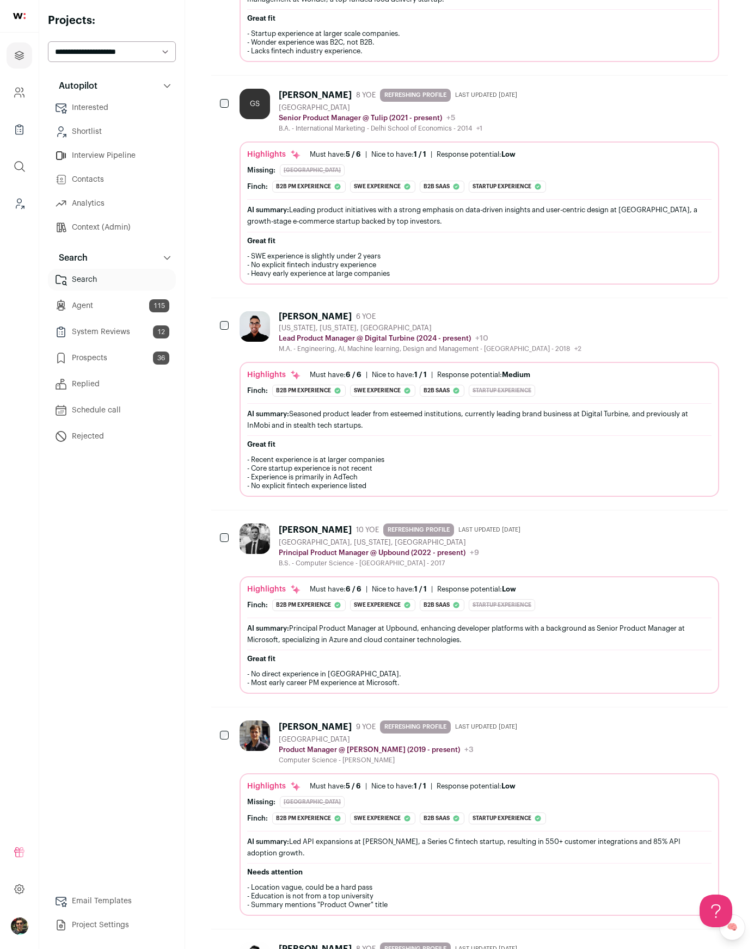
click at [155, 557] on div "Autopilot Autopilot Interested Shortlist Interview Pipeline Contacts Analytics …" at bounding box center [112, 505] width 128 height 861
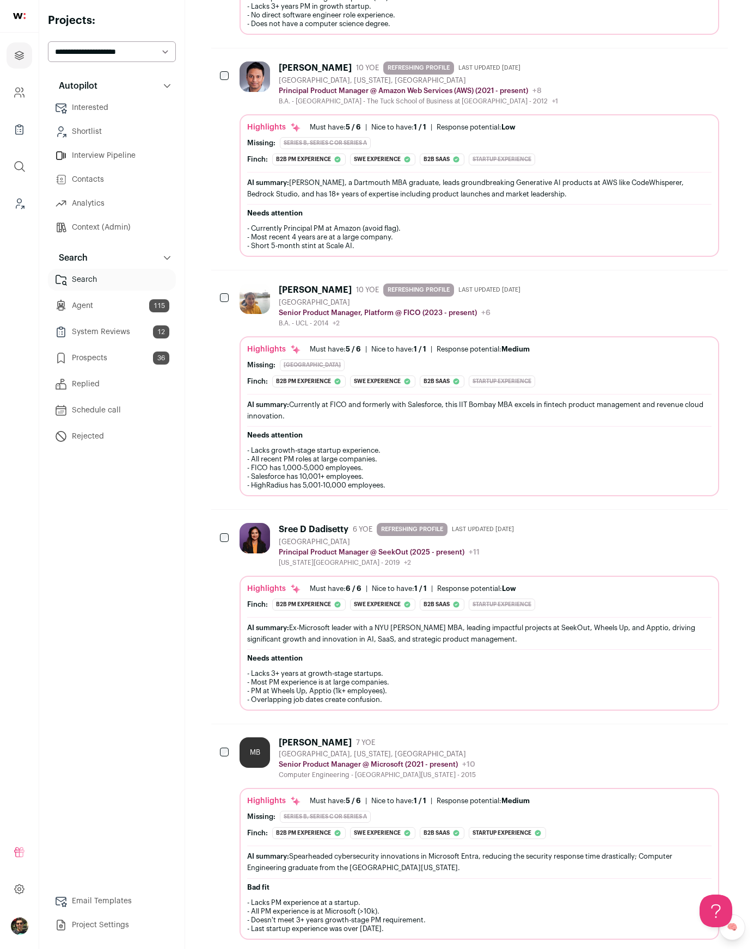
scroll to position [2480, 0]
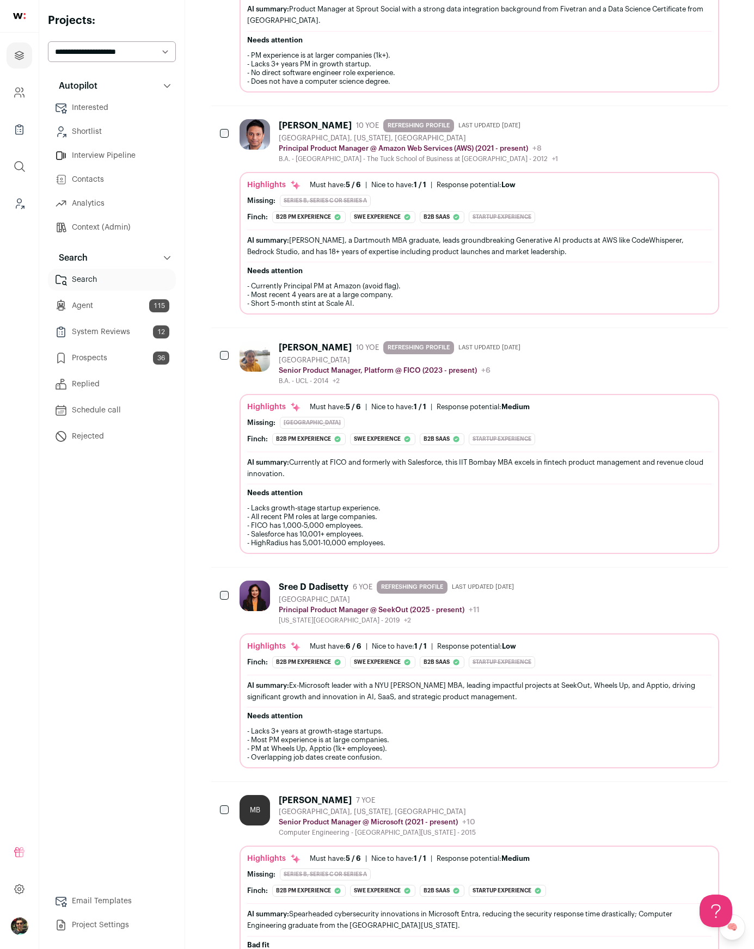
scroll to position [2205, 0]
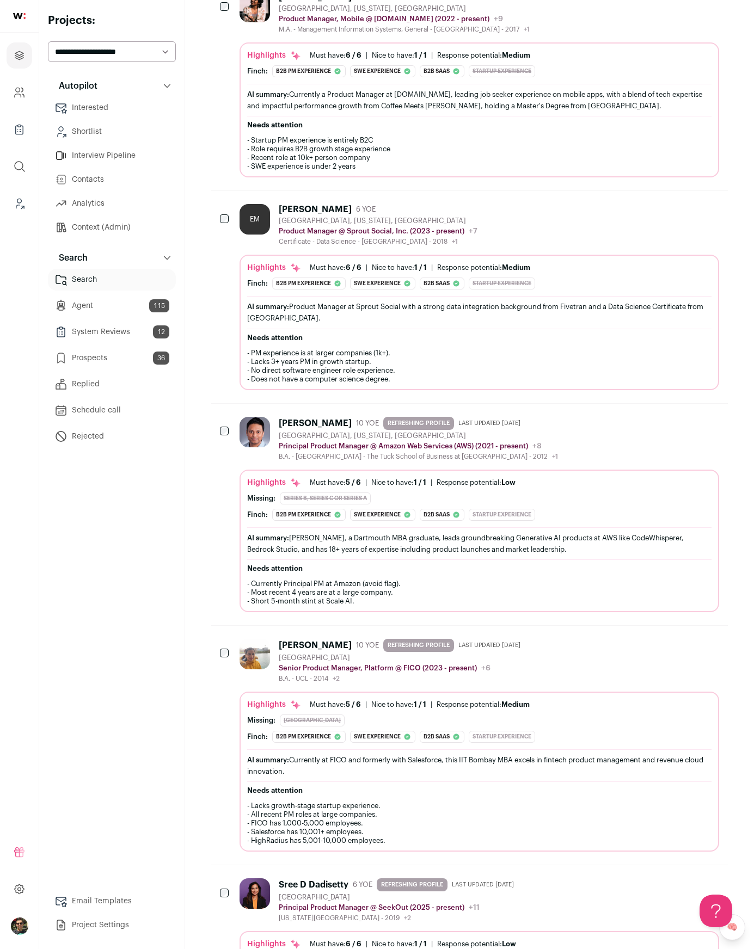
click at [150, 539] on div "Autopilot Autopilot Interested Shortlist Interview Pipeline Contacts Analytics …" at bounding box center [112, 505] width 128 height 861
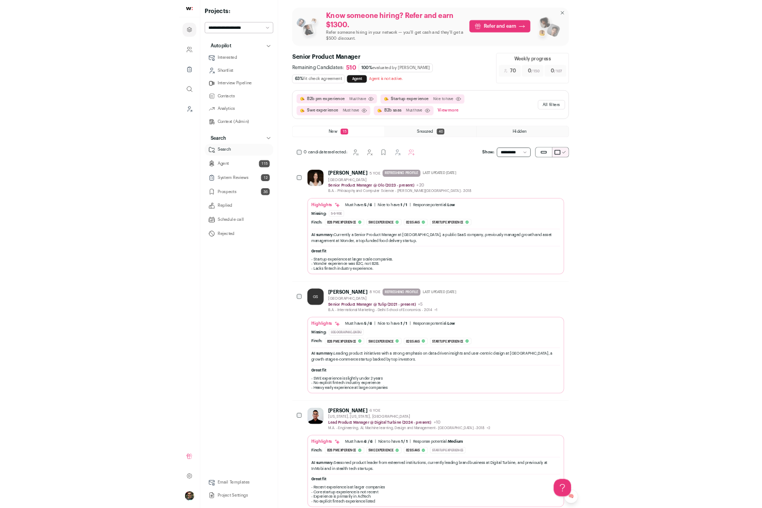
scroll to position [0, 0]
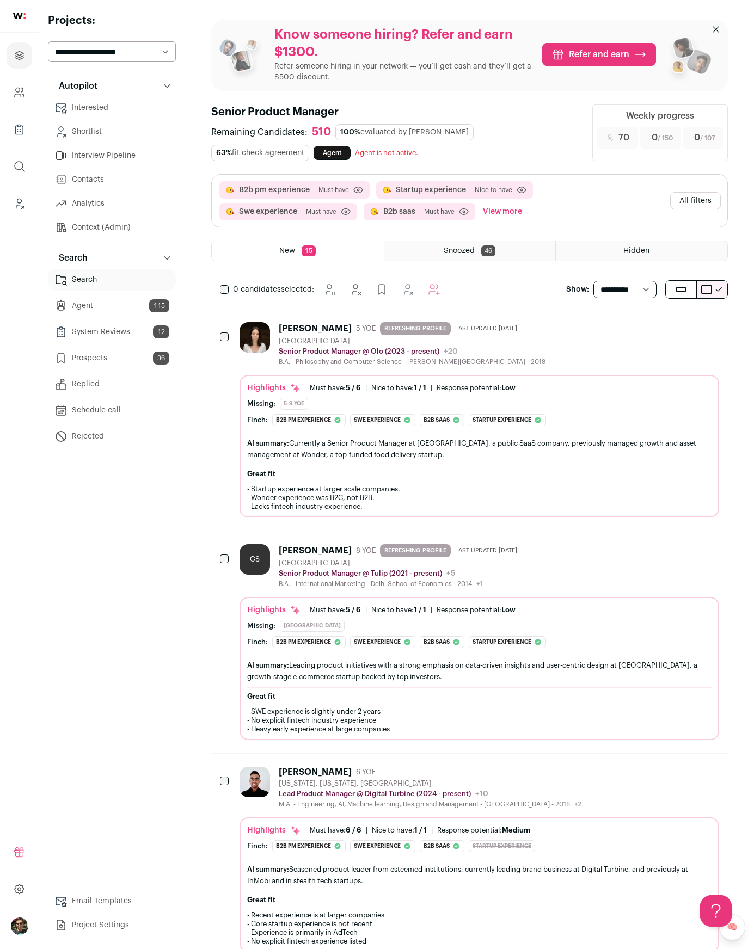
click at [688, 198] on button "All filters" at bounding box center [695, 200] width 51 height 17
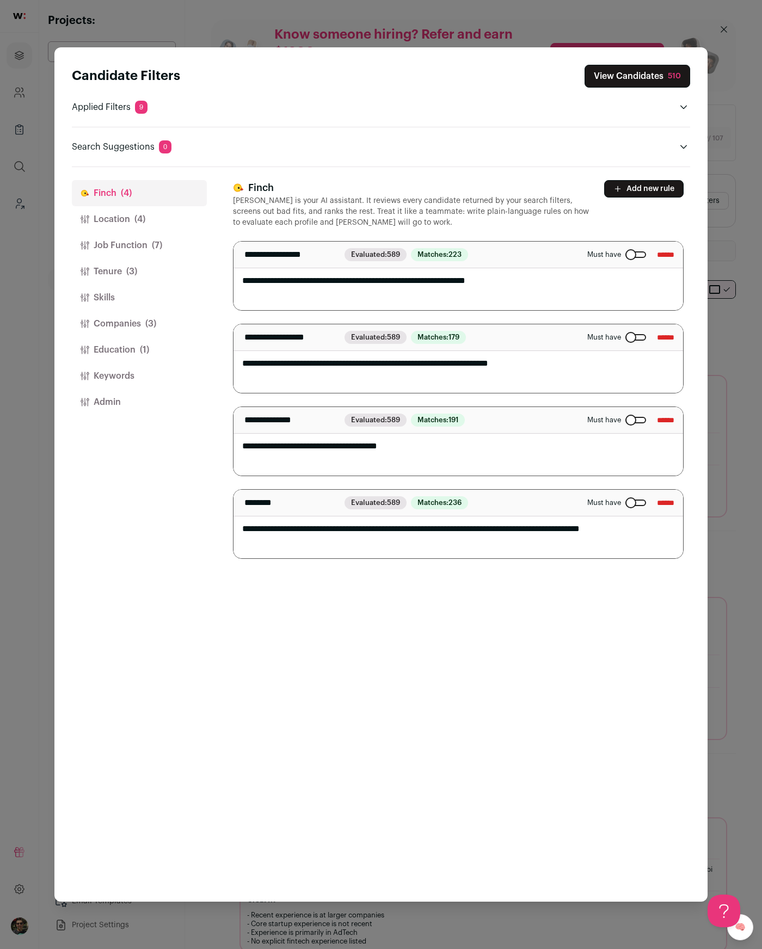
click at [137, 250] on button "Job Function (7)" at bounding box center [139, 245] width 135 height 26
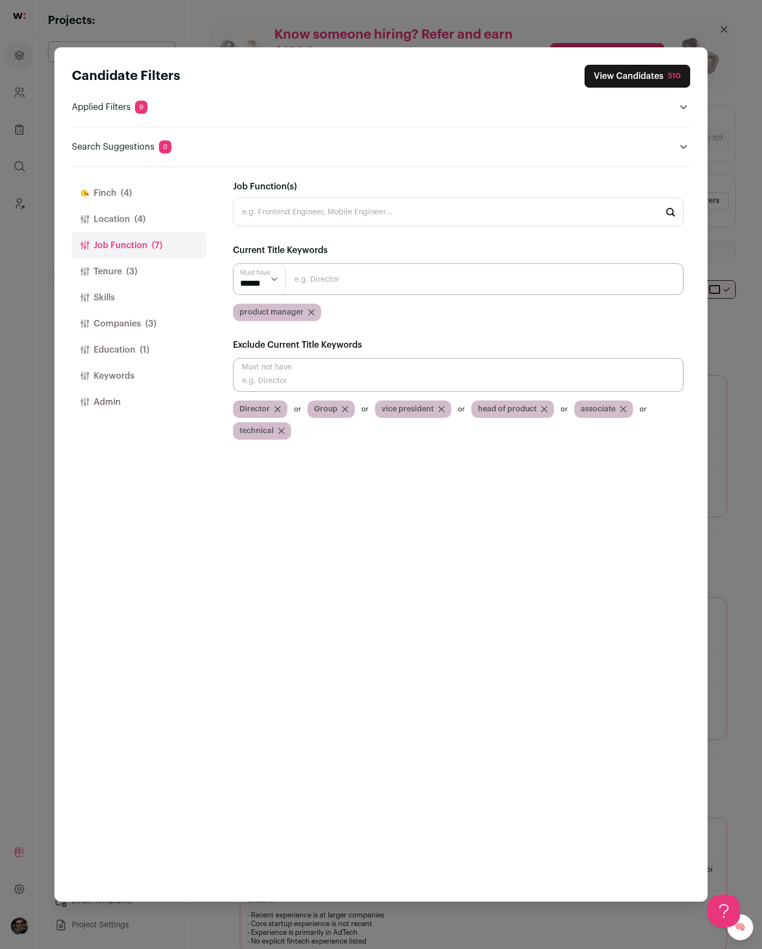
click at [131, 322] on button "Companies (3)" at bounding box center [139, 324] width 135 height 26
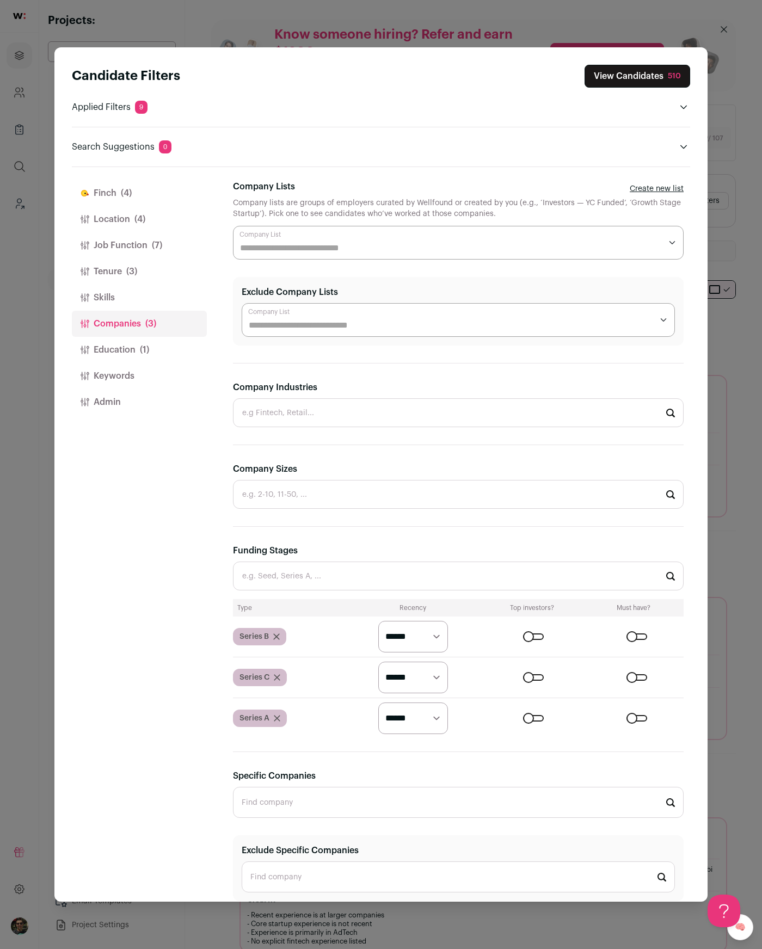
click at [130, 230] on button "Location (4)" at bounding box center [139, 219] width 135 height 26
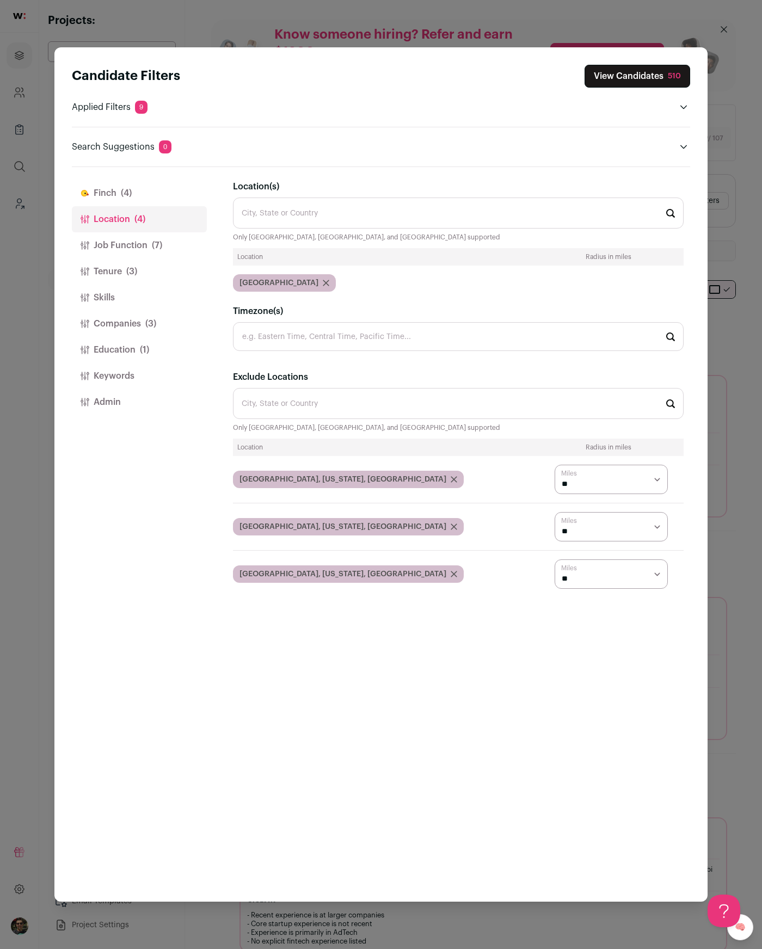
click at [642, 4] on div "Candidate Filters View Candidates 510 Applied Filters 9 B2b pm experience, Star…" at bounding box center [381, 474] width 762 height 949
